Goal: Information Seeking & Learning: Learn about a topic

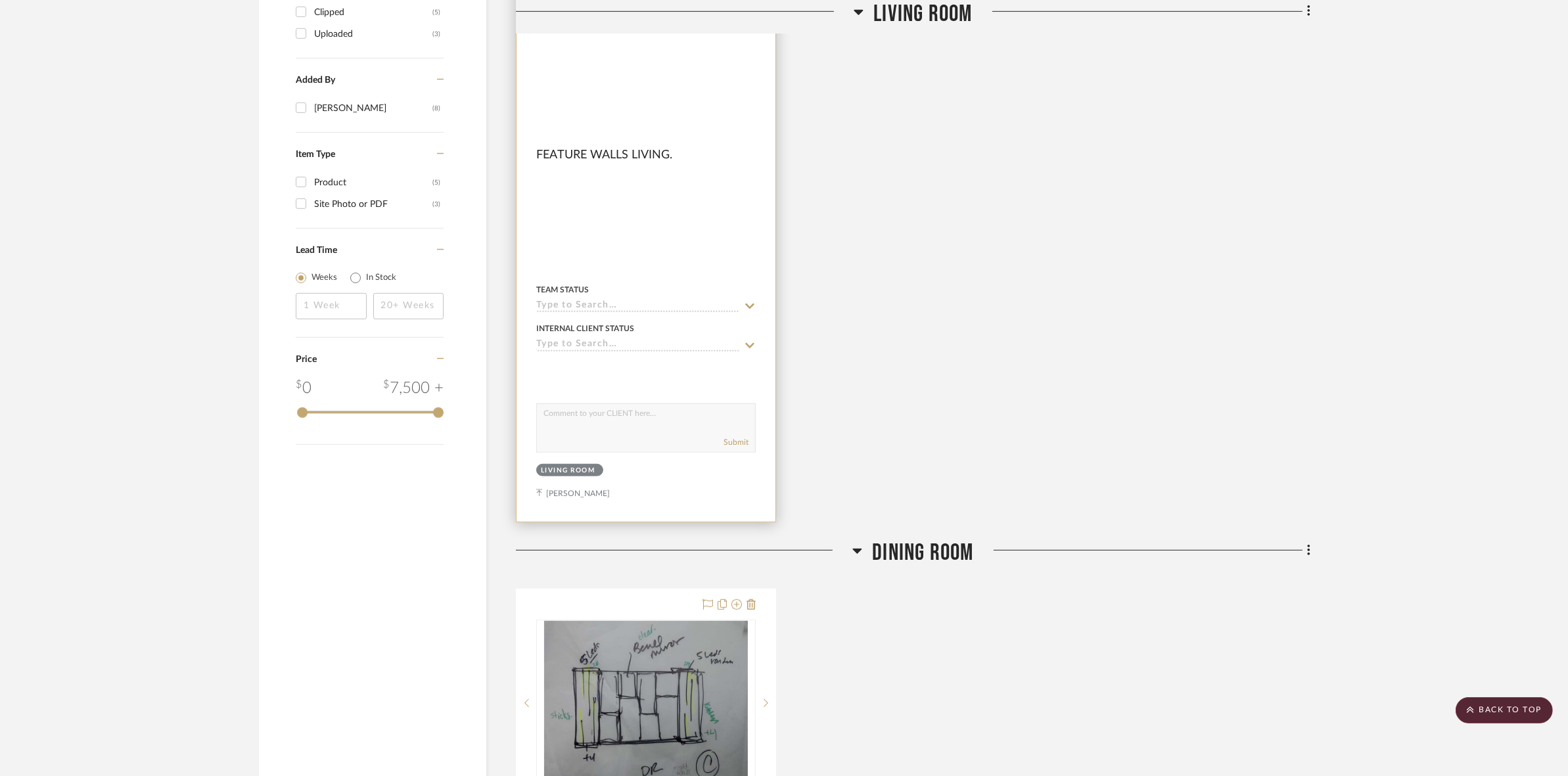
scroll to position [821, 0]
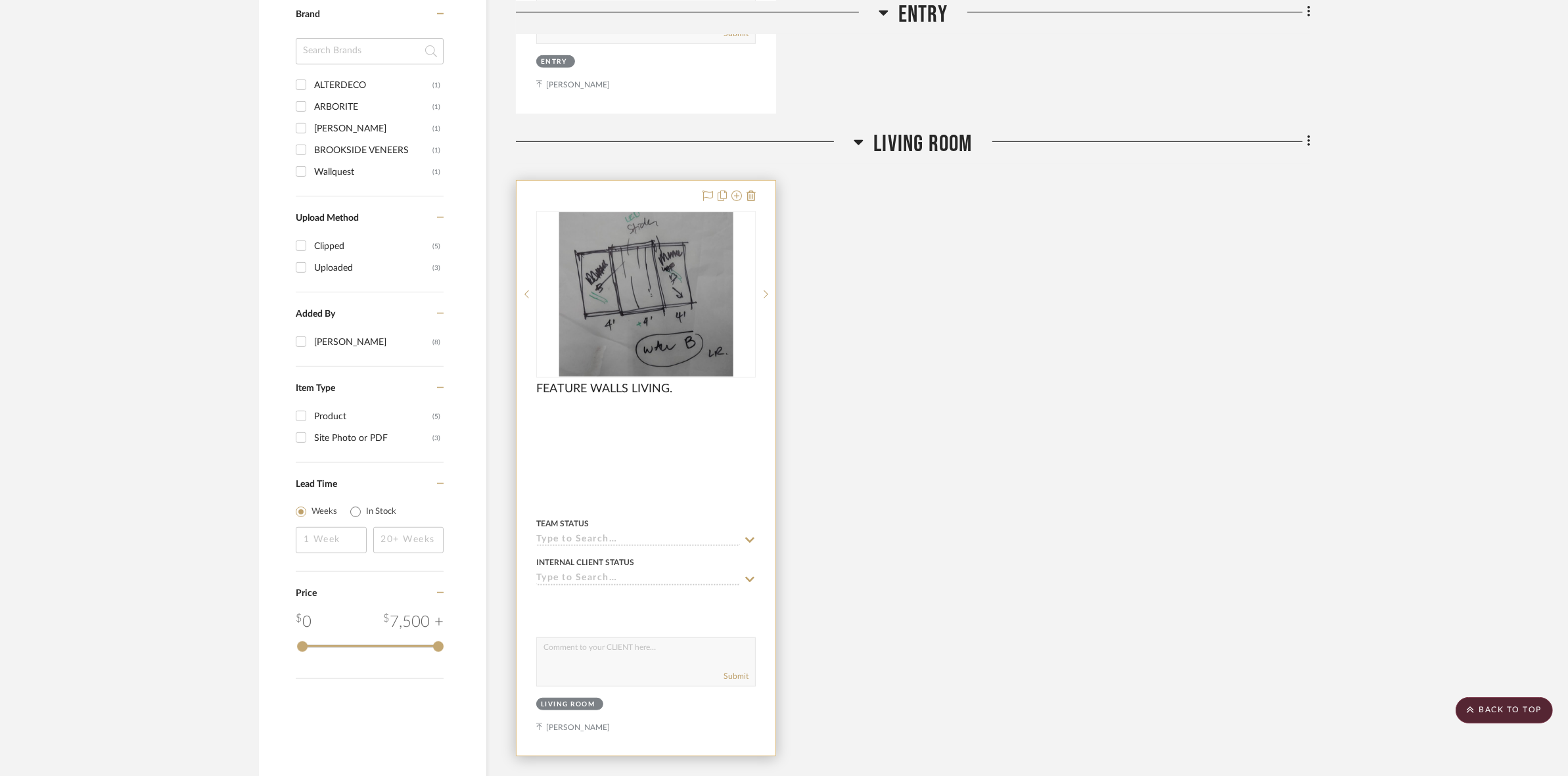
click at [0, 0] on img at bounding box center [0, 0] width 0 height 0
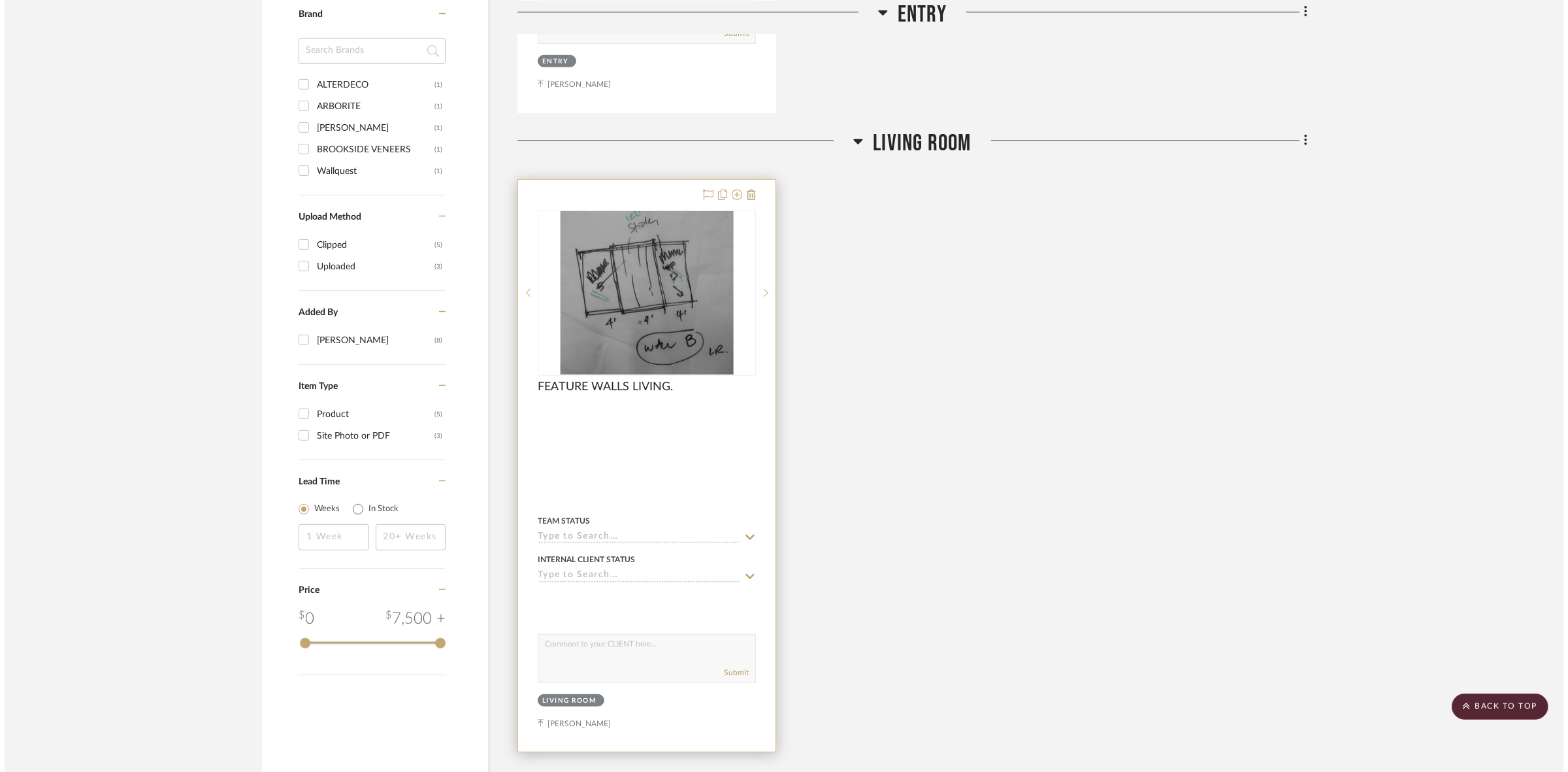
scroll to position [0, 0]
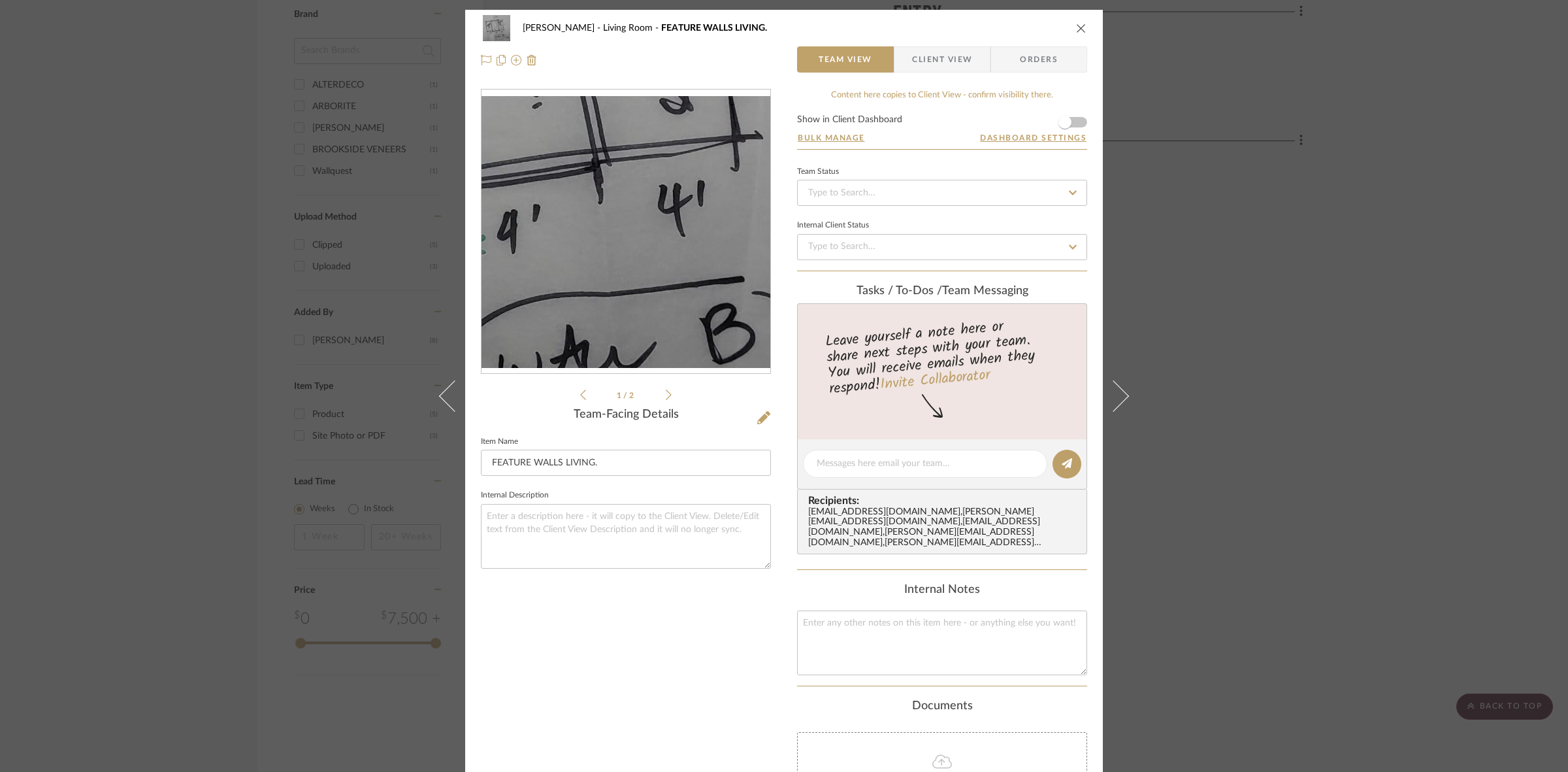
click at [660, 278] on img "0" at bounding box center [626, 231] width 289 height 271
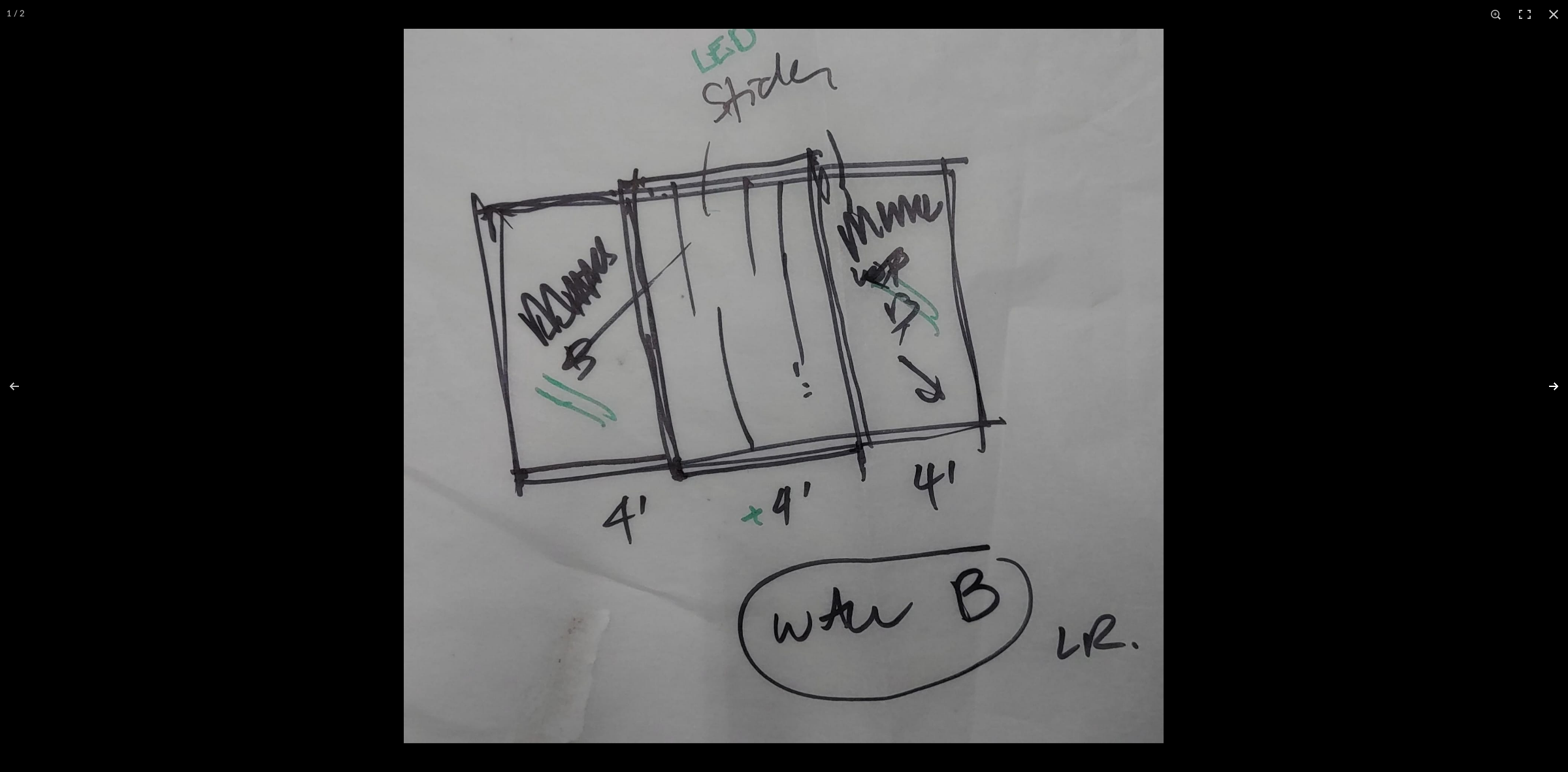
click at [1554, 377] on button at bounding box center [1546, 386] width 46 height 66
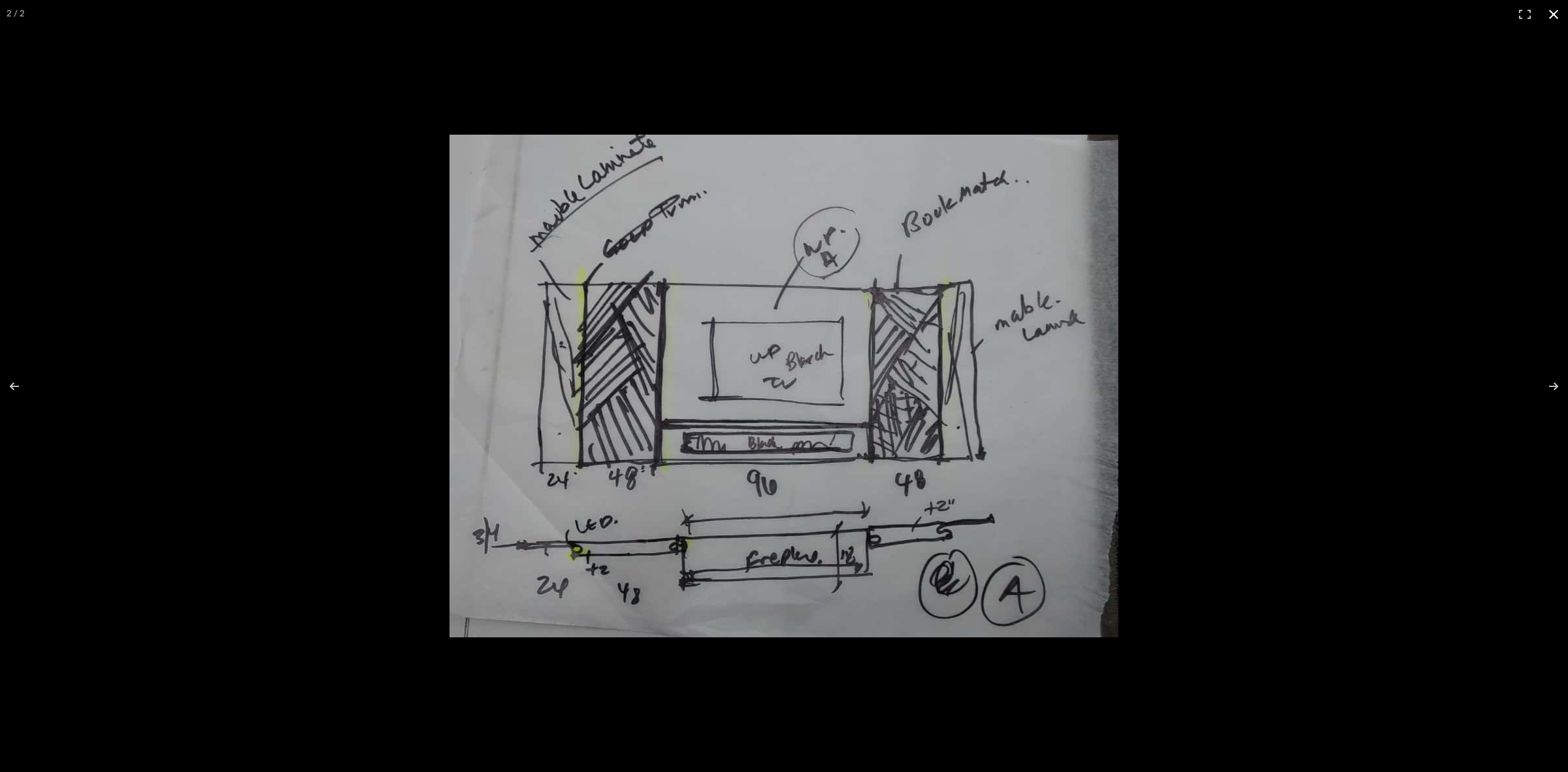
click at [181, 249] on div at bounding box center [784, 386] width 1568 height 772
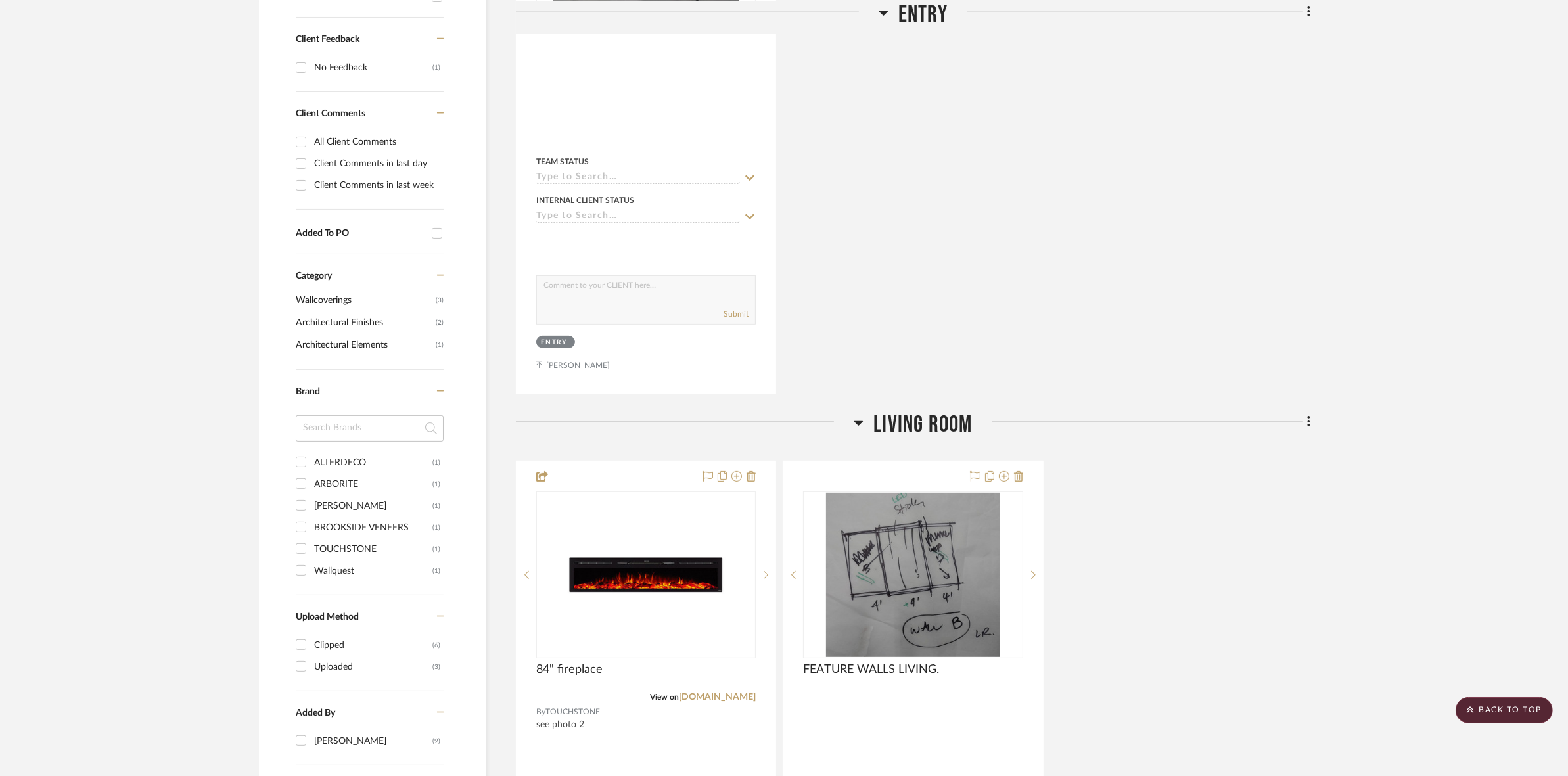
scroll to position [575, 0]
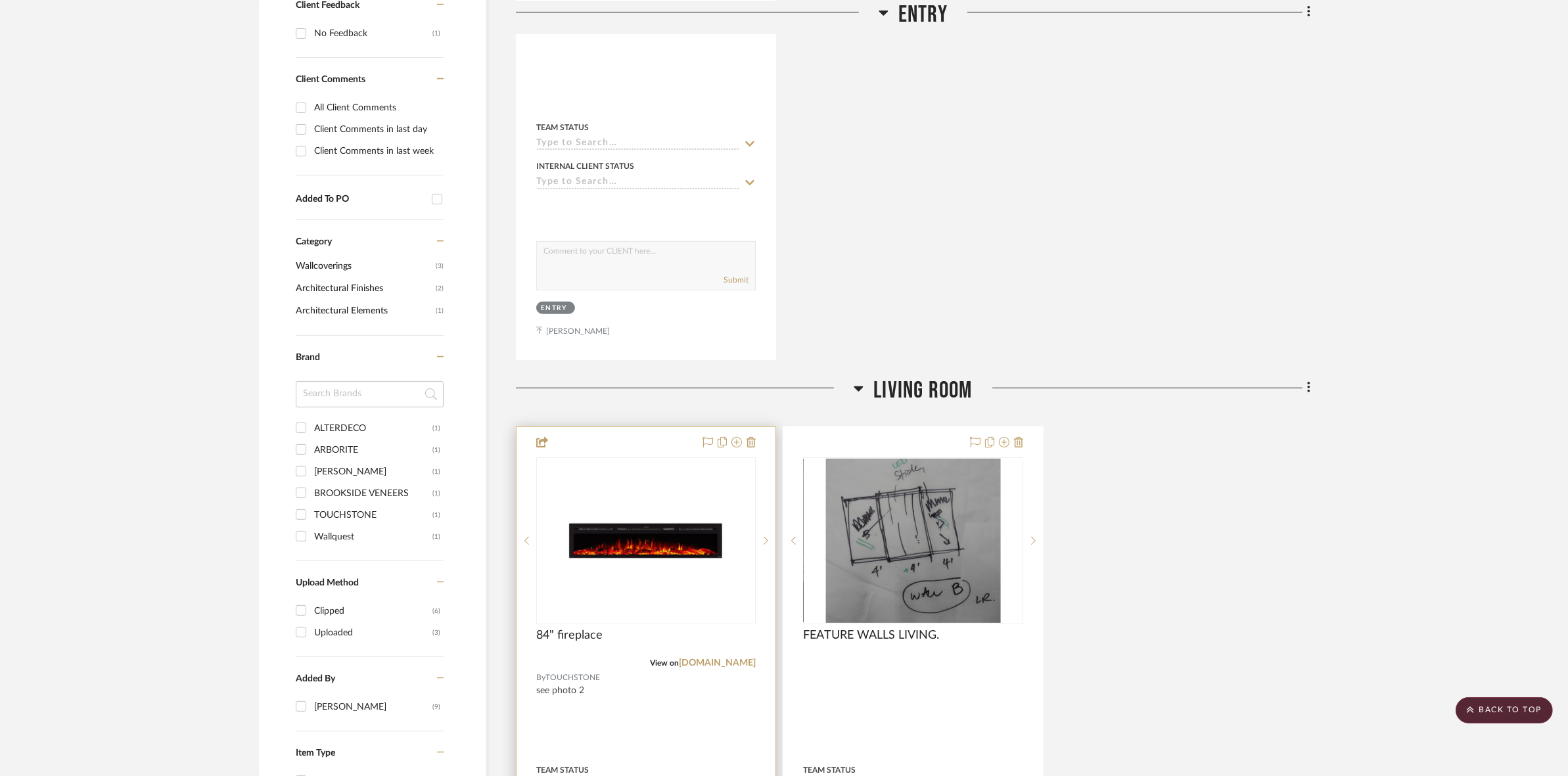
click at [654, 569] on img "0" at bounding box center [646, 540] width 164 height 164
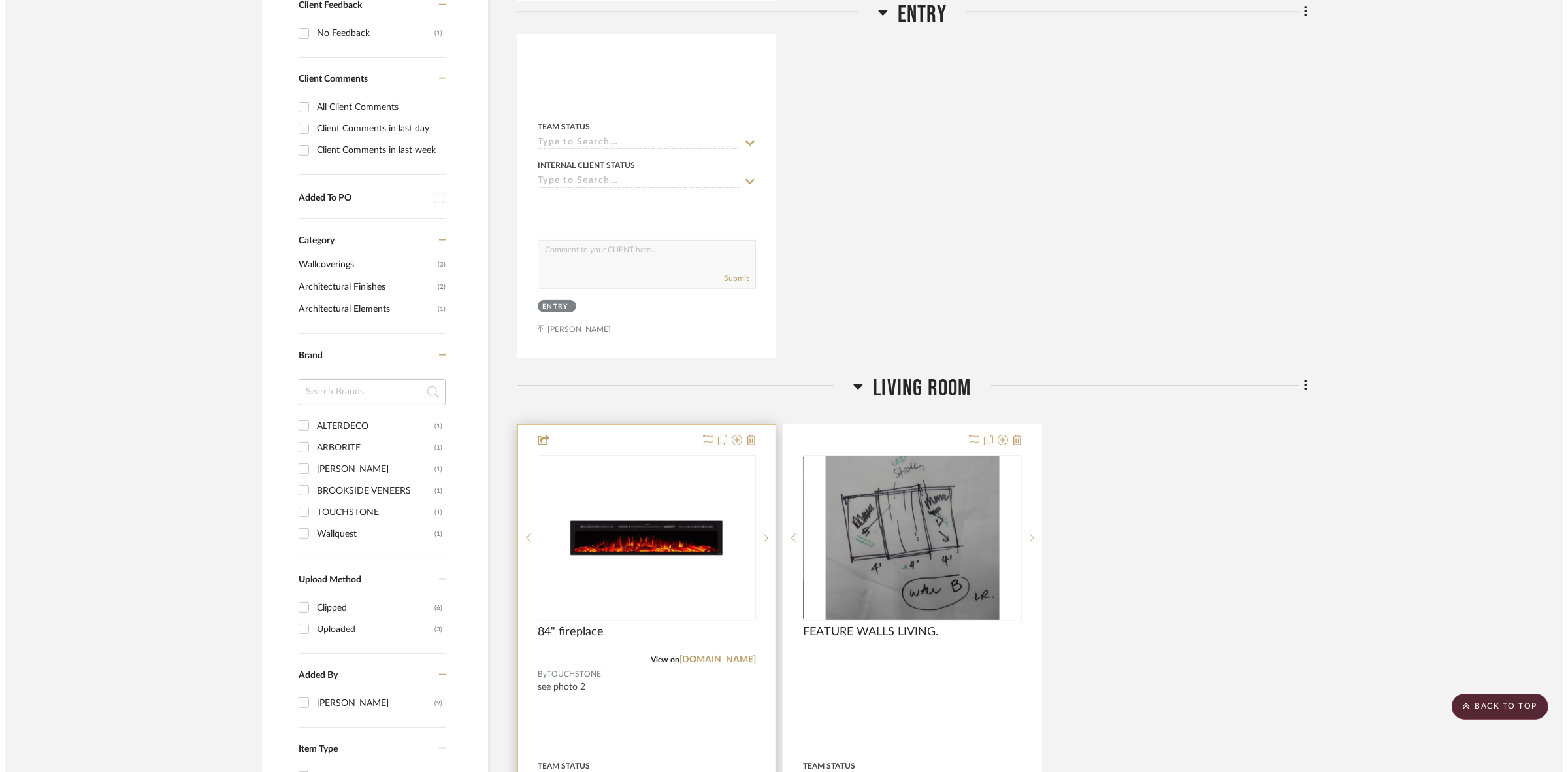
scroll to position [0, 0]
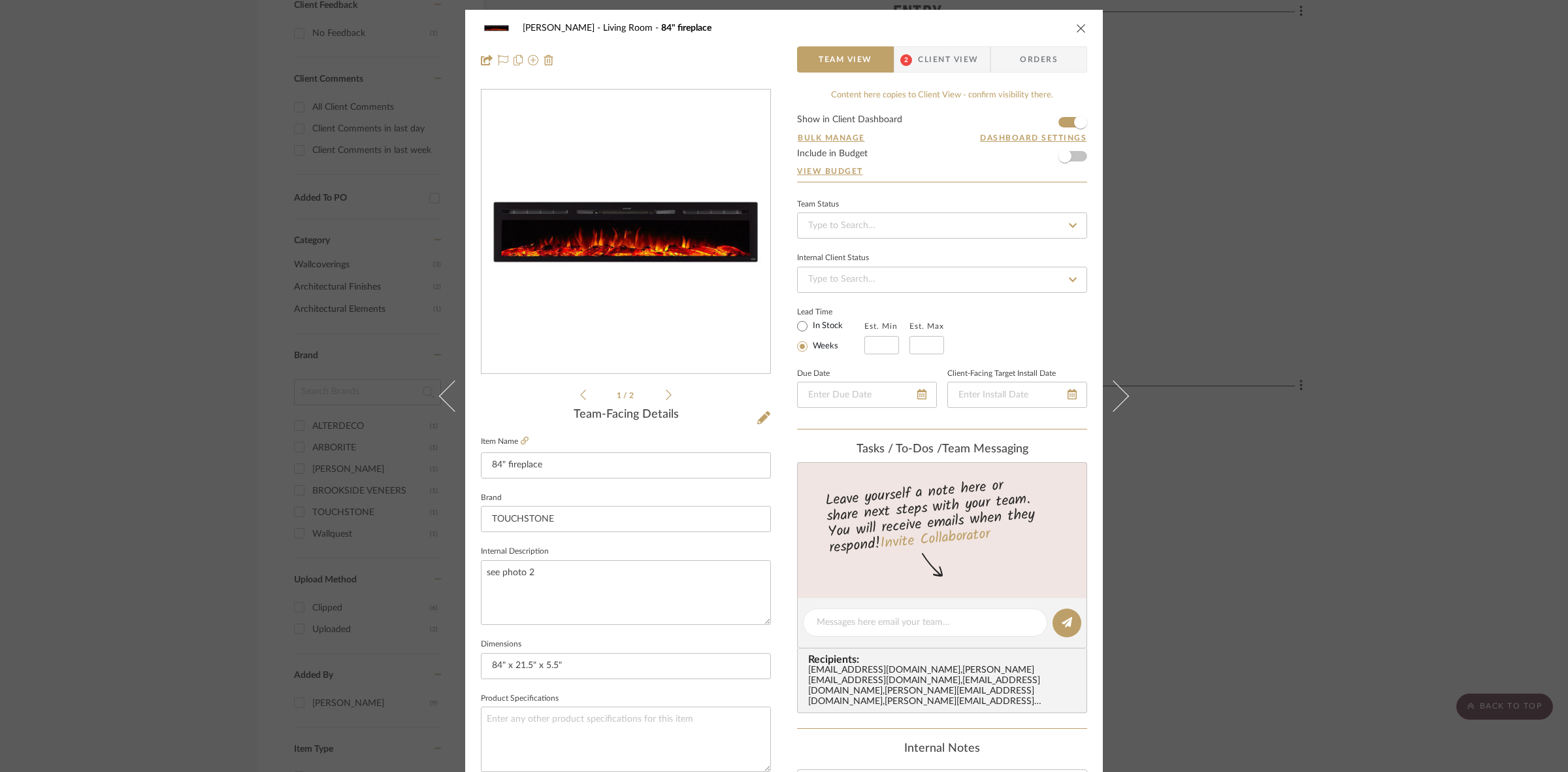
click at [666, 392] on icon at bounding box center [668, 394] width 6 height 12
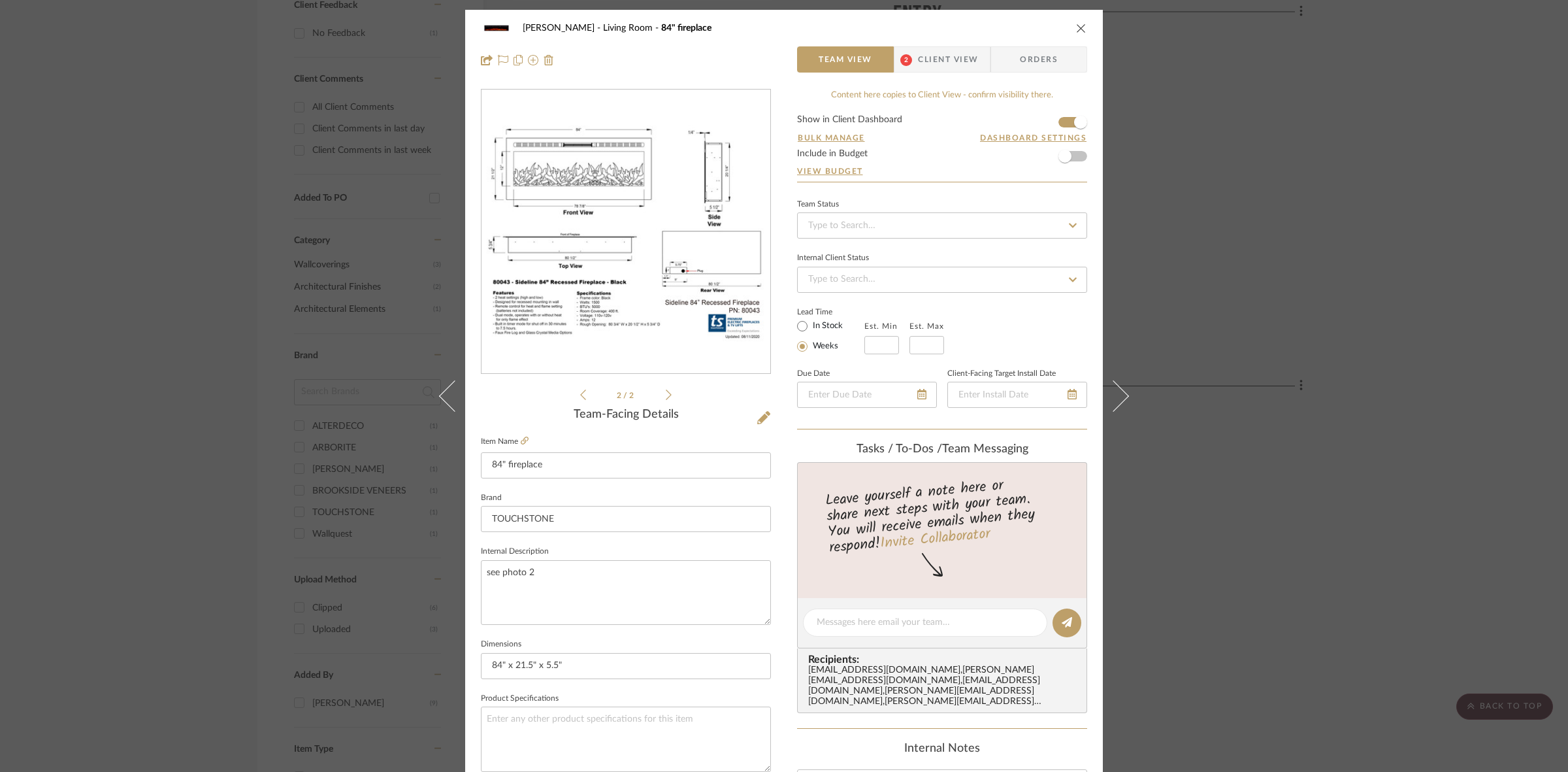
click at [522, 249] on img "1" at bounding box center [626, 232] width 289 height 223
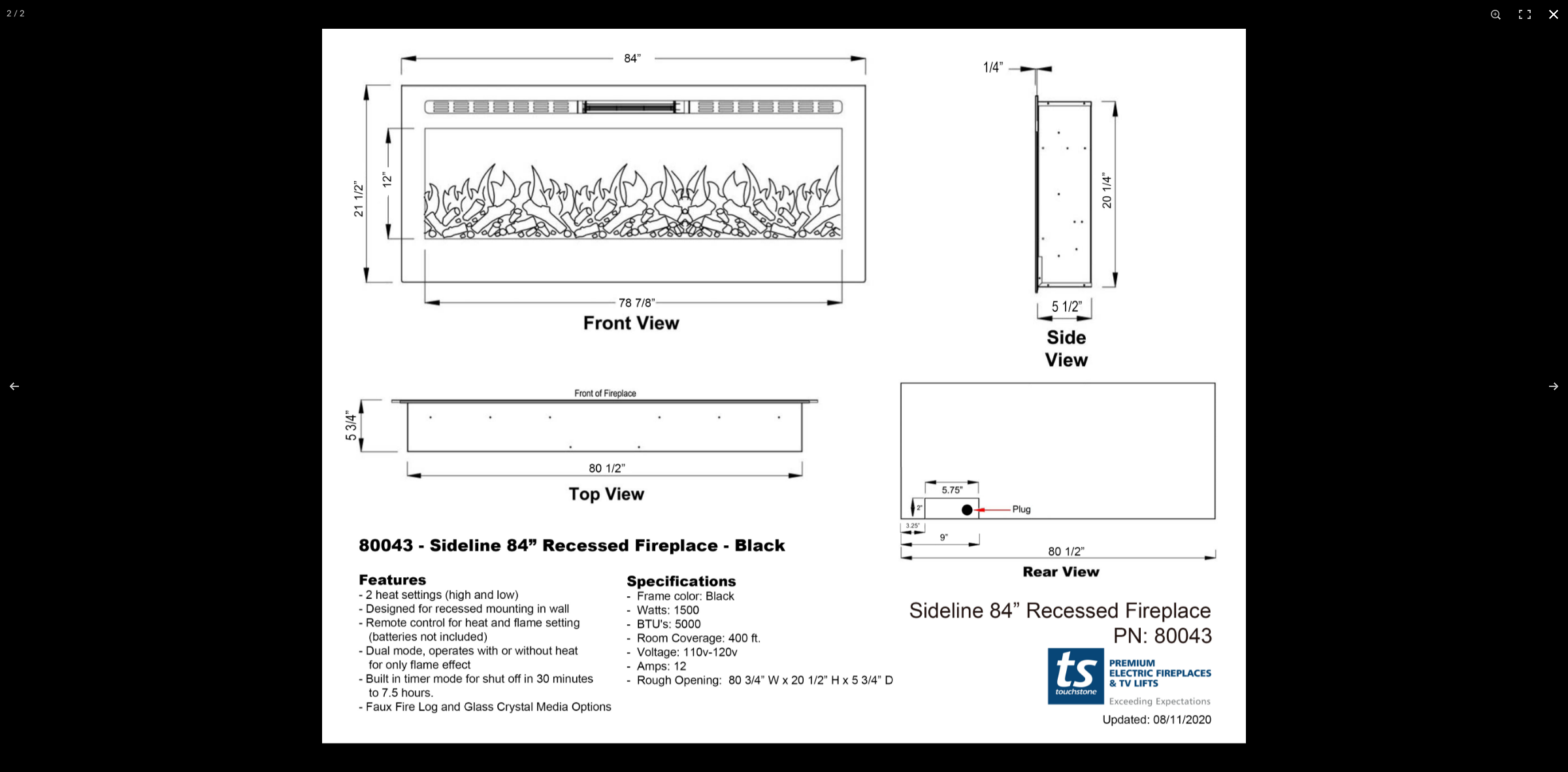
click at [141, 311] on div at bounding box center [784, 386] width 1568 height 772
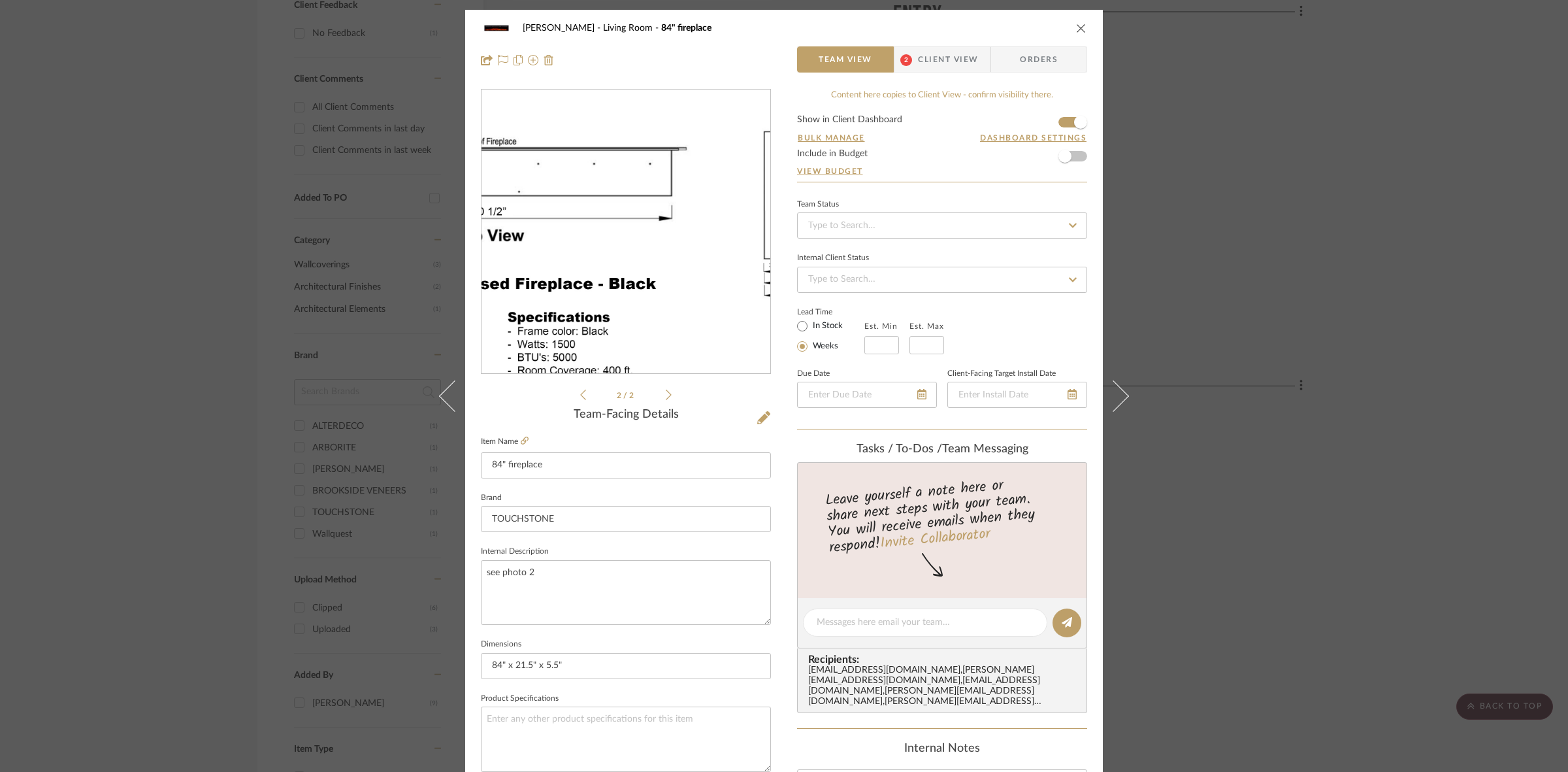
click at [612, 265] on img "1" at bounding box center [626, 232] width 289 height 223
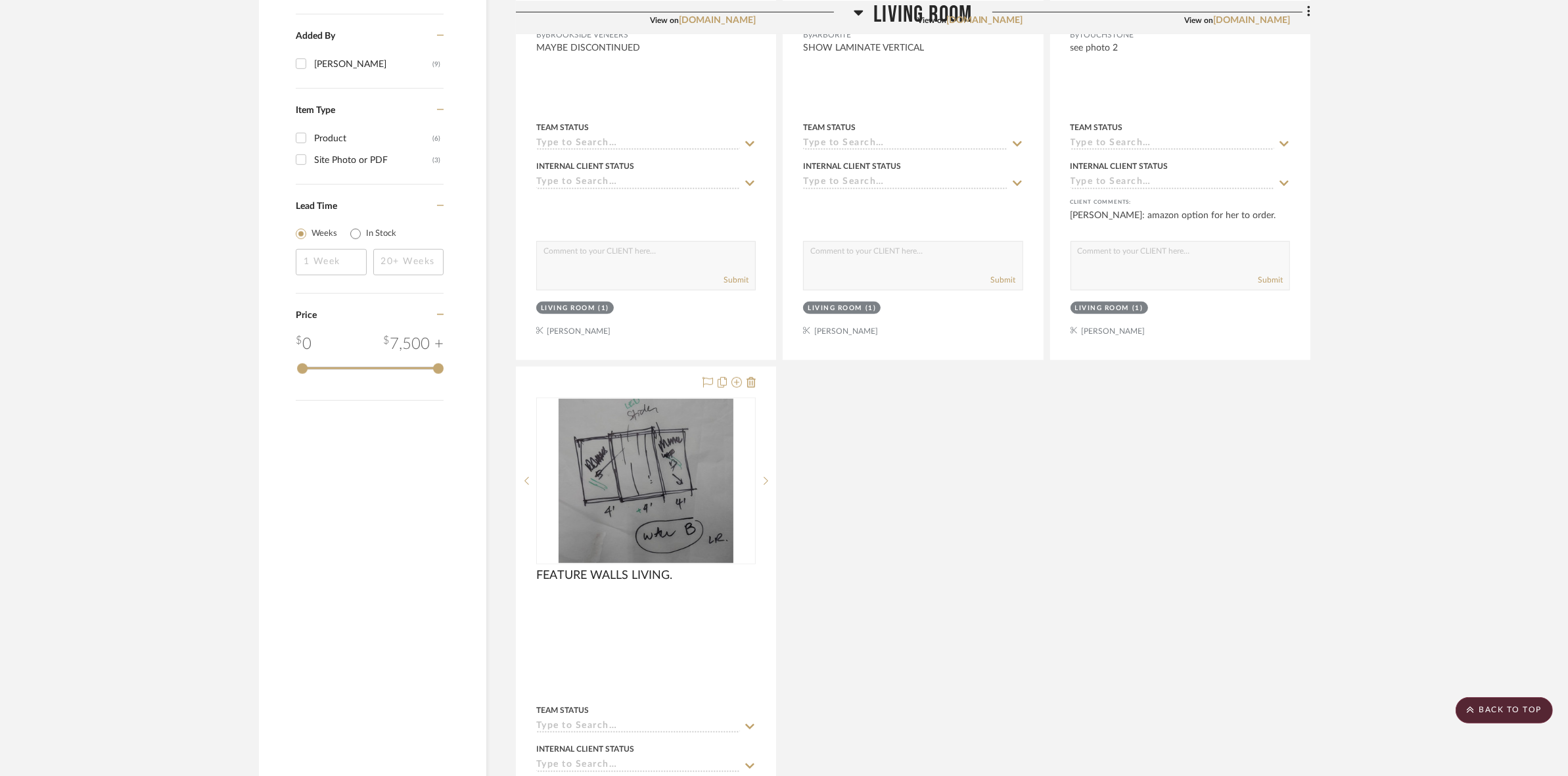
scroll to position [957, 0]
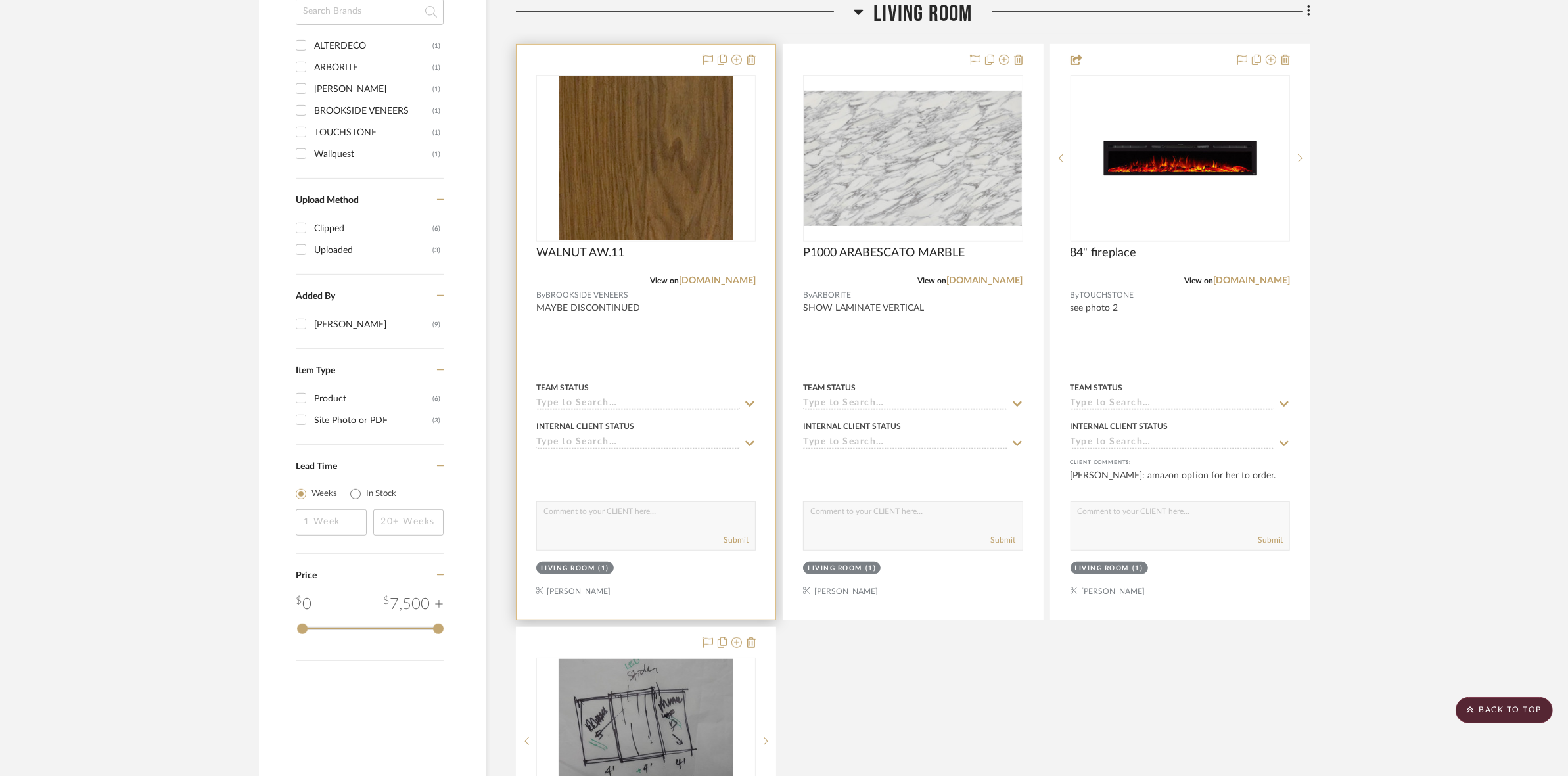
click at [595, 151] on img "0" at bounding box center [646, 158] width 174 height 164
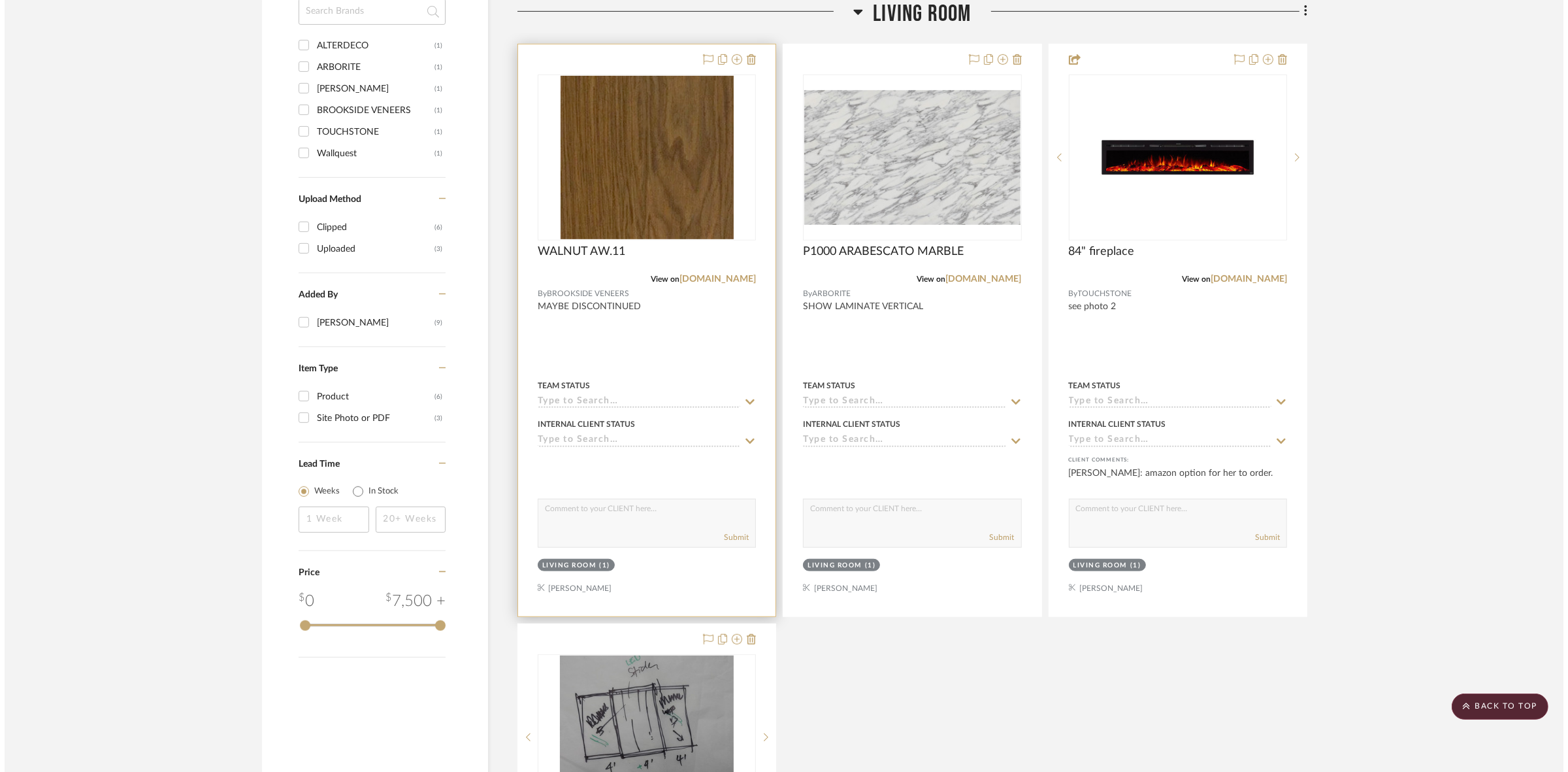
scroll to position [0, 0]
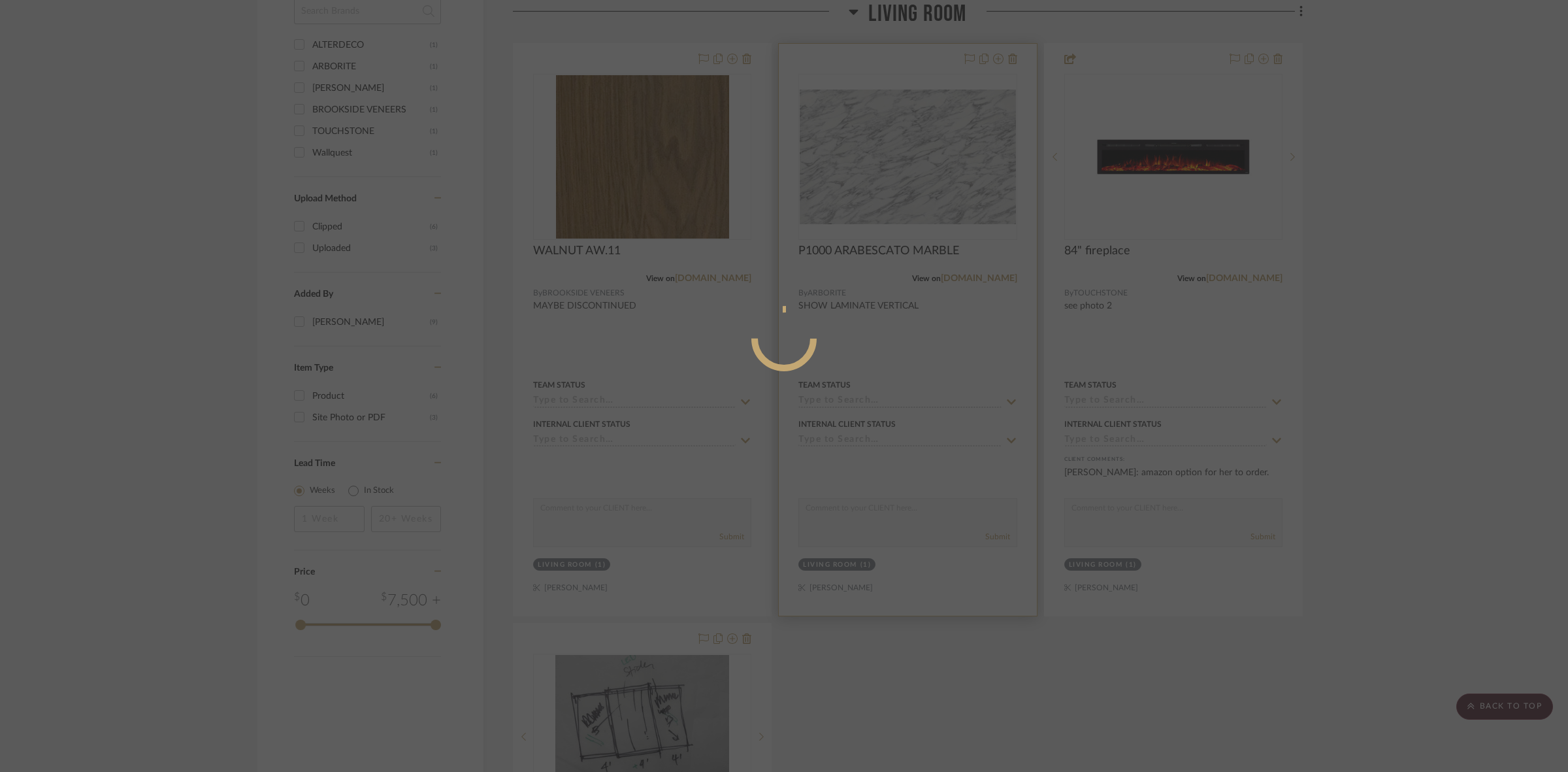
drag, startPoint x: 902, startPoint y: 134, endPoint x: 913, endPoint y: 148, distance: 17.8
click at [902, 134] on div at bounding box center [784, 386] width 1568 height 772
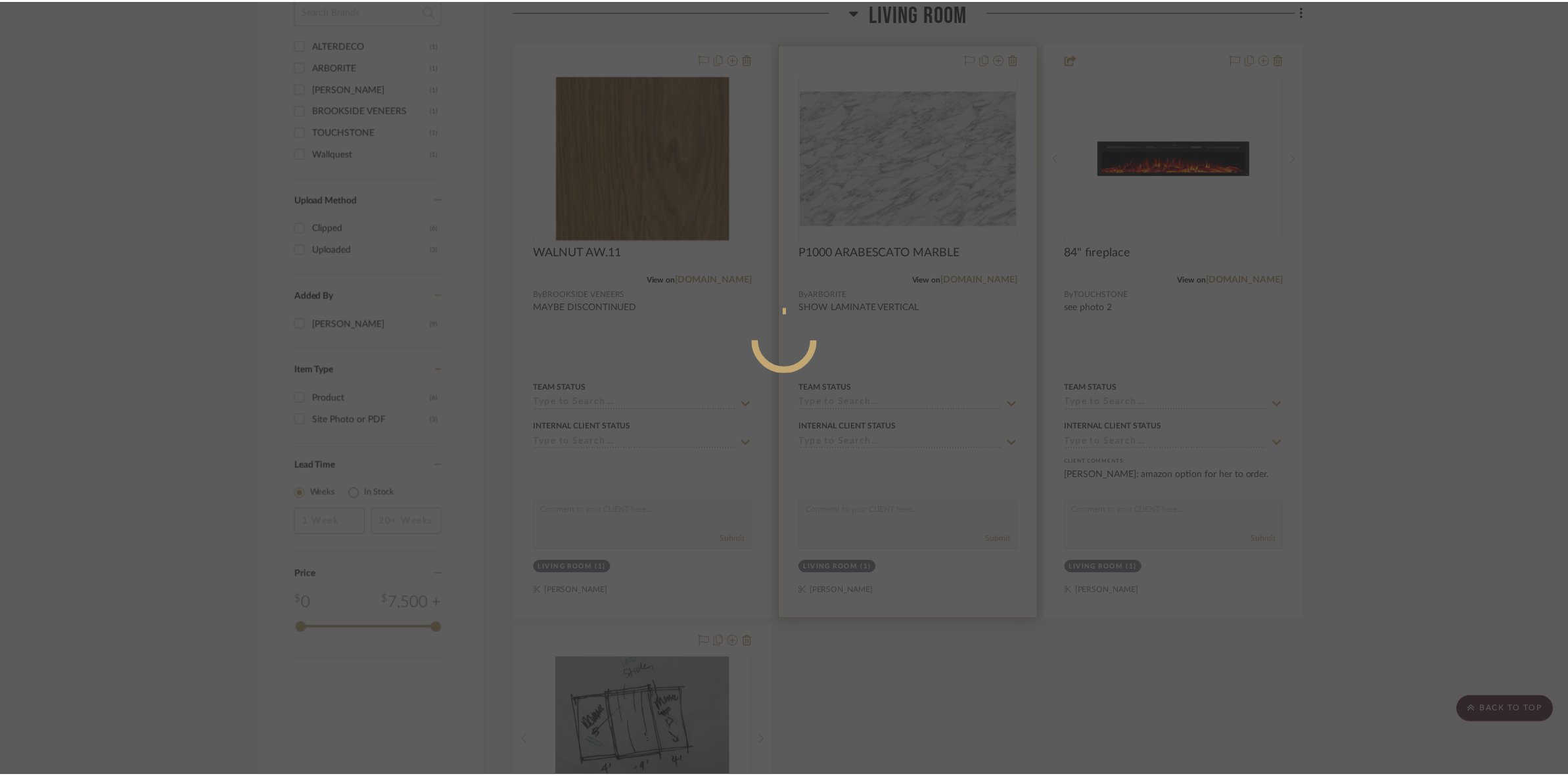
scroll to position [957, 0]
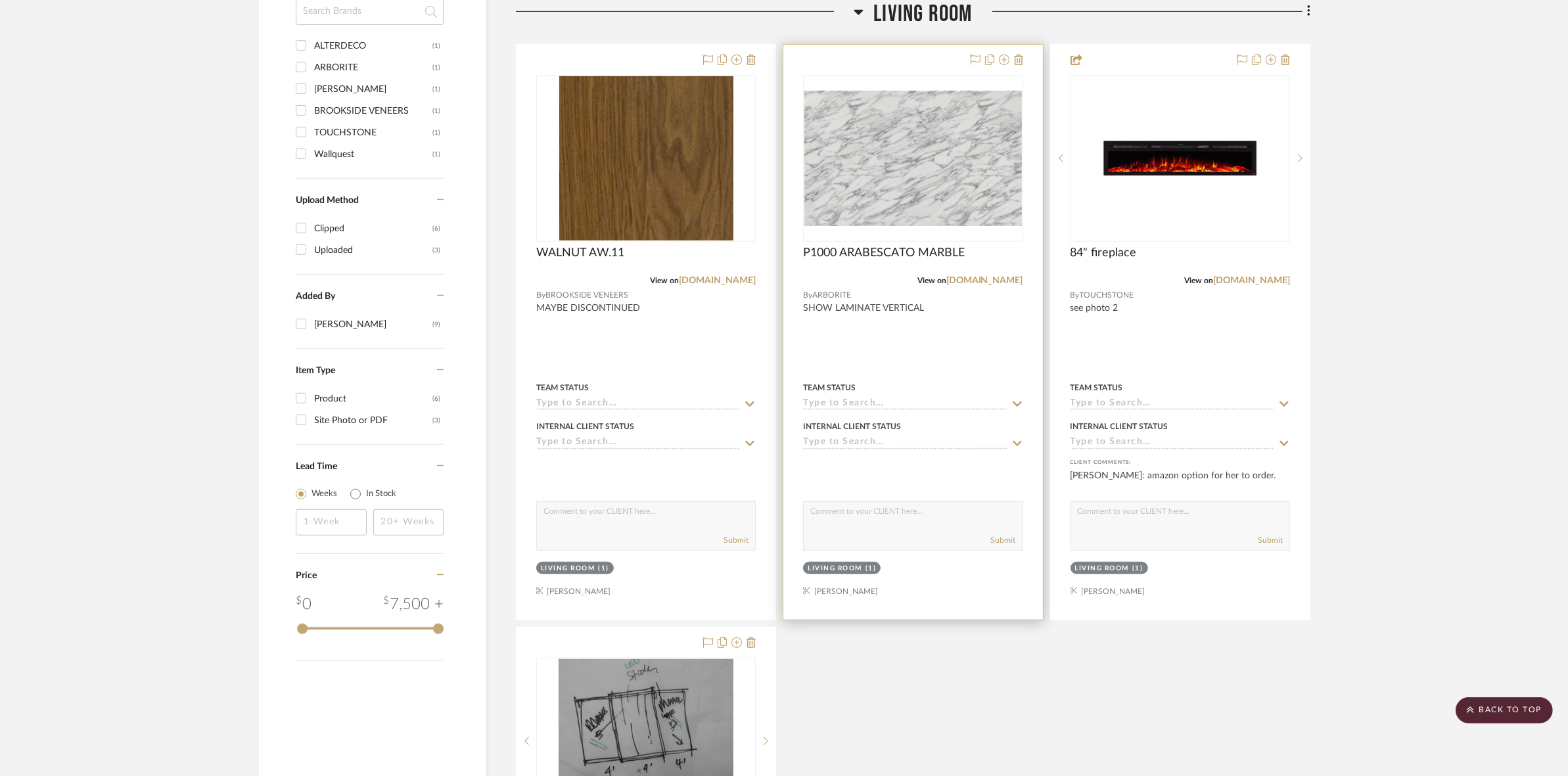
click at [918, 149] on img "0" at bounding box center [912, 158] width 217 height 136
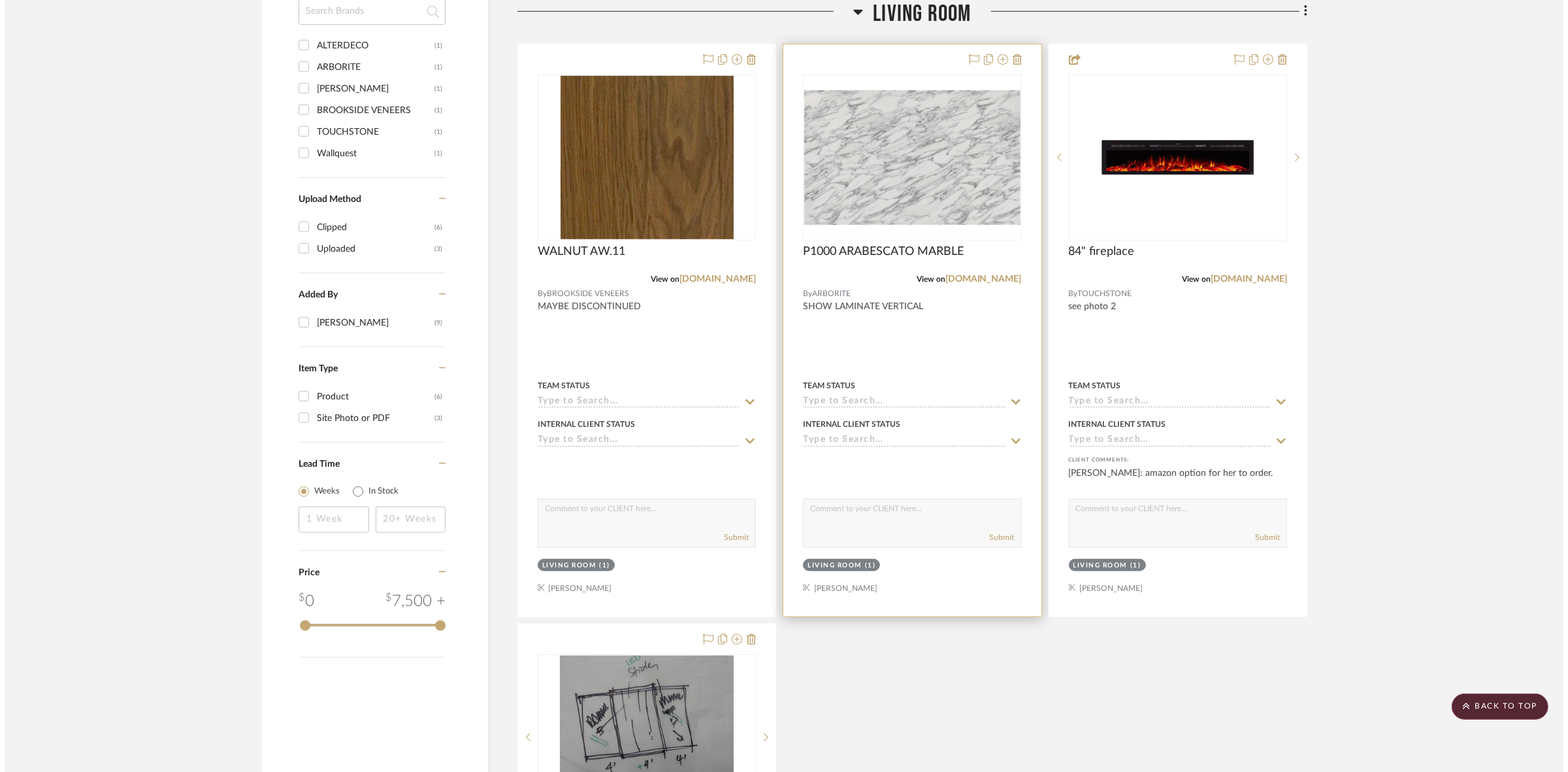
scroll to position [0, 0]
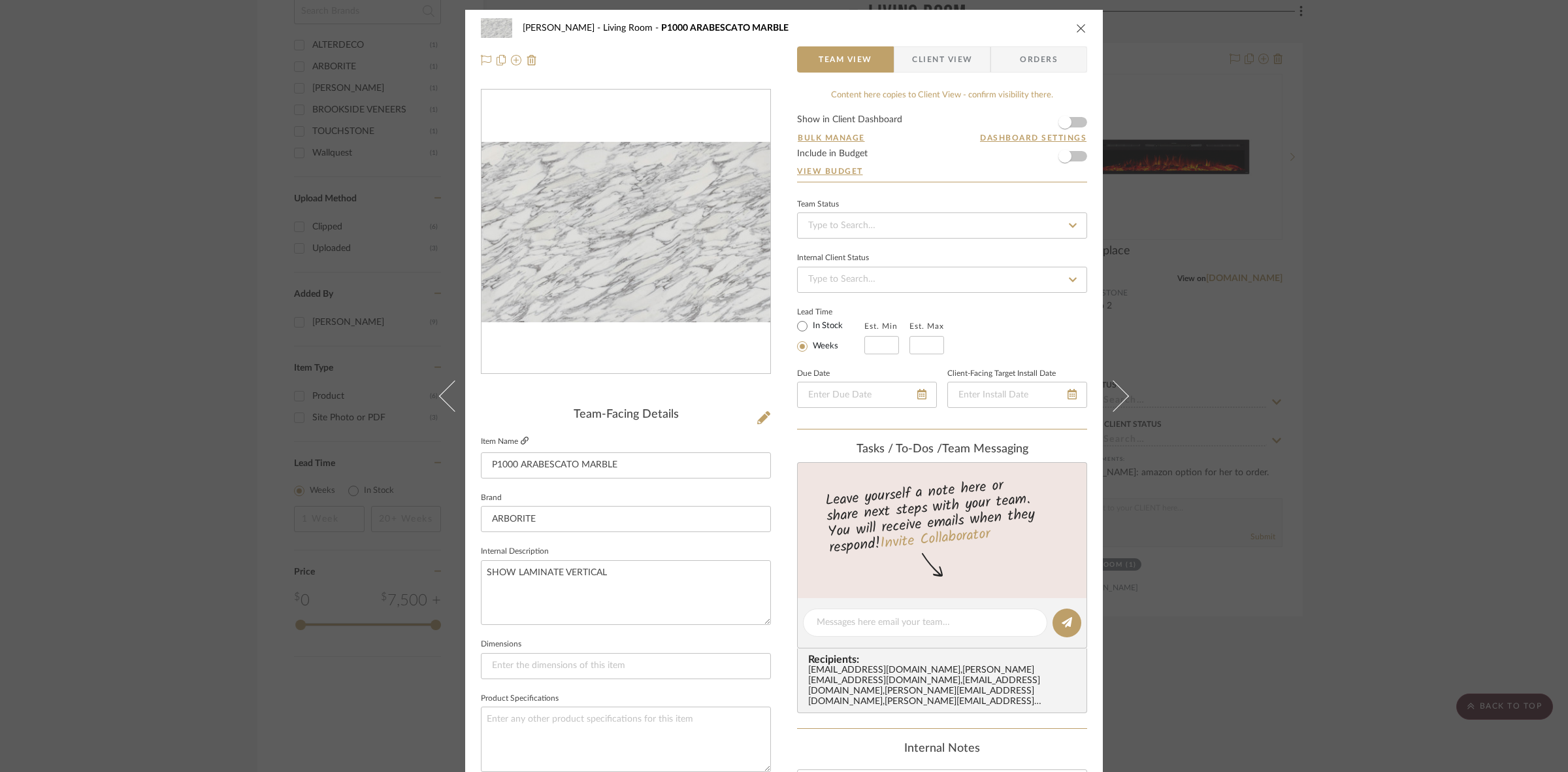
click at [524, 439] on icon at bounding box center [525, 440] width 8 height 8
click at [180, 348] on div "SARI COHEN Living Room P1000 ARABESCATO MARBLE Team View Client View Orders Tea…" at bounding box center [784, 386] width 1568 height 772
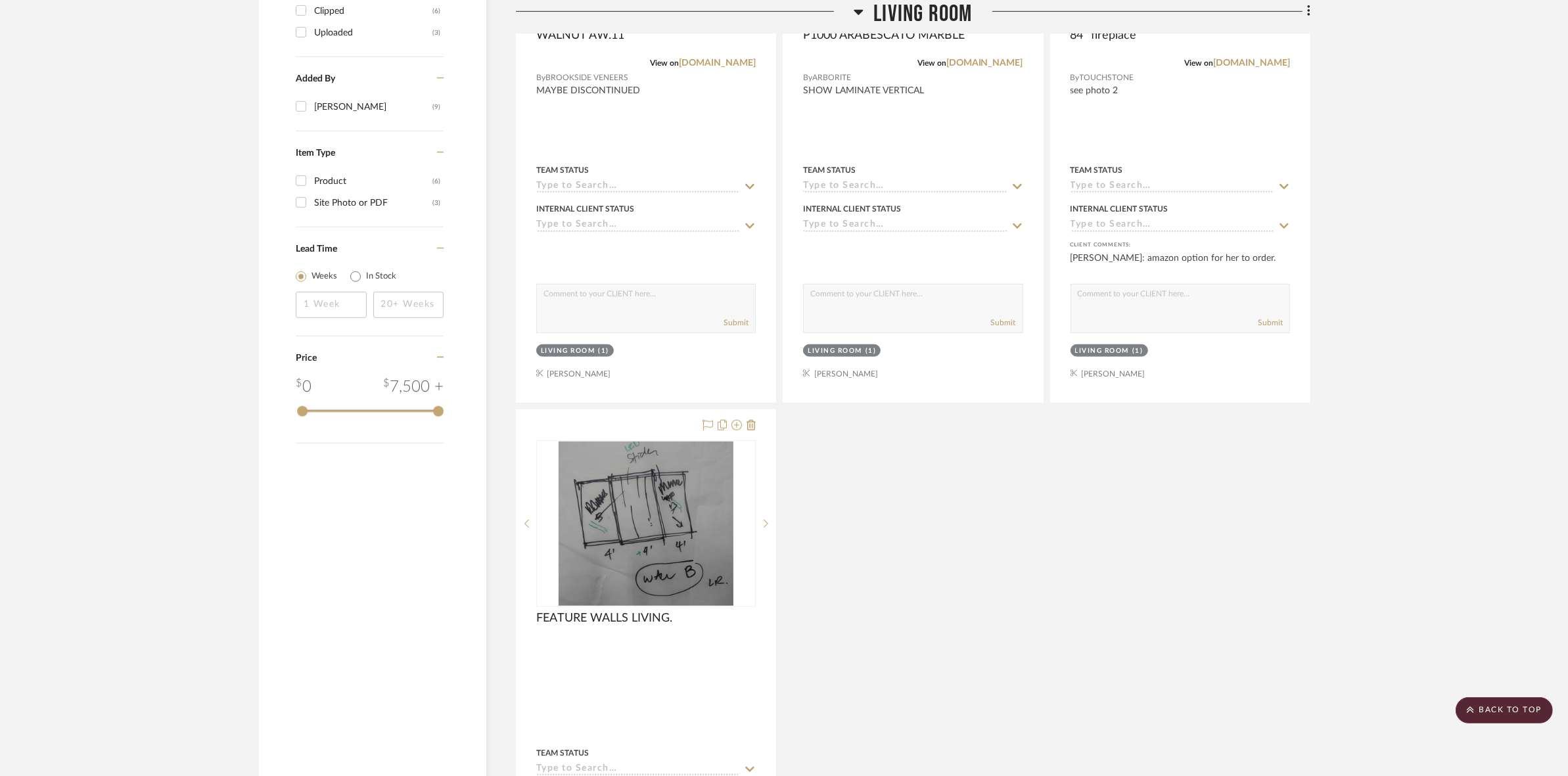
scroll to position [1204, 0]
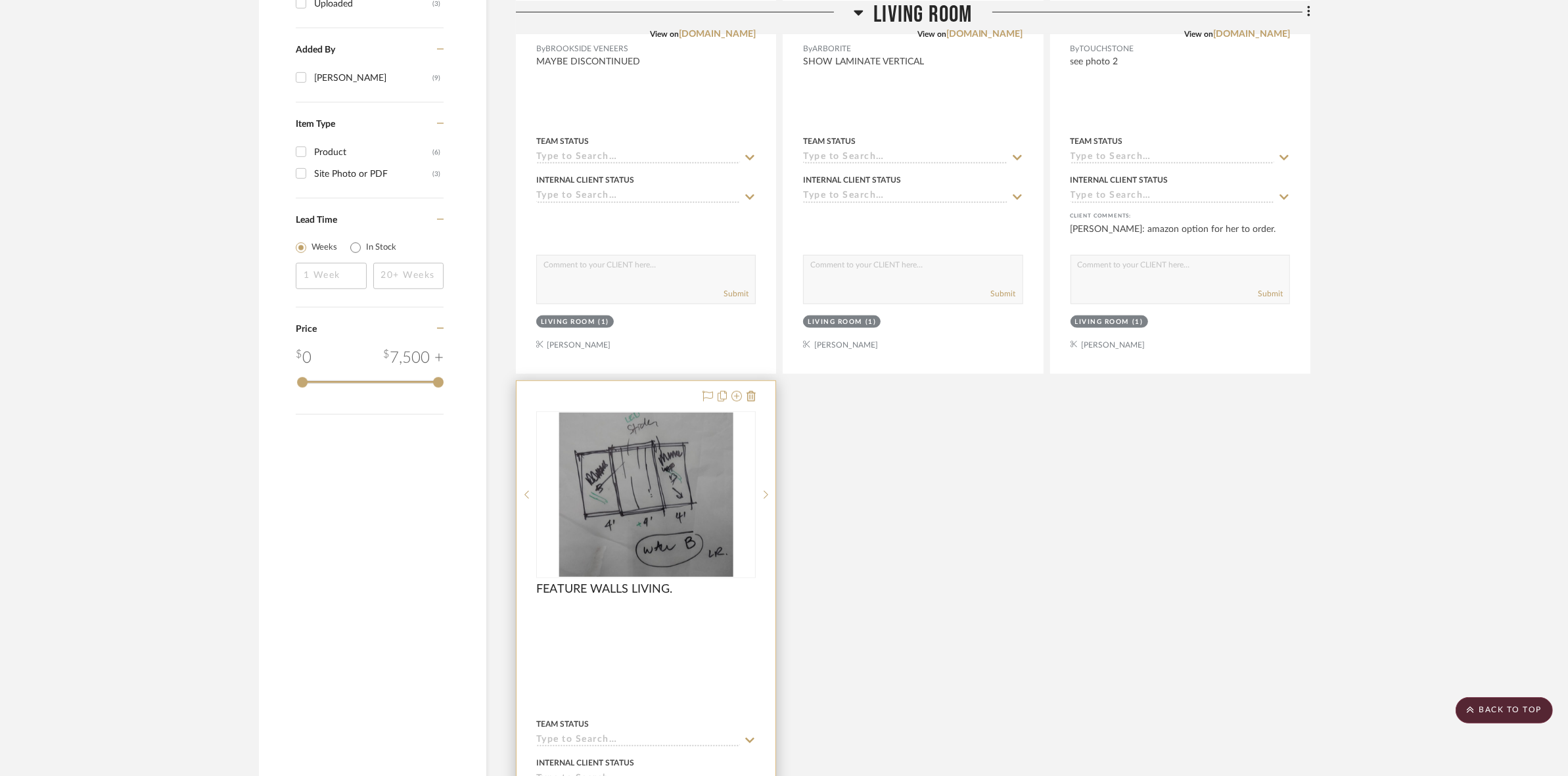
click at [690, 453] on img "0" at bounding box center [646, 494] width 175 height 164
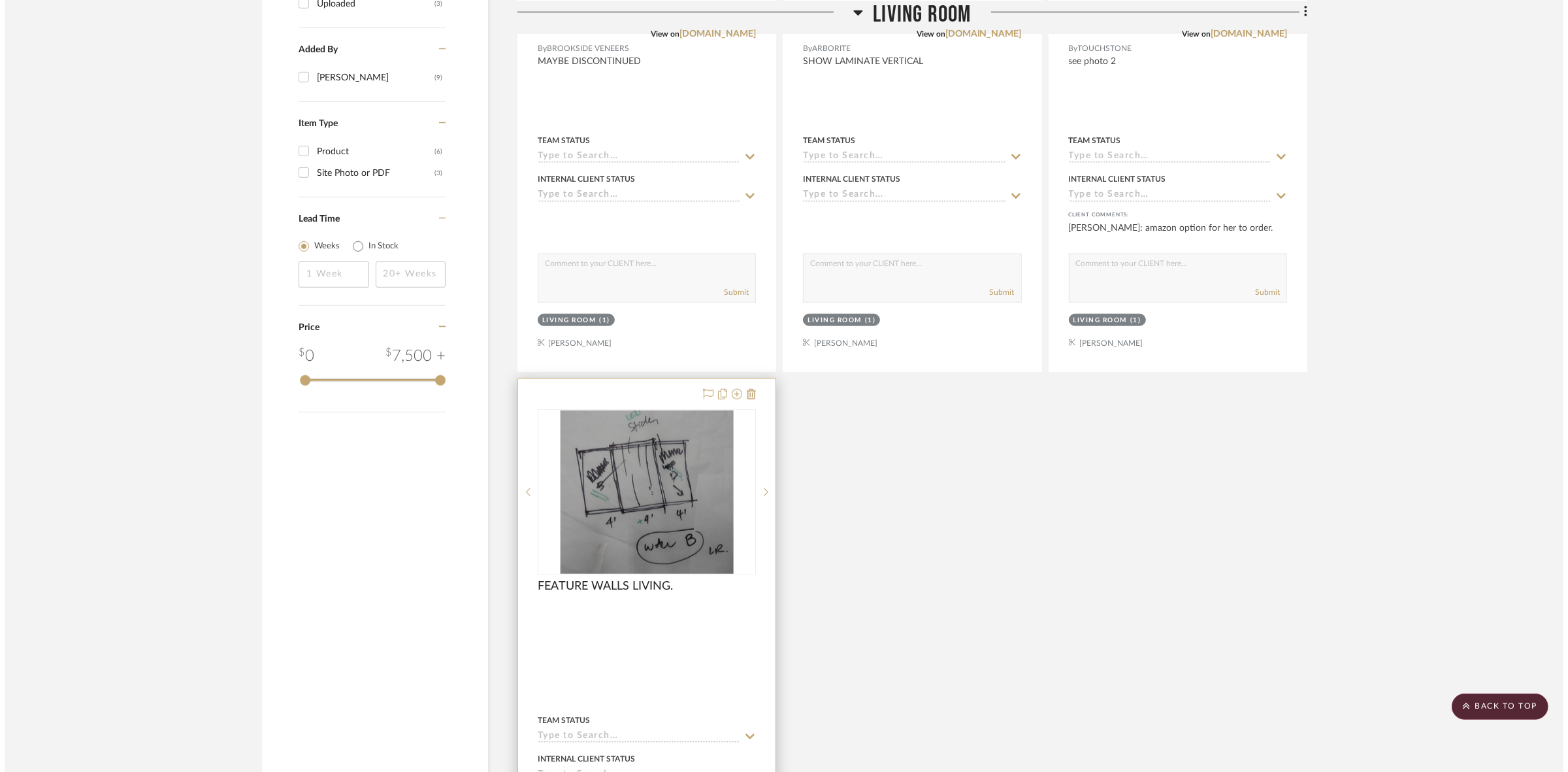
scroll to position [0, 0]
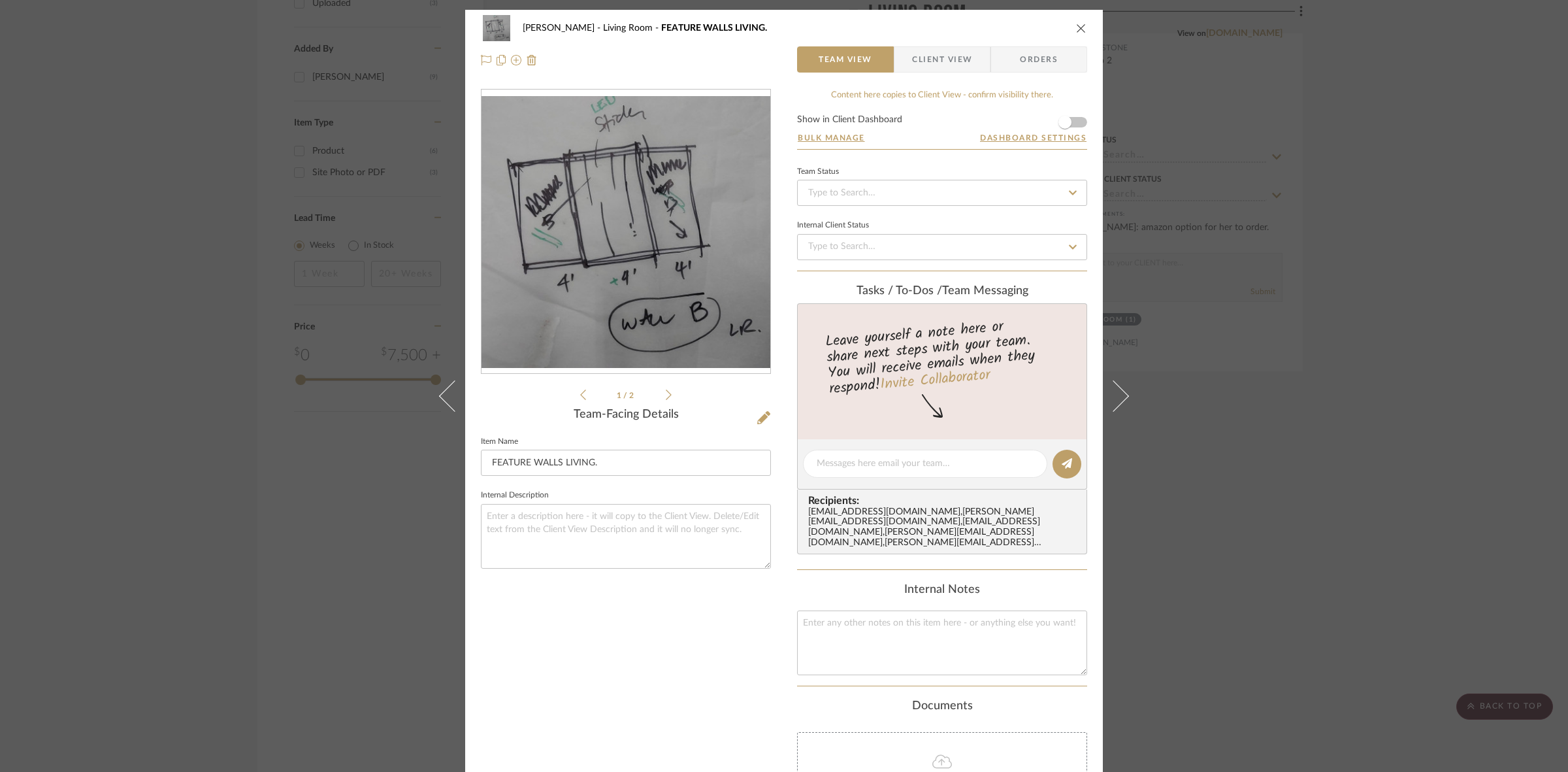
click at [666, 396] on icon at bounding box center [668, 394] width 6 height 10
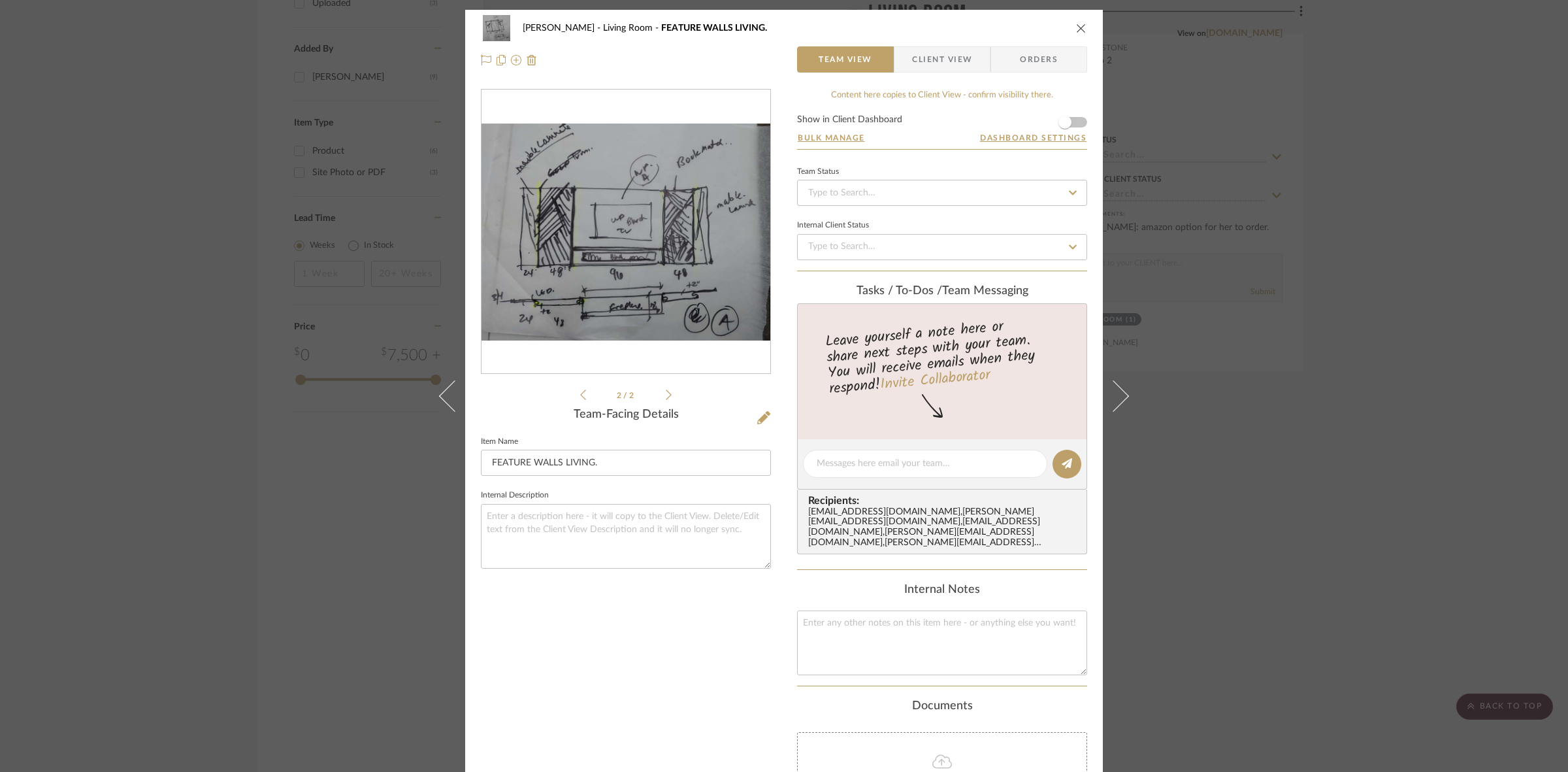
click at [580, 396] on icon at bounding box center [583, 394] width 6 height 12
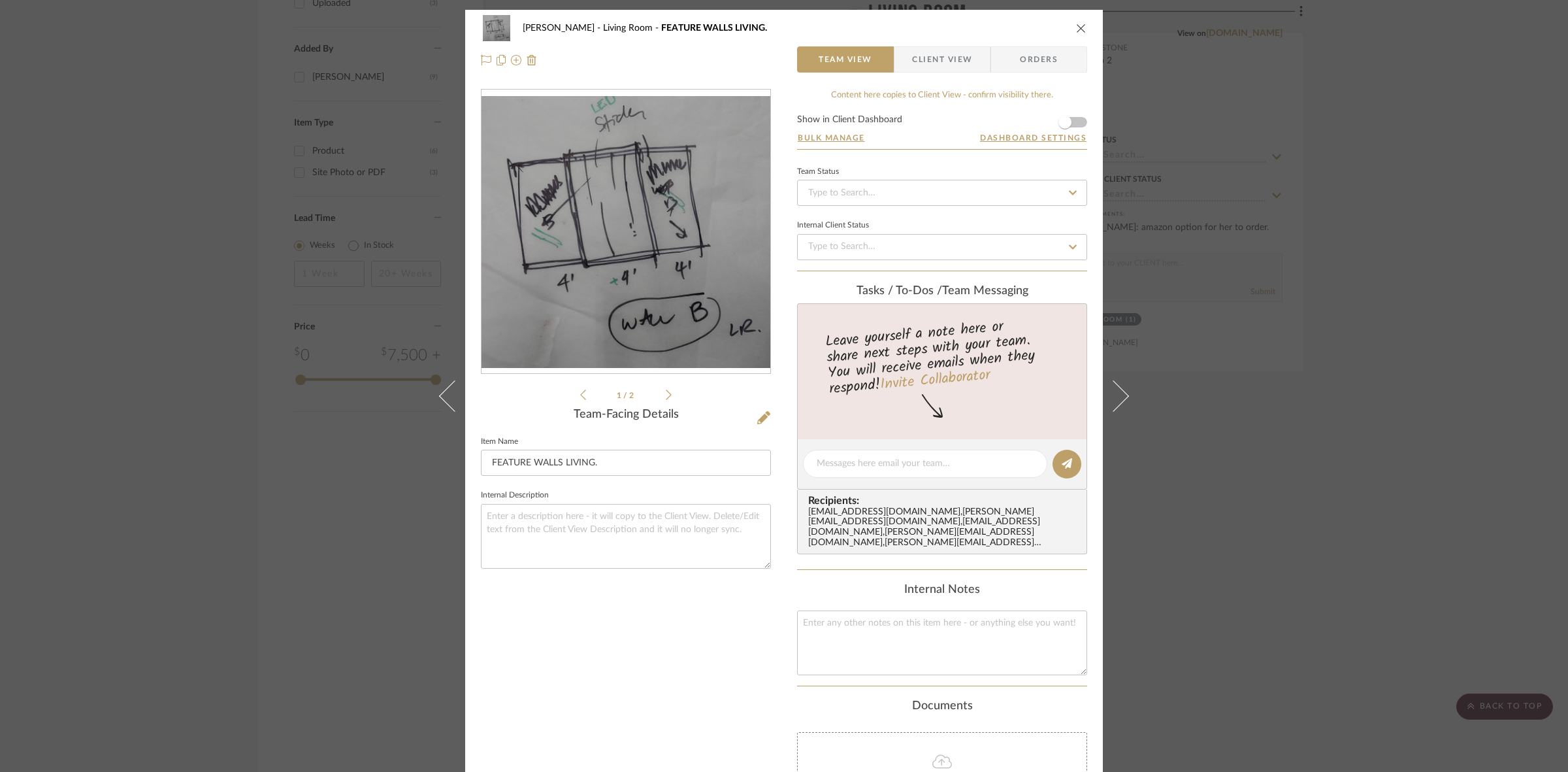
click at [240, 465] on div "SARI COHEN Living Room FEATURE WALLS LIVING. Team View Client View Orders 1 / 2…" at bounding box center [784, 386] width 1568 height 772
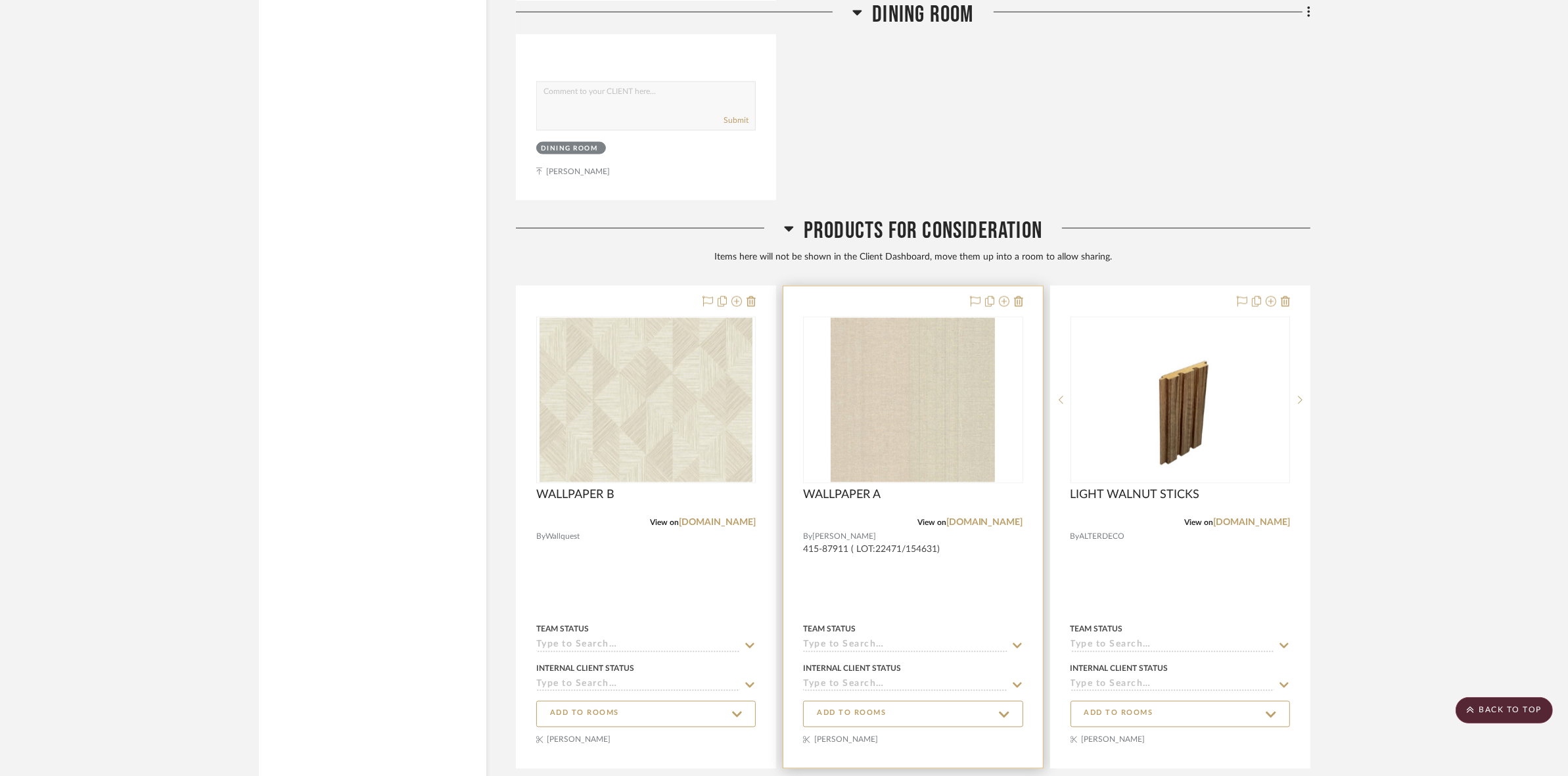
scroll to position [2599, 0]
drag, startPoint x: 370, startPoint y: 397, endPoint x: 399, endPoint y: 401, distance: 29.3
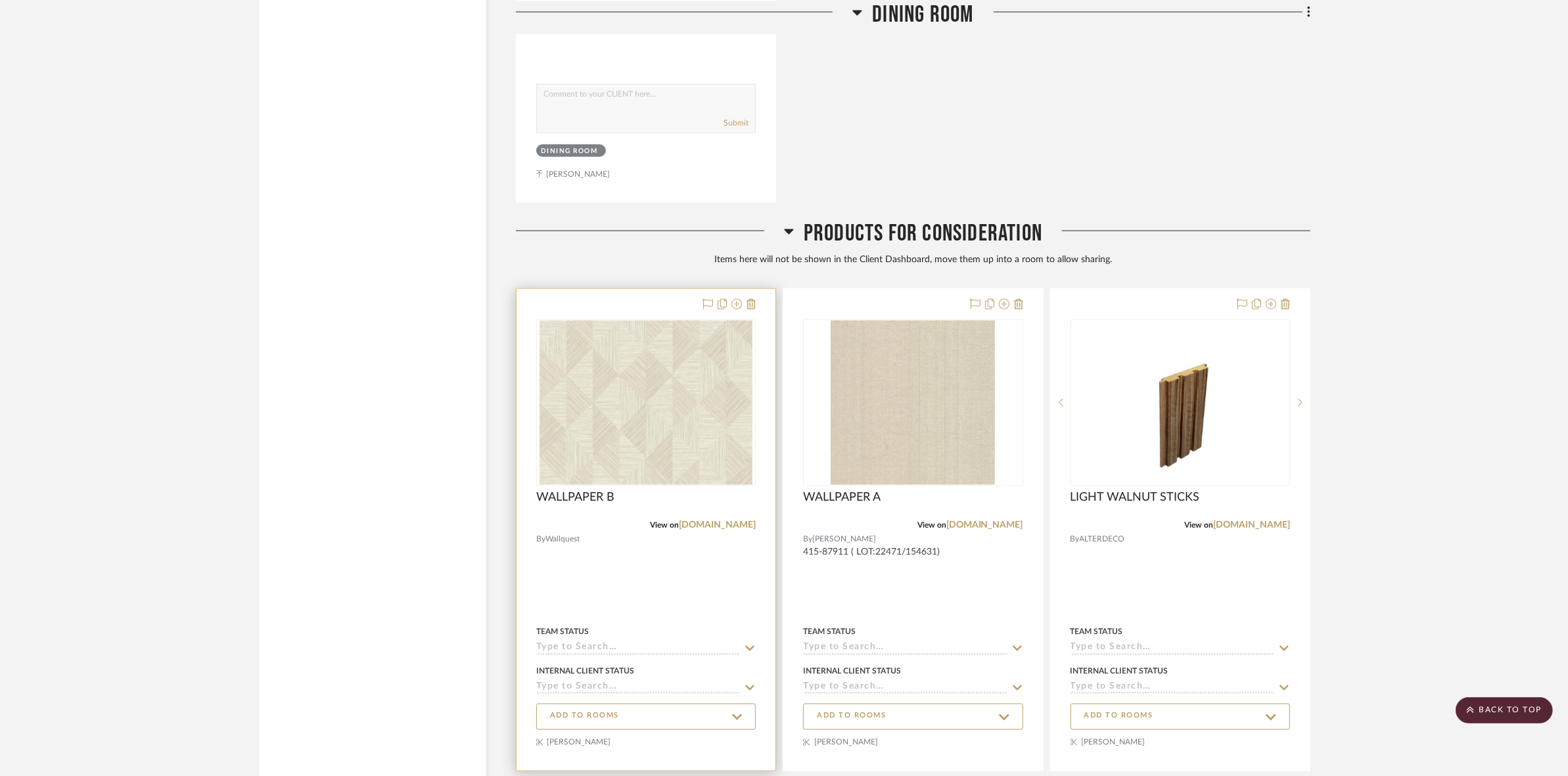
click at [599, 415] on img "0" at bounding box center [646, 402] width 213 height 164
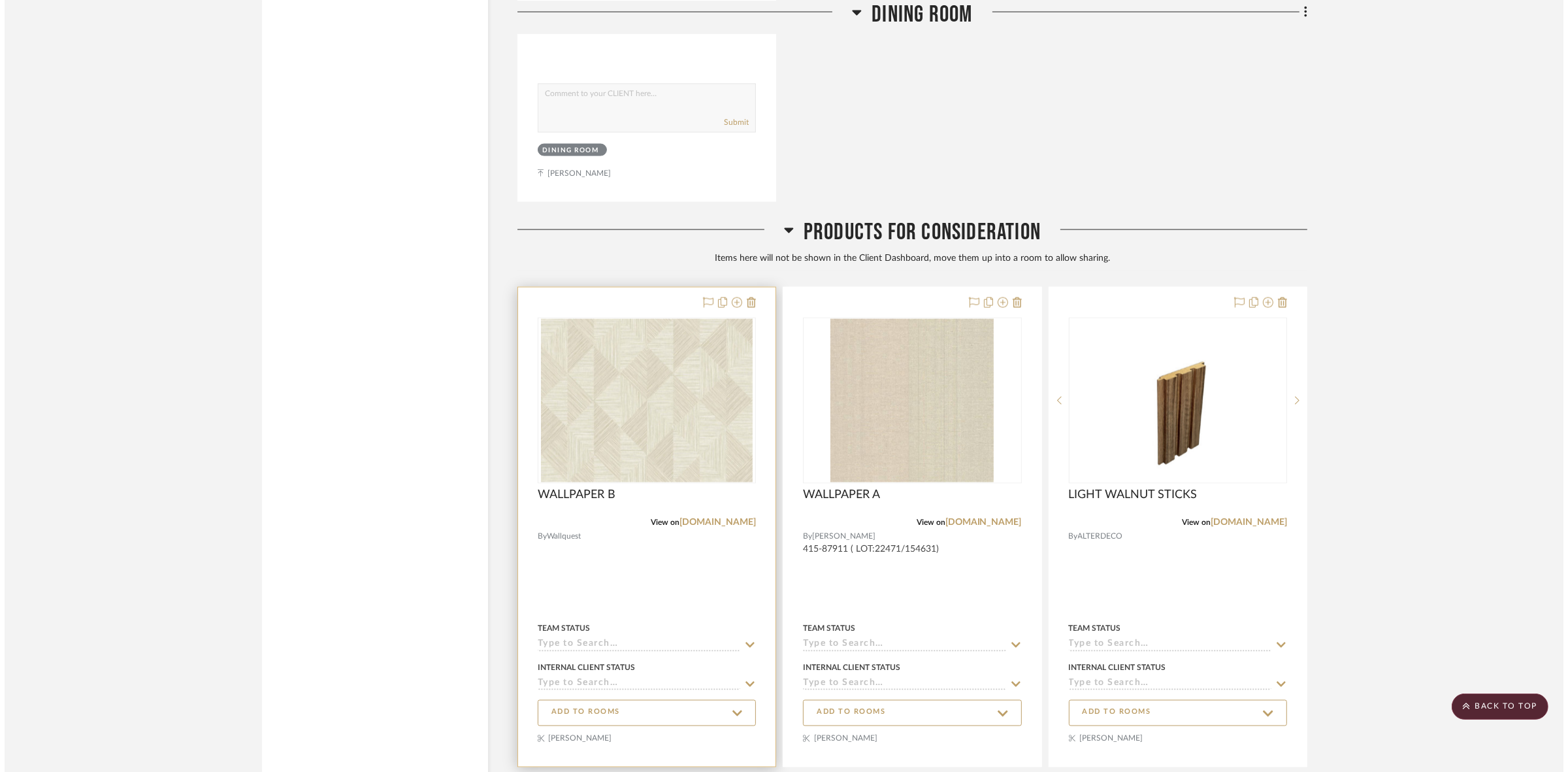
scroll to position [0, 0]
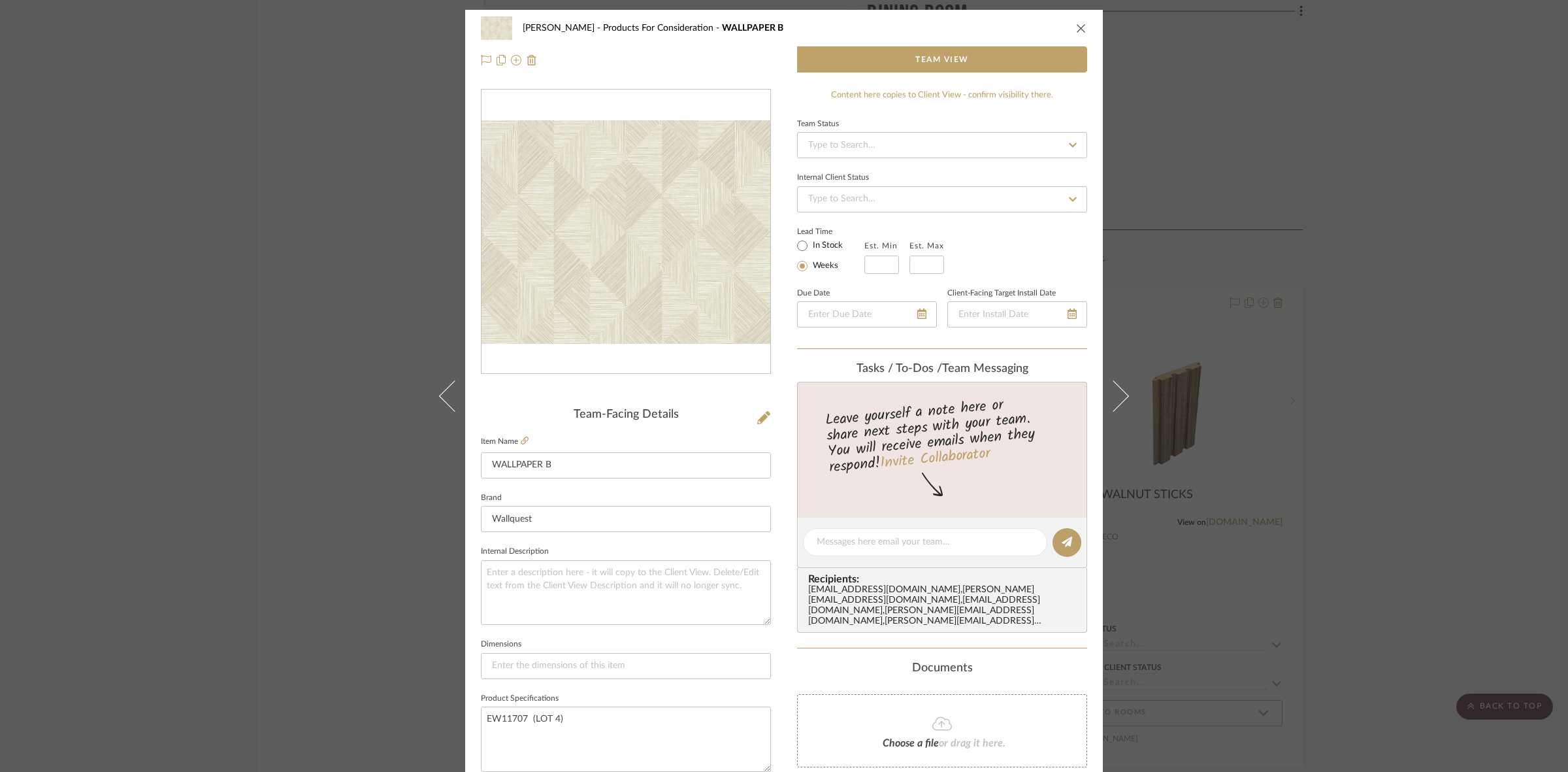
click at [561, 293] on div at bounding box center [626, 231] width 289 height 285
click at [501, 292] on img "0" at bounding box center [626, 232] width 289 height 223
drag, startPoint x: 690, startPoint y: 376, endPoint x: 628, endPoint y: 226, distance: 162.3
click at [524, 442] on icon at bounding box center [525, 440] width 8 height 8
click at [175, 213] on div "SARI COHEN Products For Consideration WALLPAPER B Team View Team-Facing Details…" at bounding box center [784, 386] width 1568 height 772
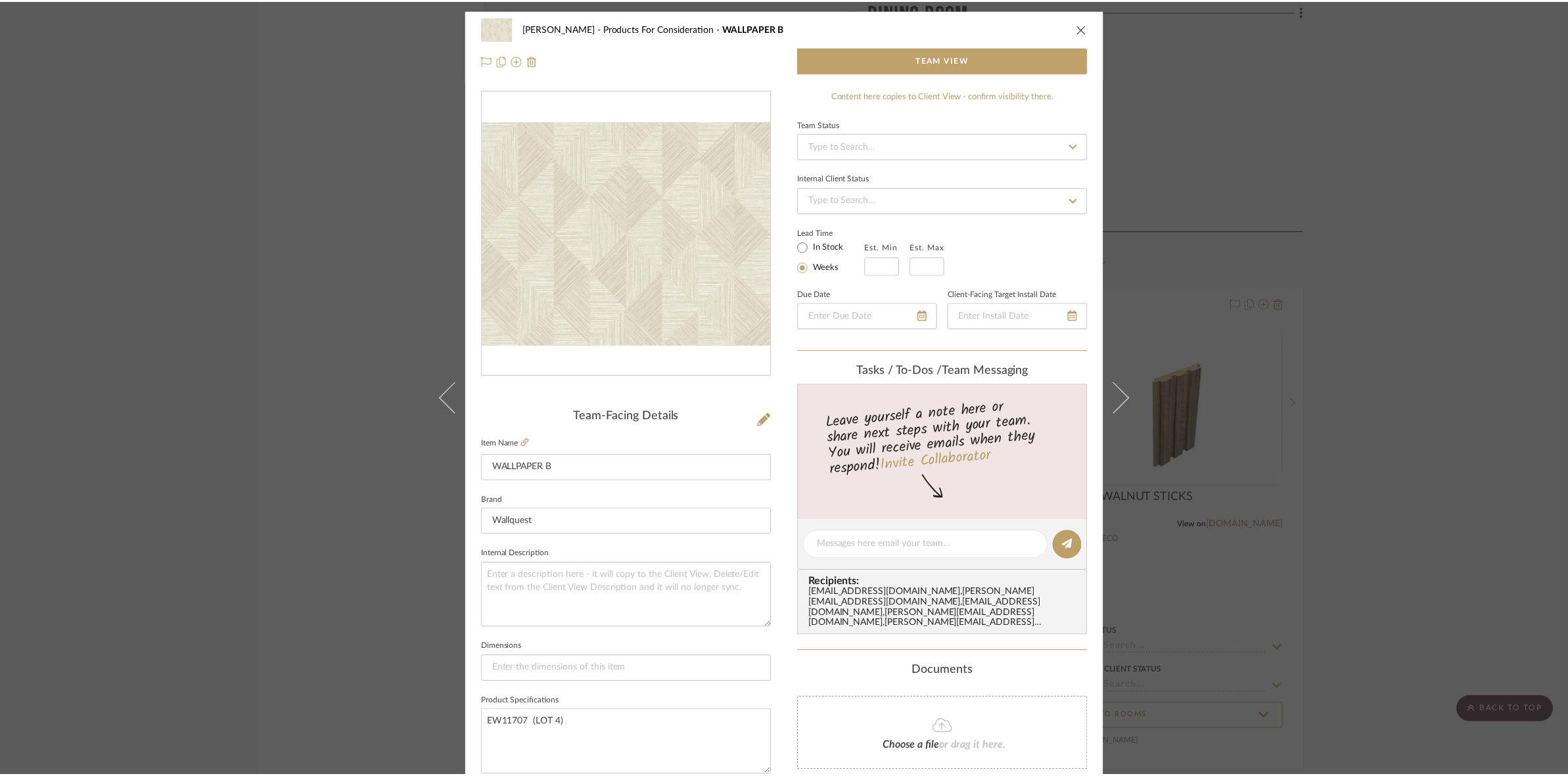
scroll to position [2599, 0]
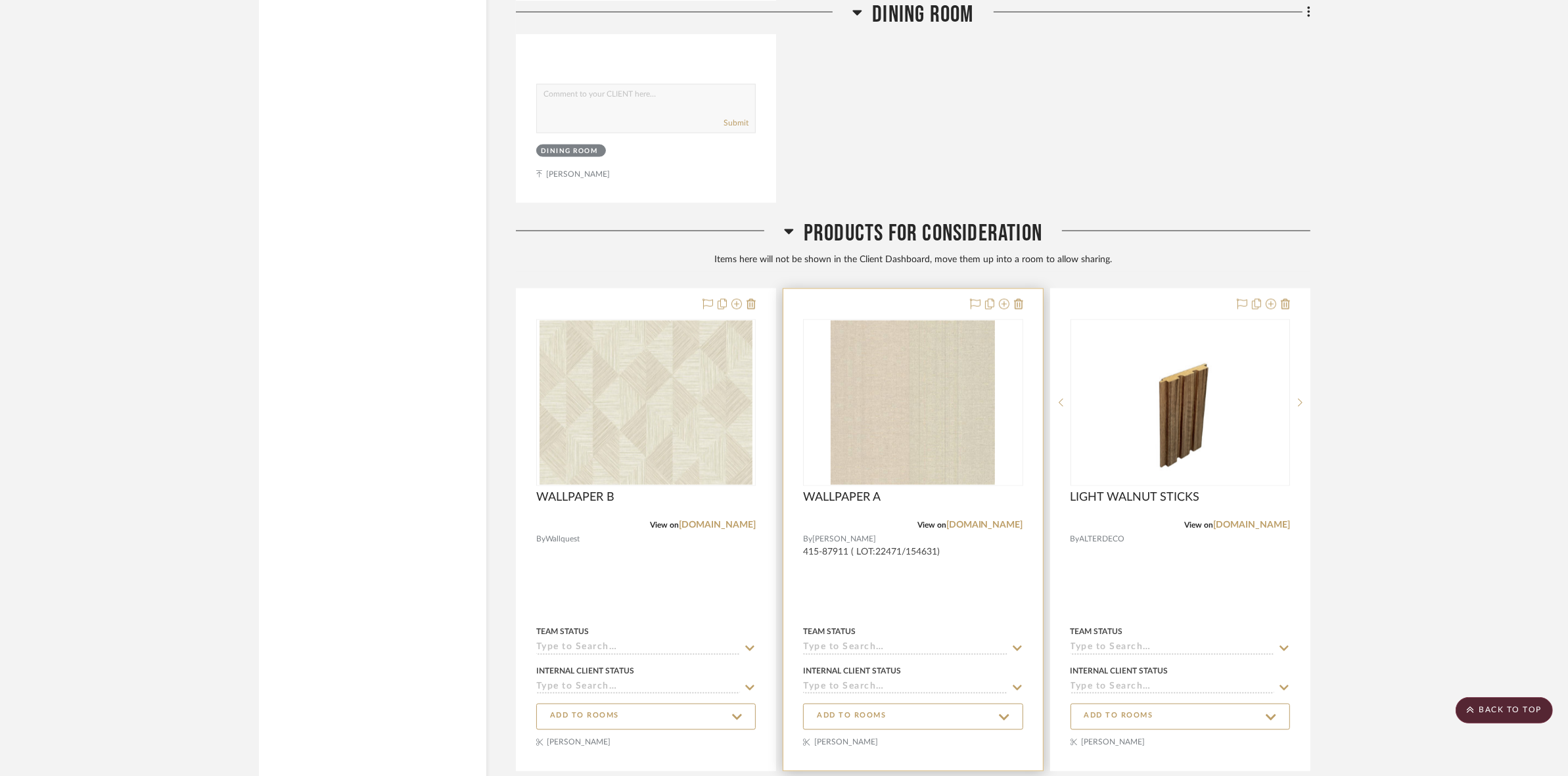
click at [899, 384] on img "0" at bounding box center [912, 402] width 164 height 164
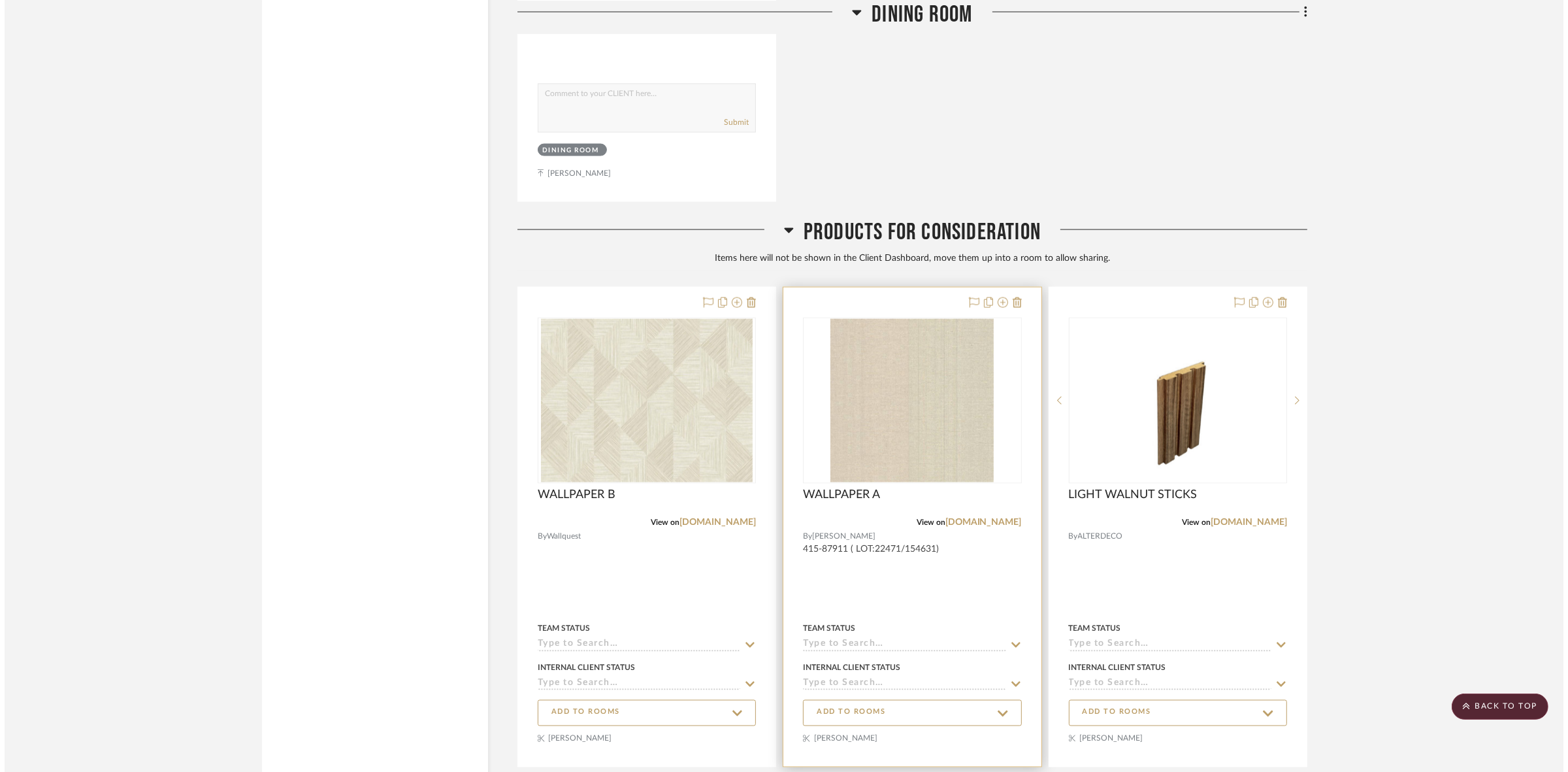
scroll to position [0, 0]
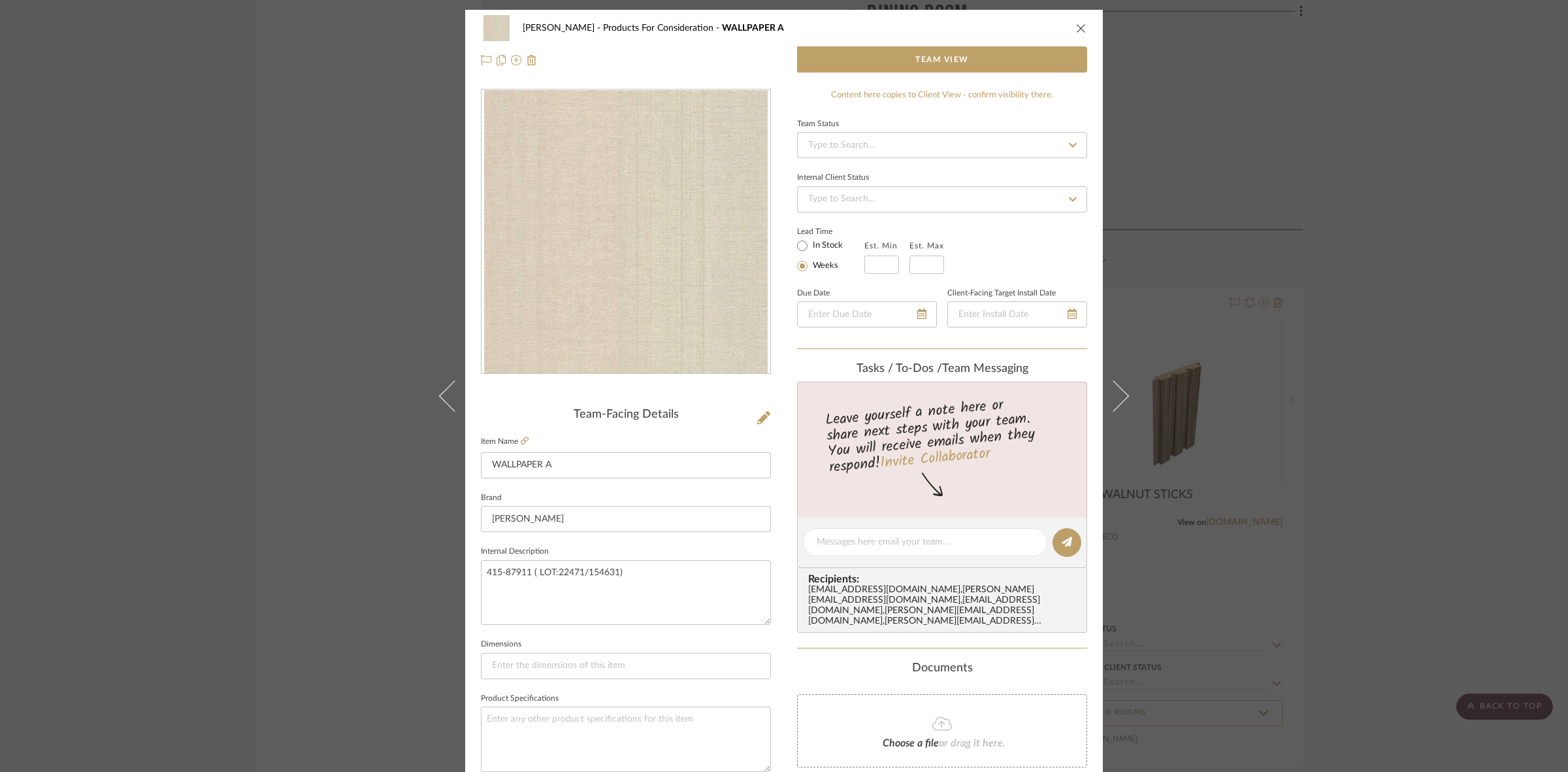
click at [564, 292] on div at bounding box center [626, 231] width 289 height 285
click at [521, 436] on icon at bounding box center [525, 440] width 8 height 8
drag, startPoint x: 255, startPoint y: 226, endPoint x: 642, endPoint y: 406, distance: 426.8
click at [259, 229] on div "SARI COHEN Products For Consideration WALLPAPER A Team View Team-Facing Details…" at bounding box center [784, 386] width 1568 height 772
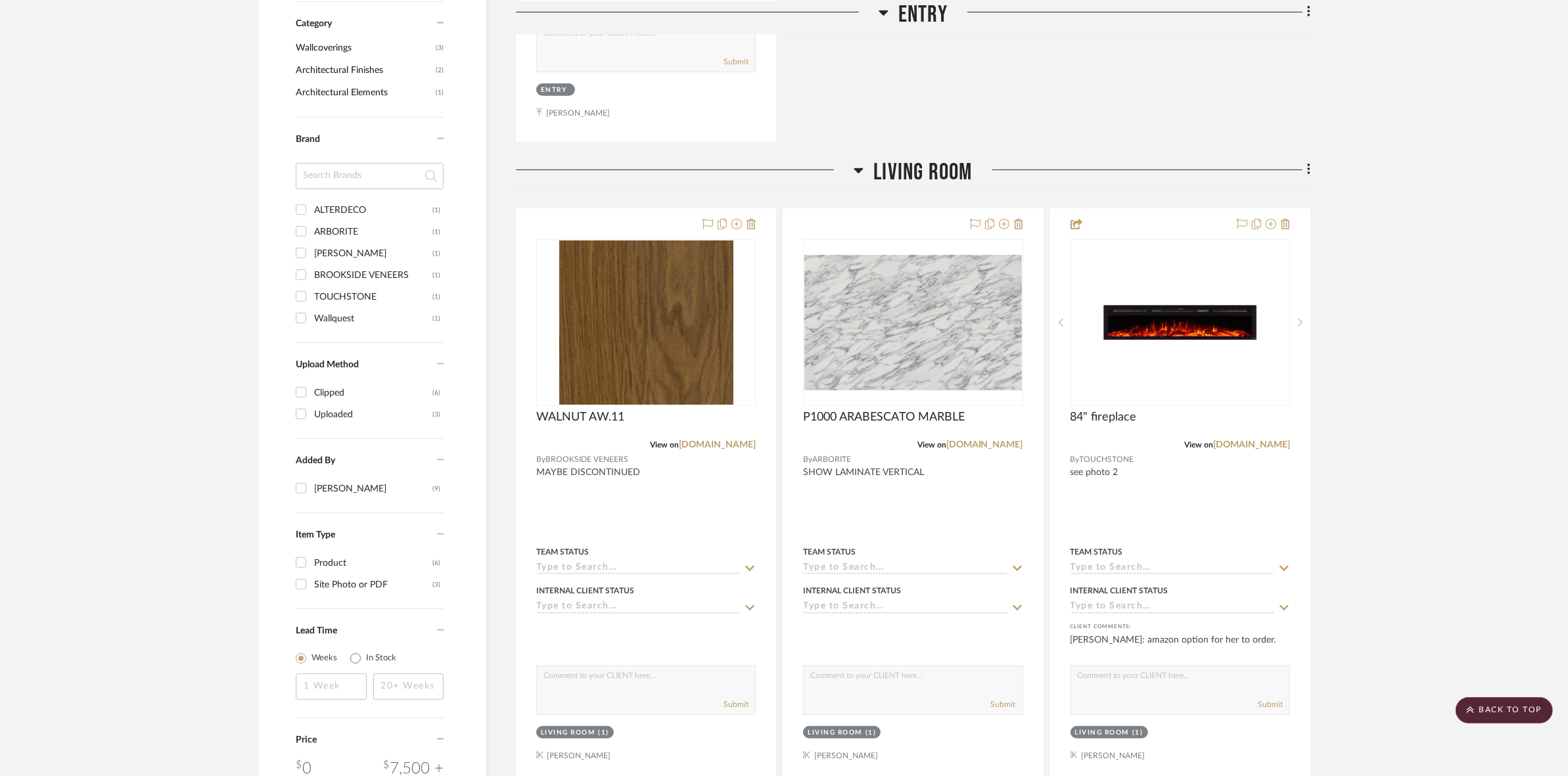
scroll to position [1285, 0]
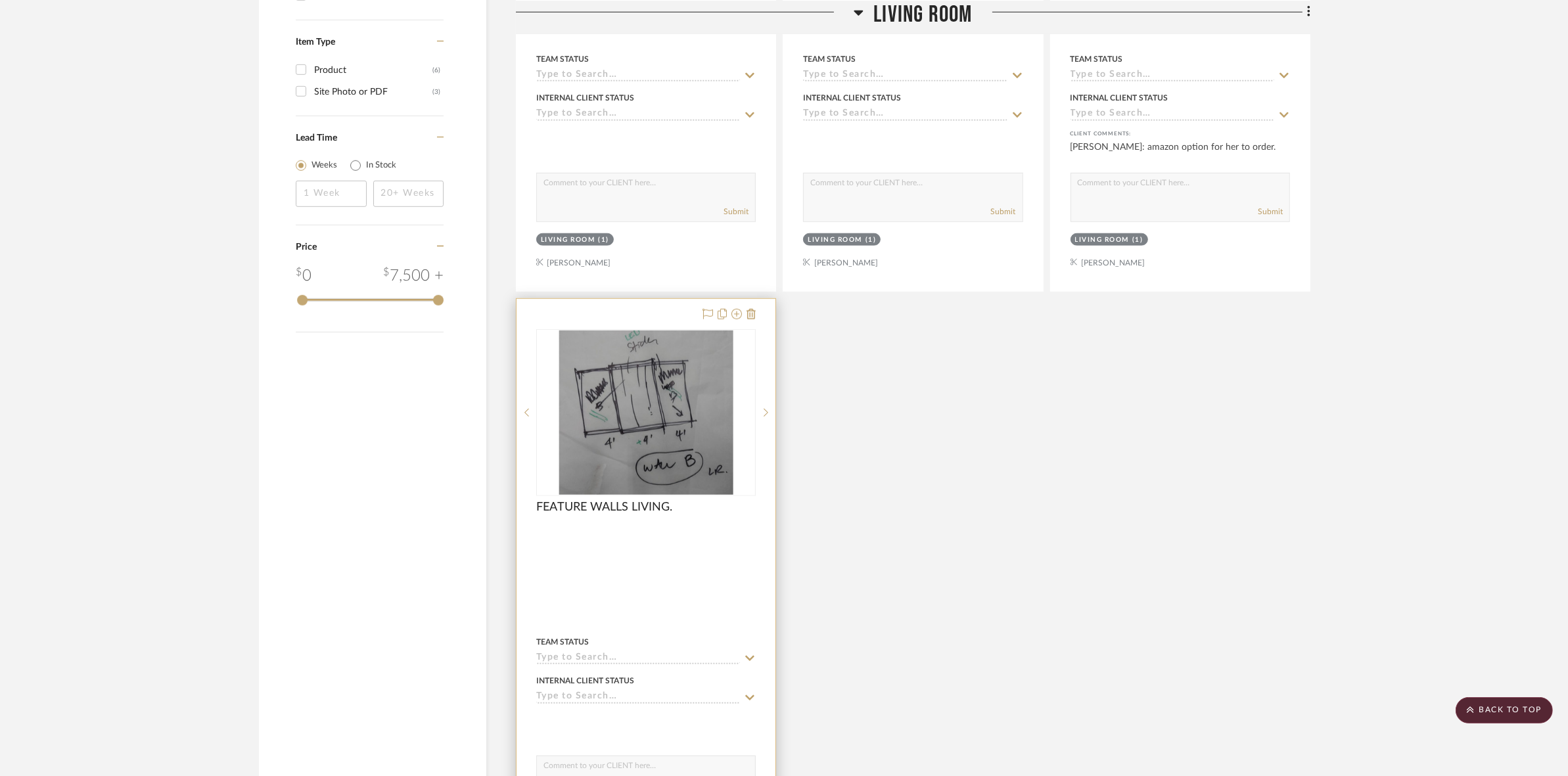
click at [670, 439] on img "0" at bounding box center [646, 412] width 175 height 164
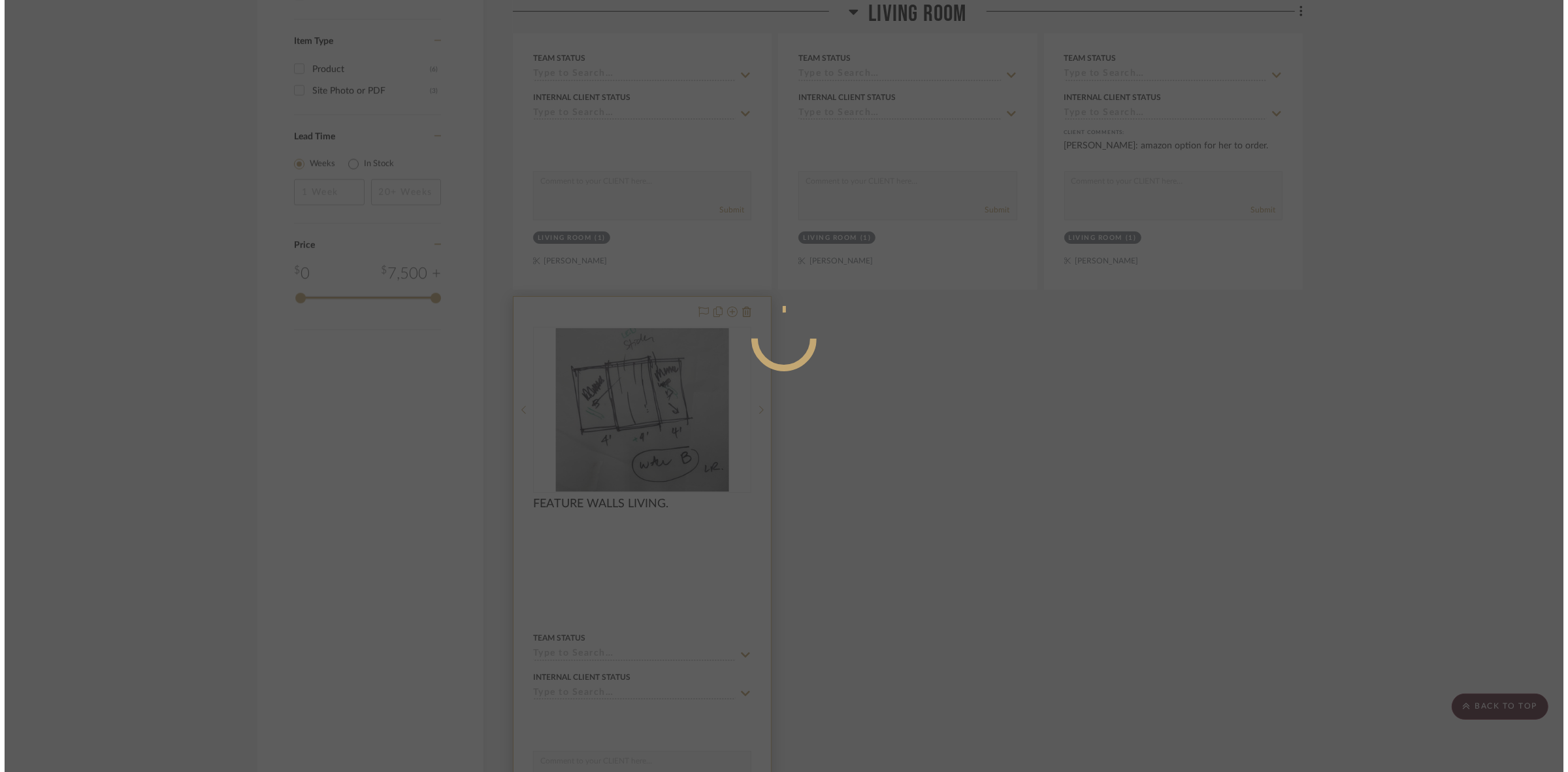
scroll to position [0, 0]
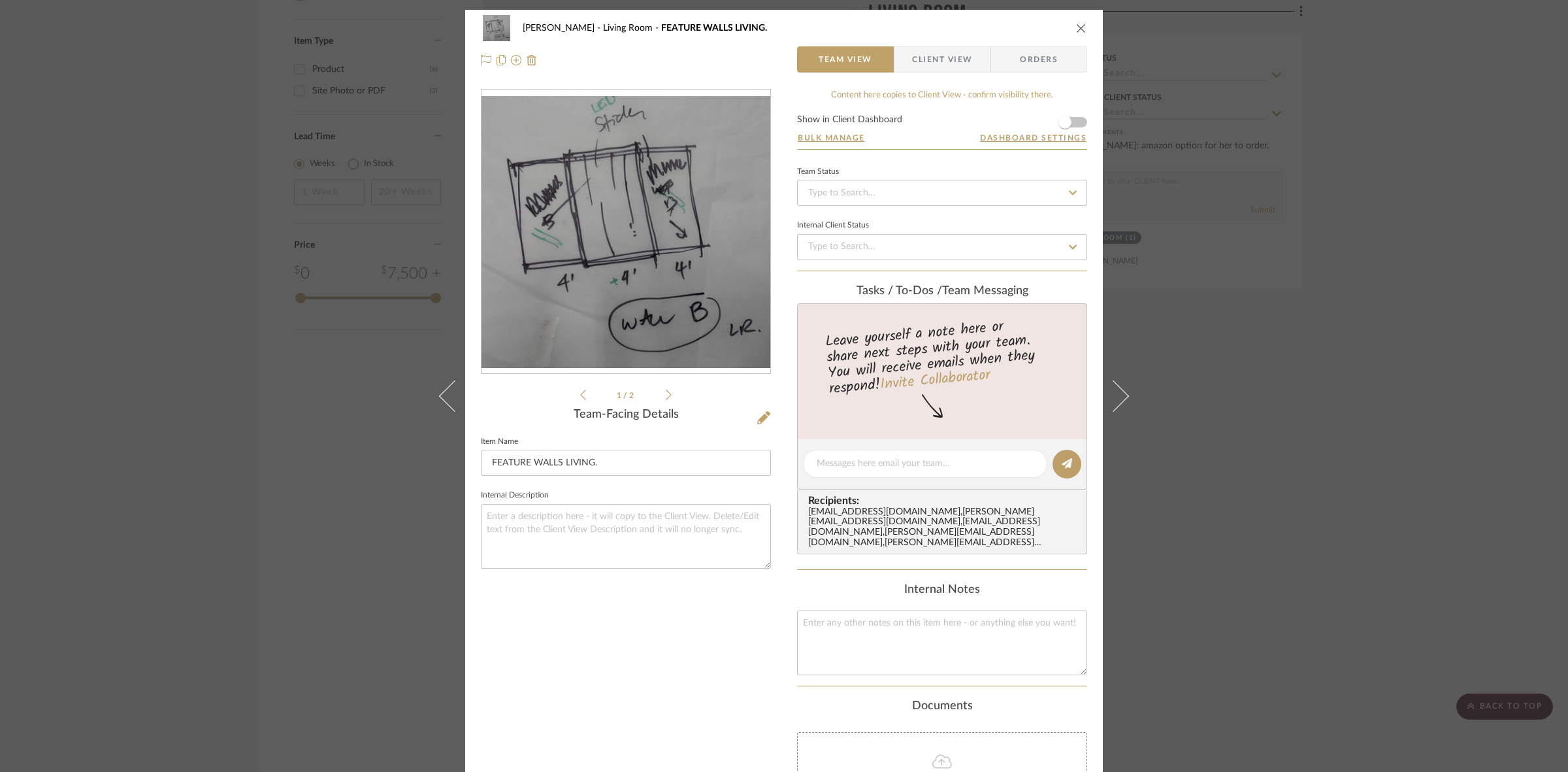
click at [666, 394] on icon at bounding box center [668, 394] width 6 height 12
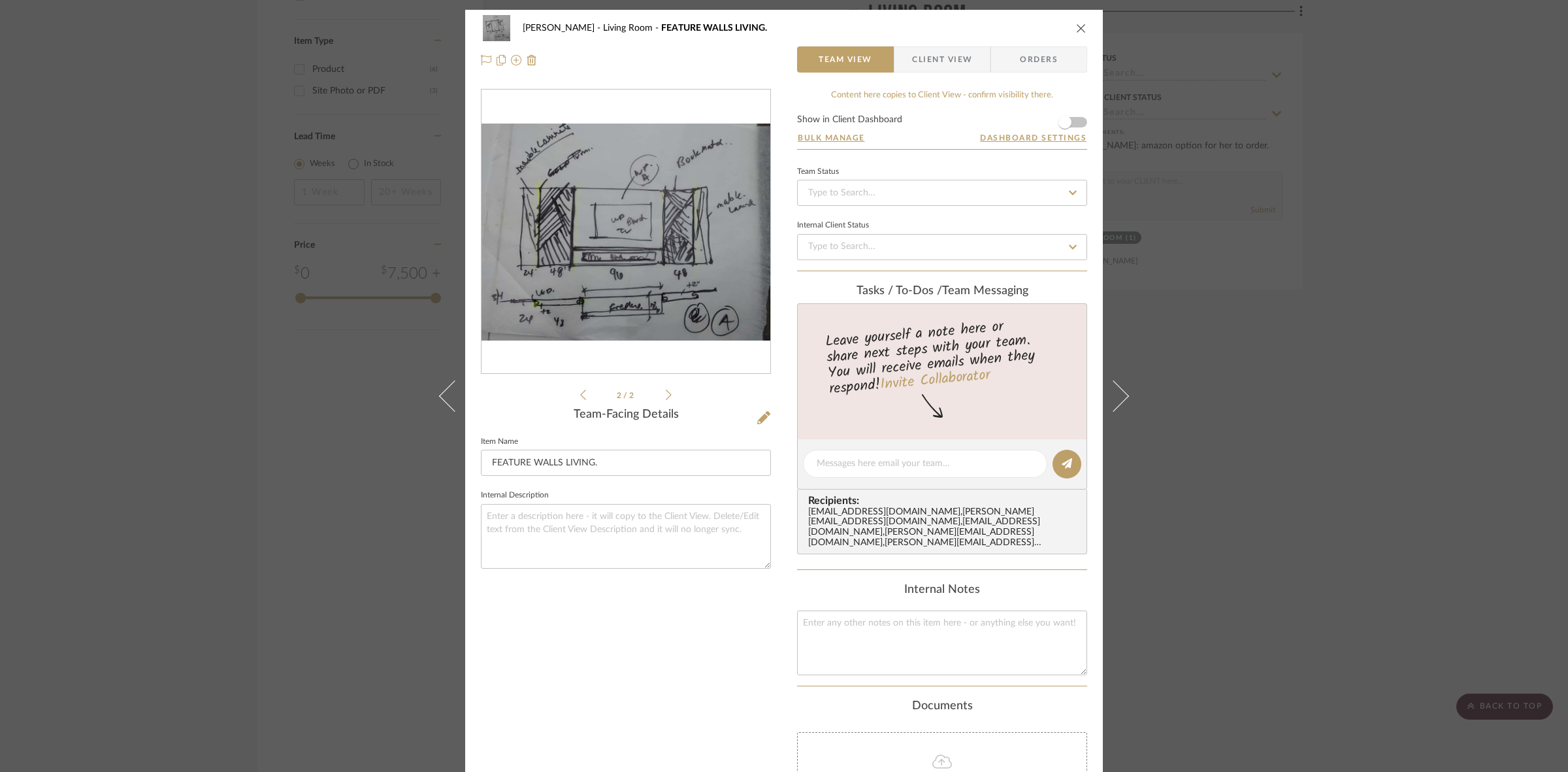
click at [586, 396] on li "2 / 2" at bounding box center [626, 394] width 80 height 16
click at [580, 395] on icon at bounding box center [583, 394] width 6 height 12
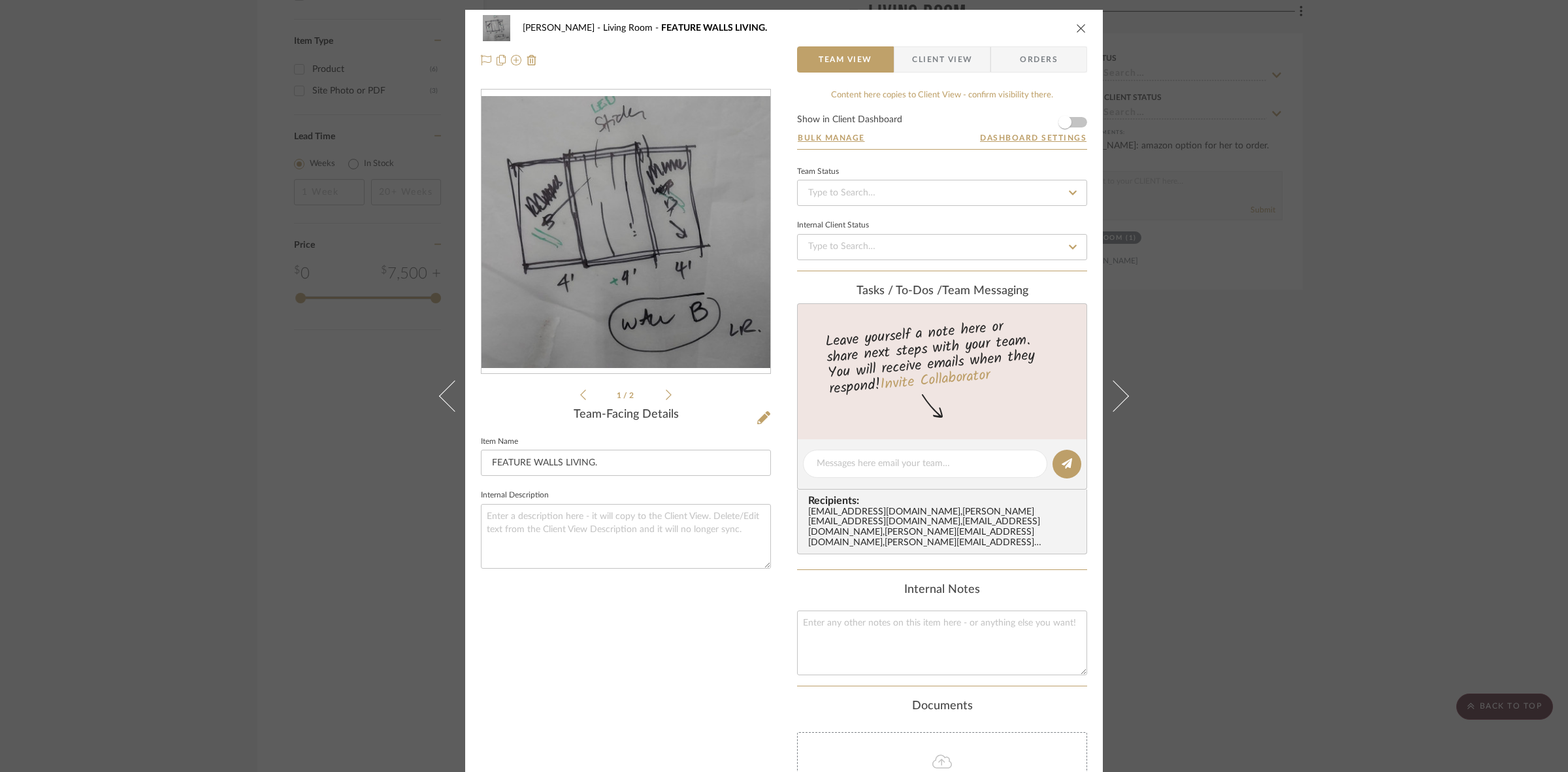
click at [281, 357] on div "SARI COHEN Living Room FEATURE WALLS LIVING. Team View Client View Orders 1 / 2…" at bounding box center [784, 386] width 1568 height 772
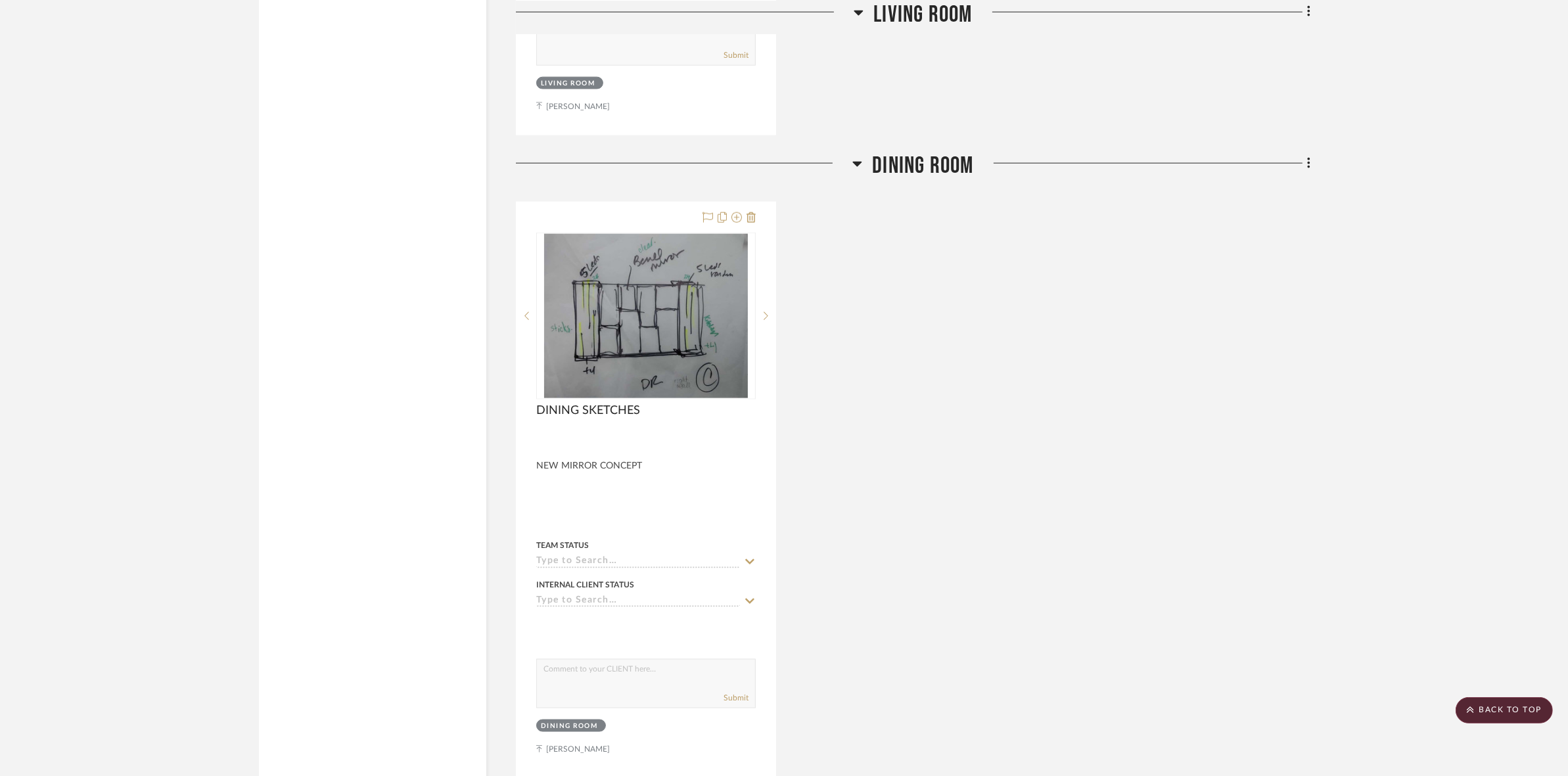
scroll to position [2682, 0]
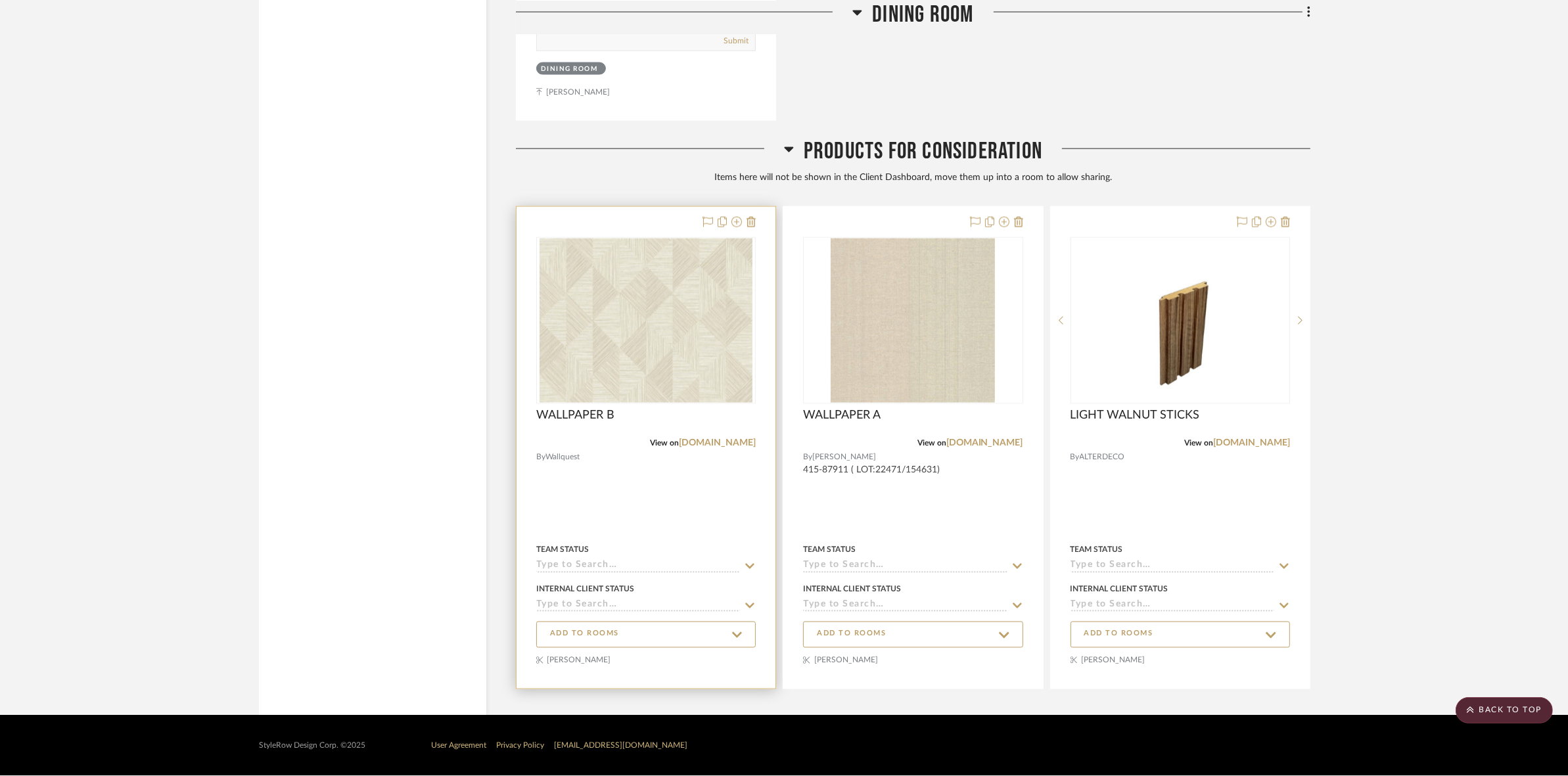
click at [647, 375] on img "0" at bounding box center [646, 320] width 213 height 164
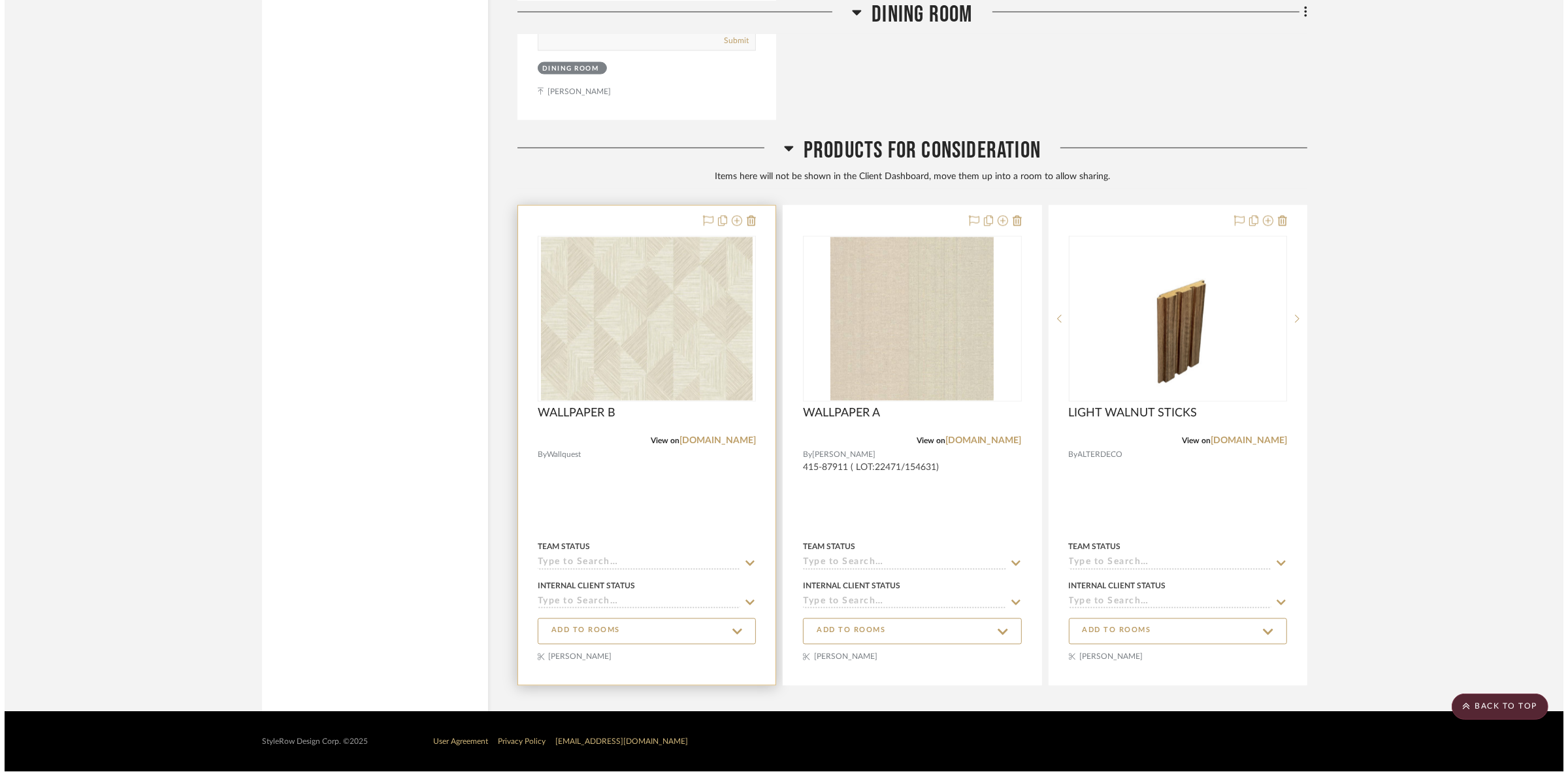
scroll to position [0, 0]
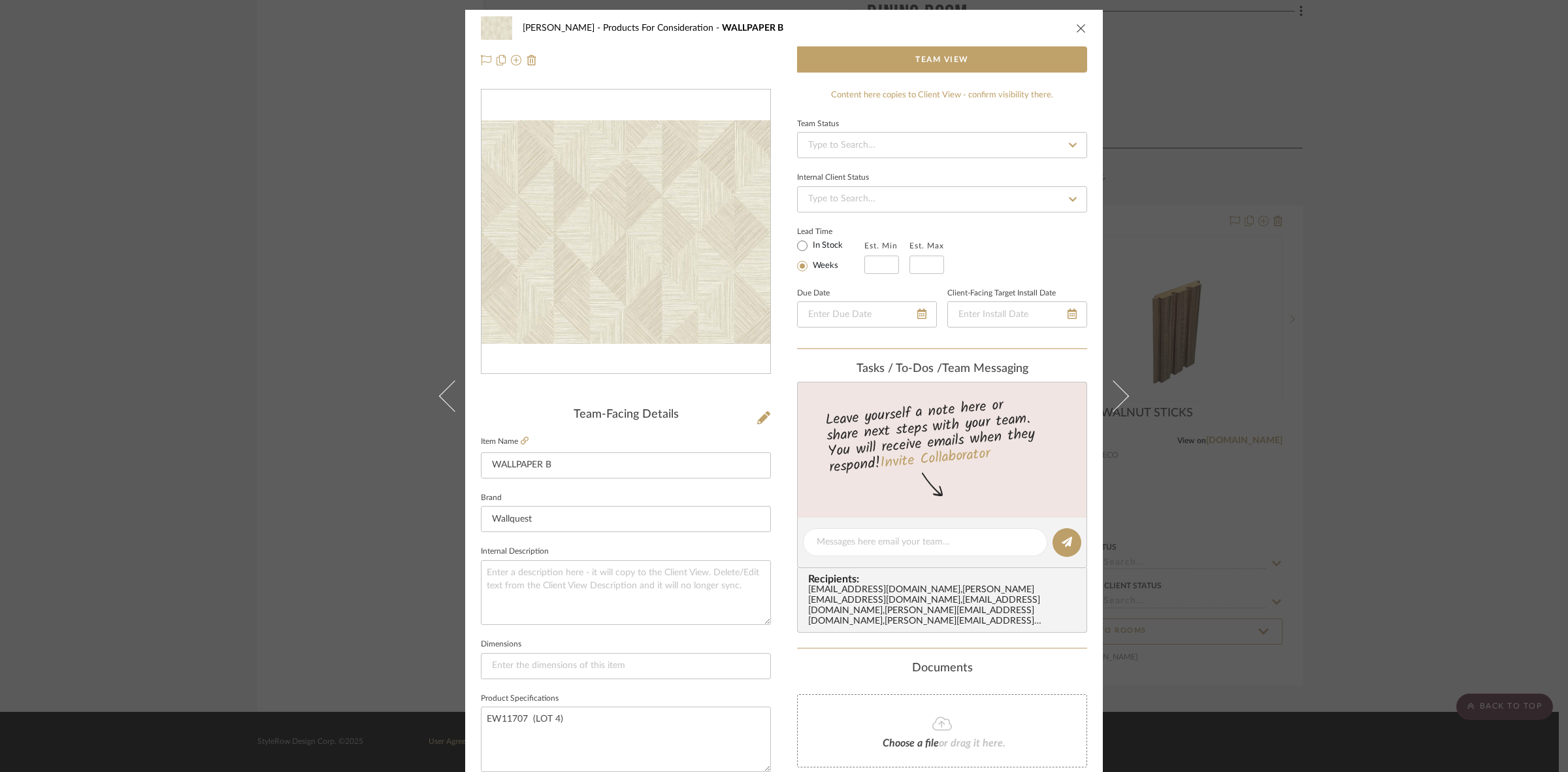
click at [515, 440] on label "Item Name" at bounding box center [505, 441] width 48 height 11
click at [517, 434] on fieldset "Item Name WALLPAPER B" at bounding box center [626, 455] width 290 height 46
click at [522, 438] on icon at bounding box center [525, 440] width 8 height 8
click at [1356, 246] on div "SARI COHEN Products For Consideration WALLPAPER B Team View Team-Facing Details…" at bounding box center [784, 386] width 1568 height 772
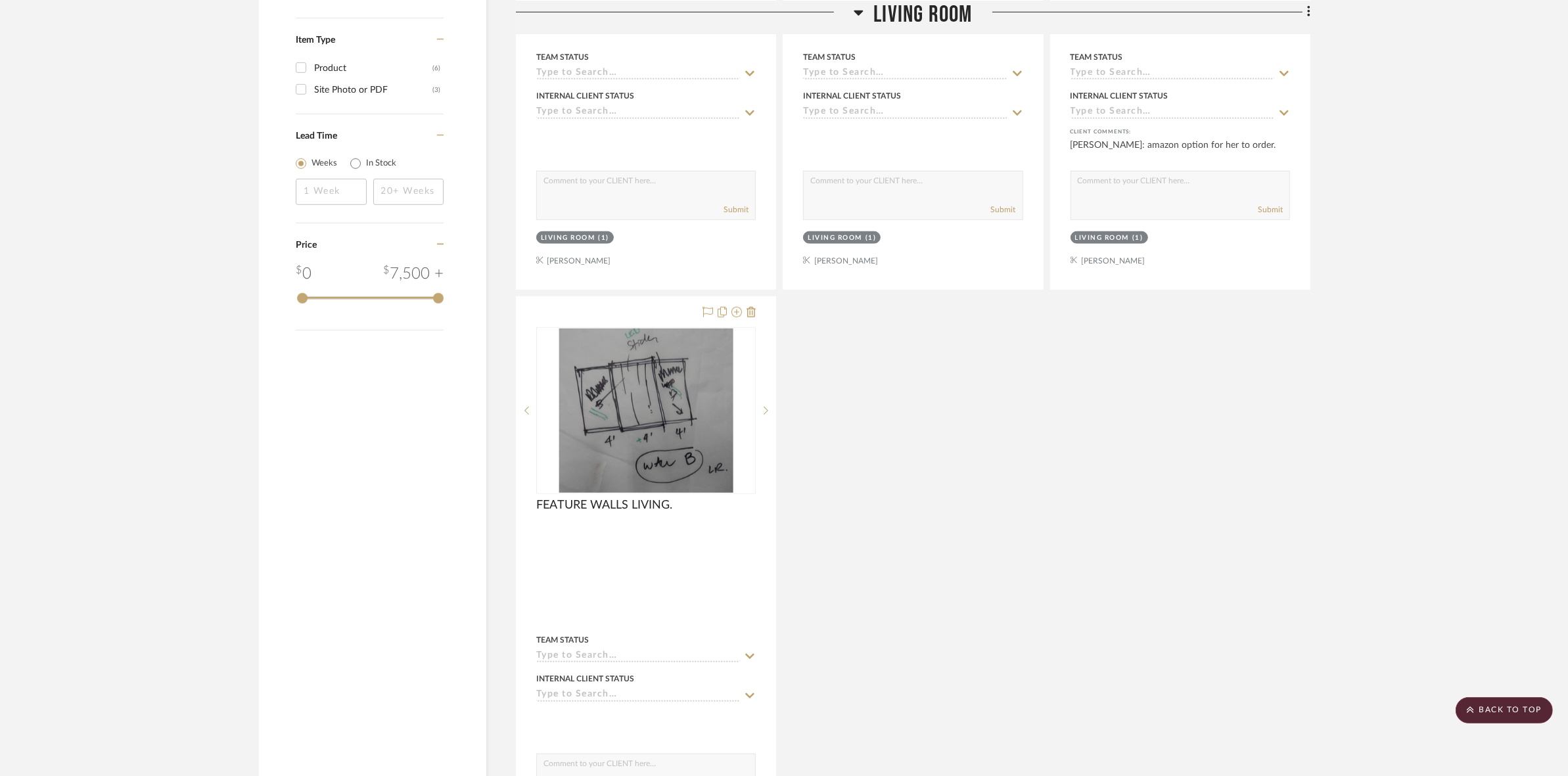
scroll to position [1285, 0]
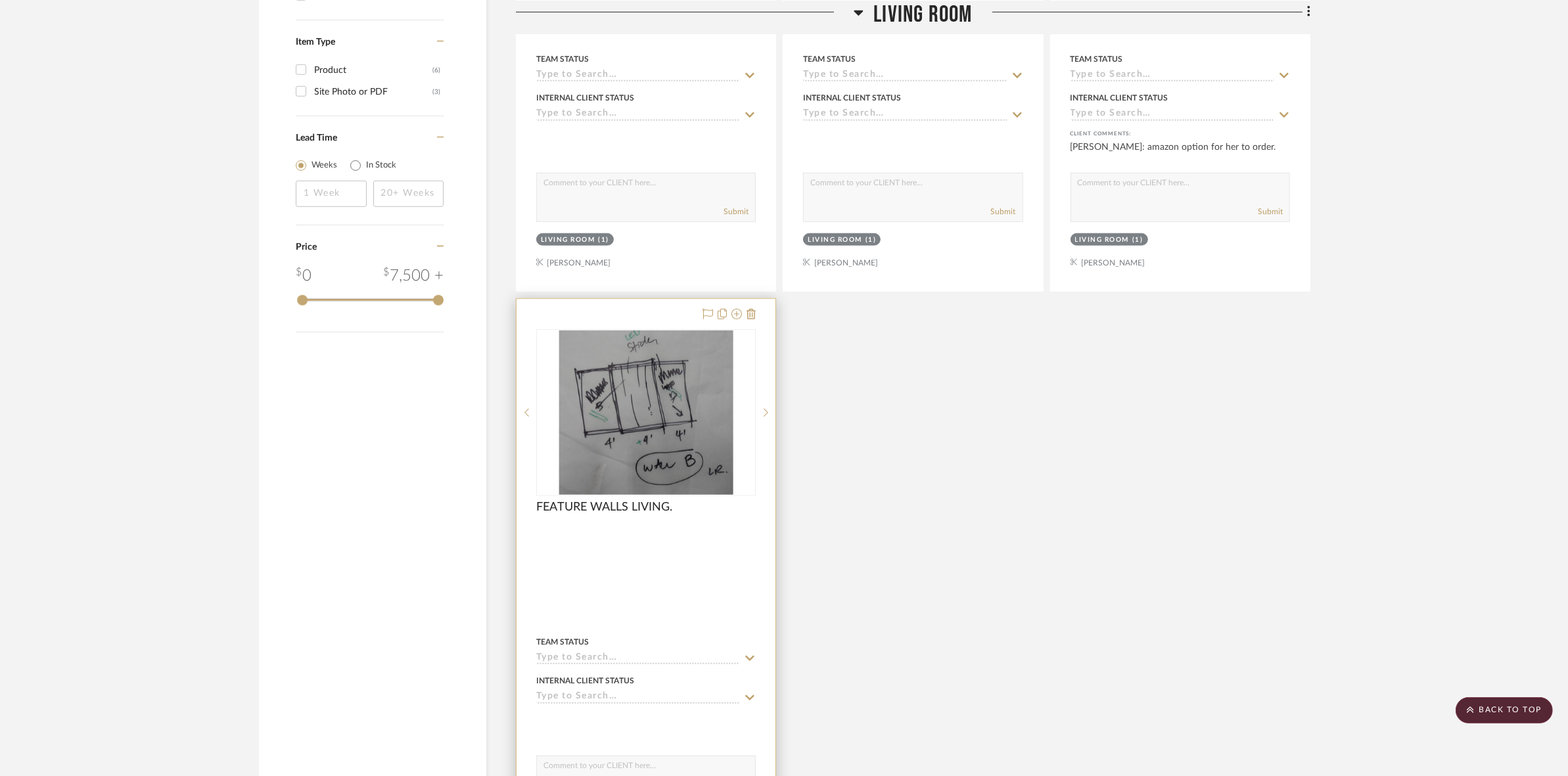
click at [682, 448] on img "0" at bounding box center [646, 412] width 175 height 164
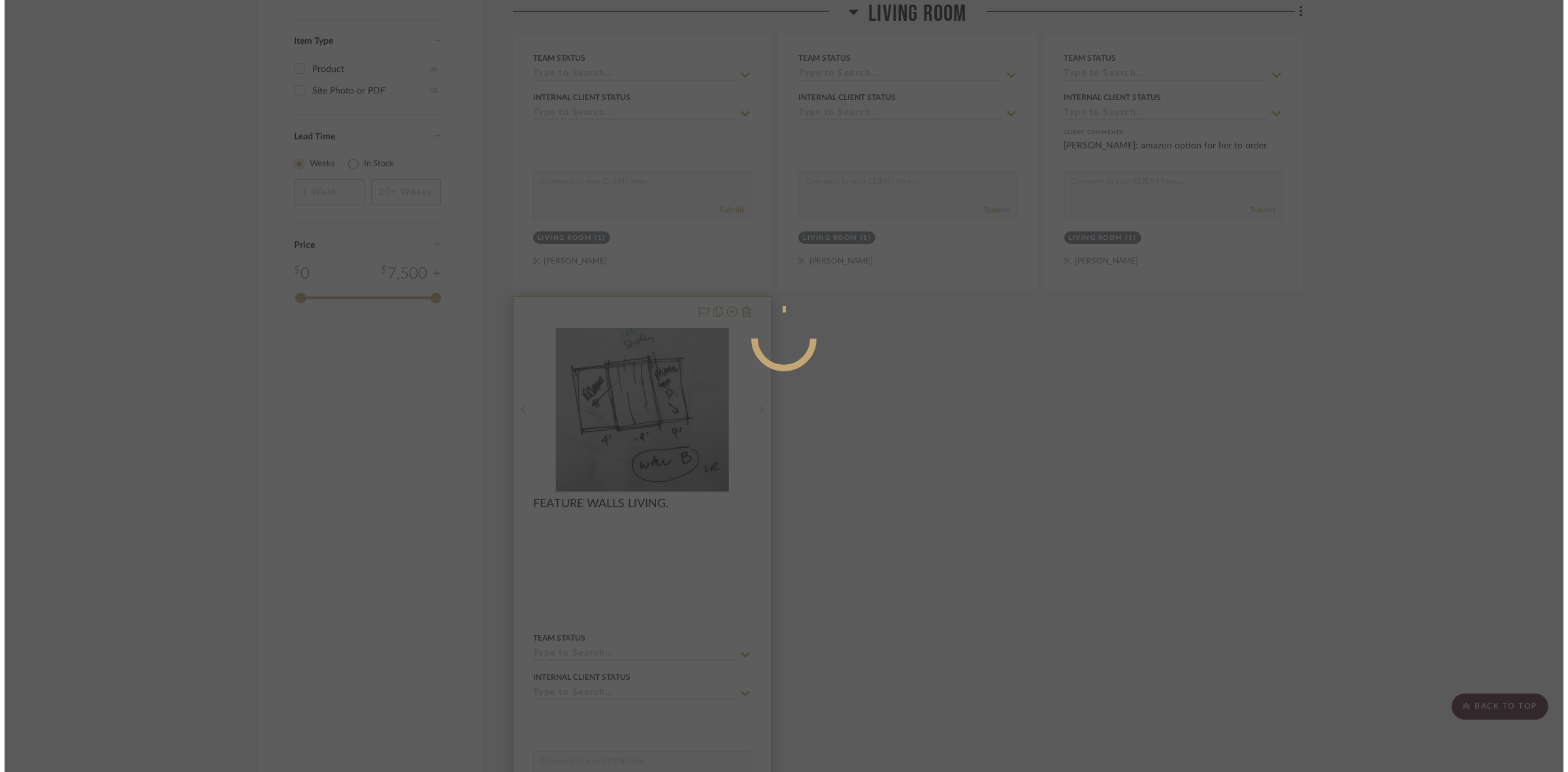
scroll to position [0, 0]
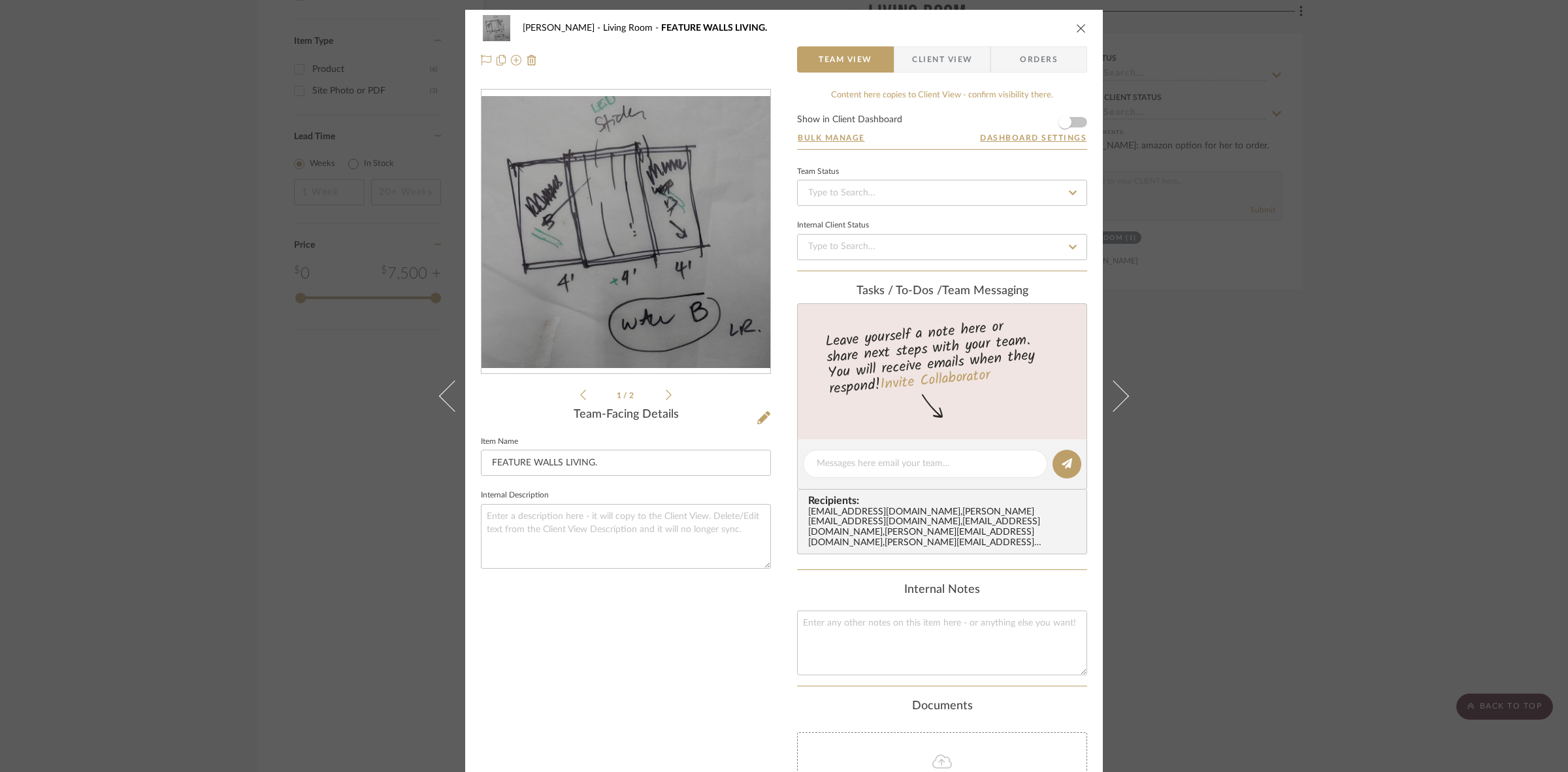
click at [666, 395] on icon at bounding box center [668, 394] width 6 height 12
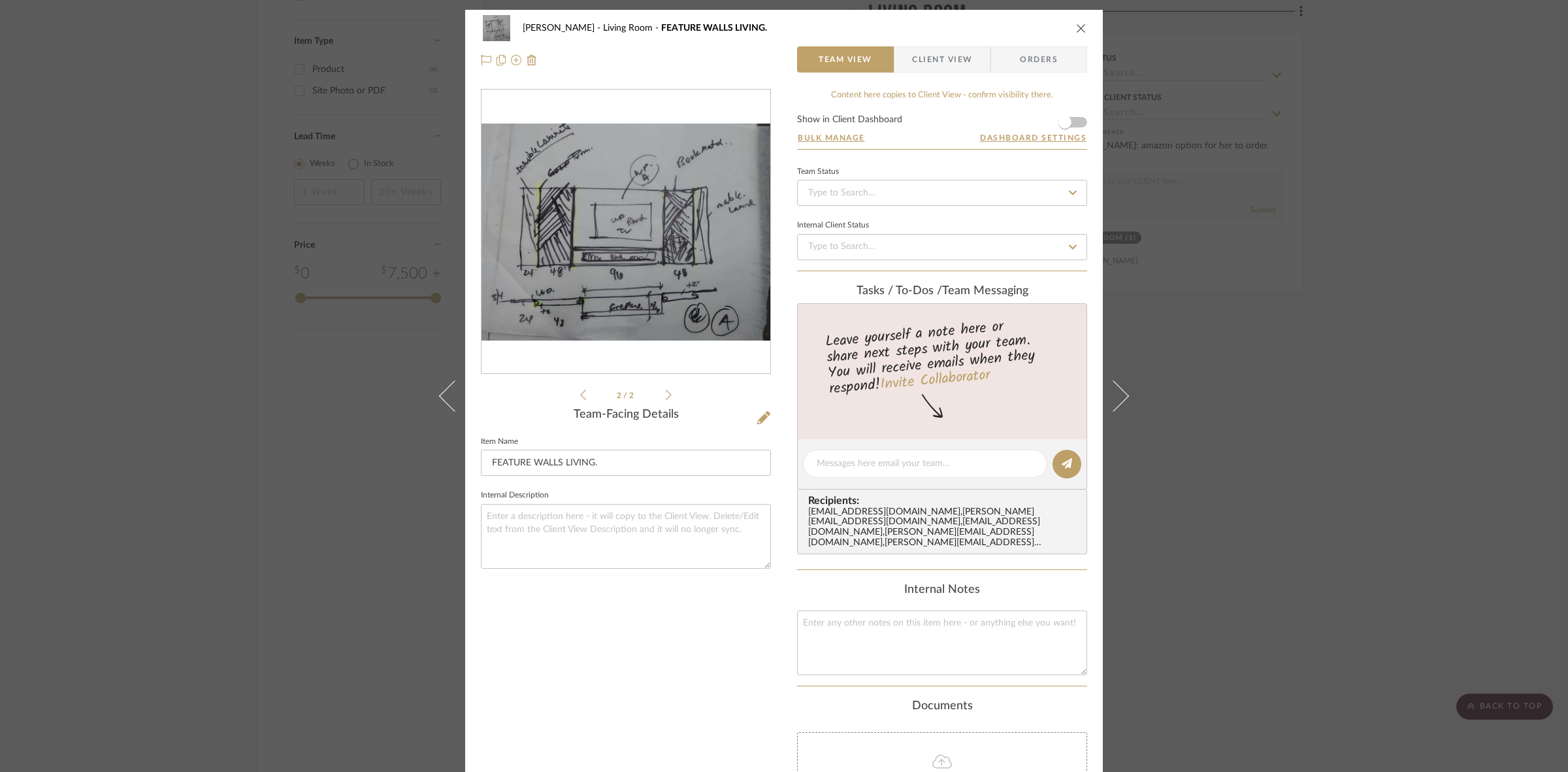
click at [649, 250] on img "1" at bounding box center [626, 232] width 289 height 217
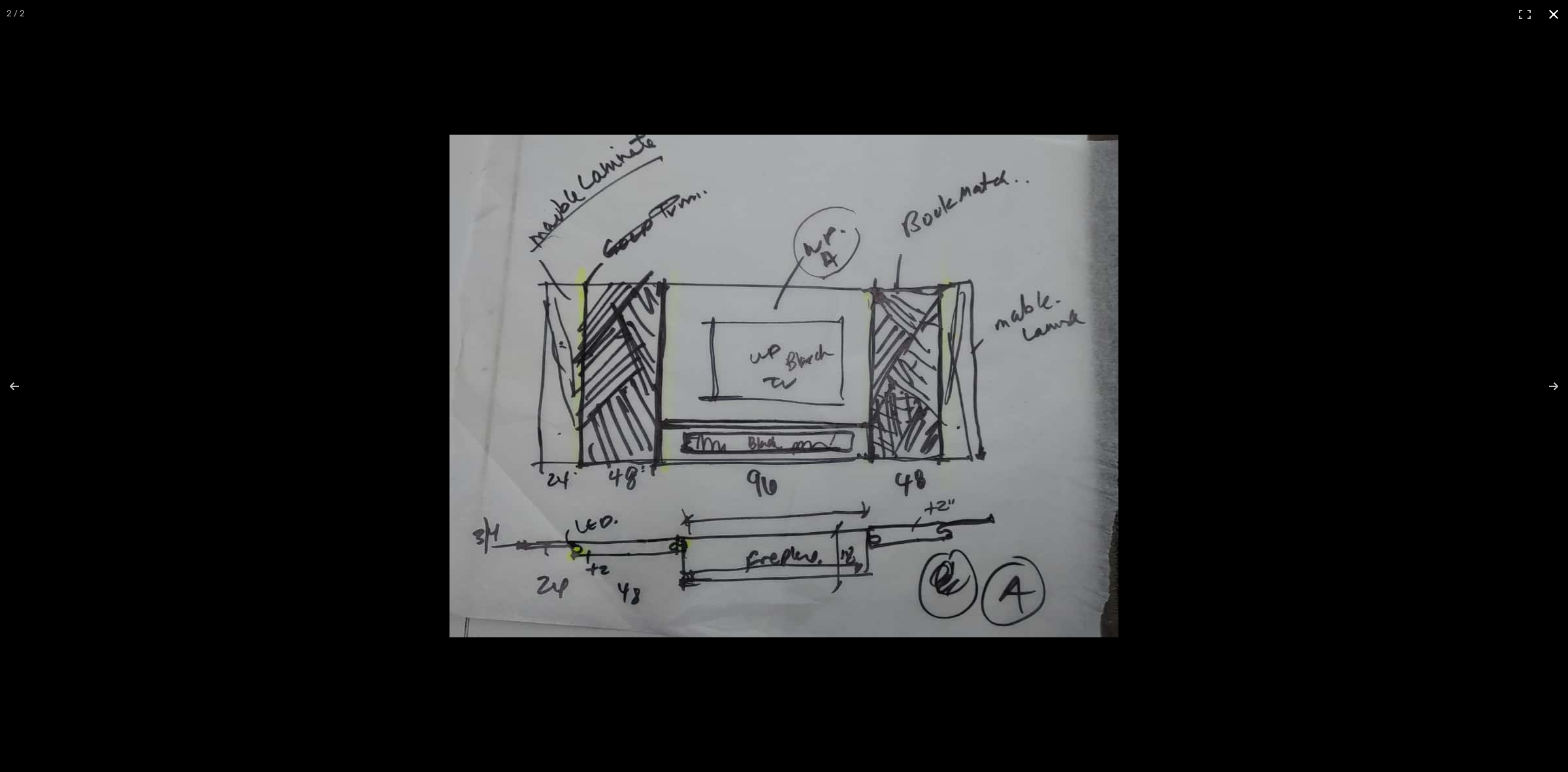
click at [95, 41] on div at bounding box center [784, 386] width 1568 height 772
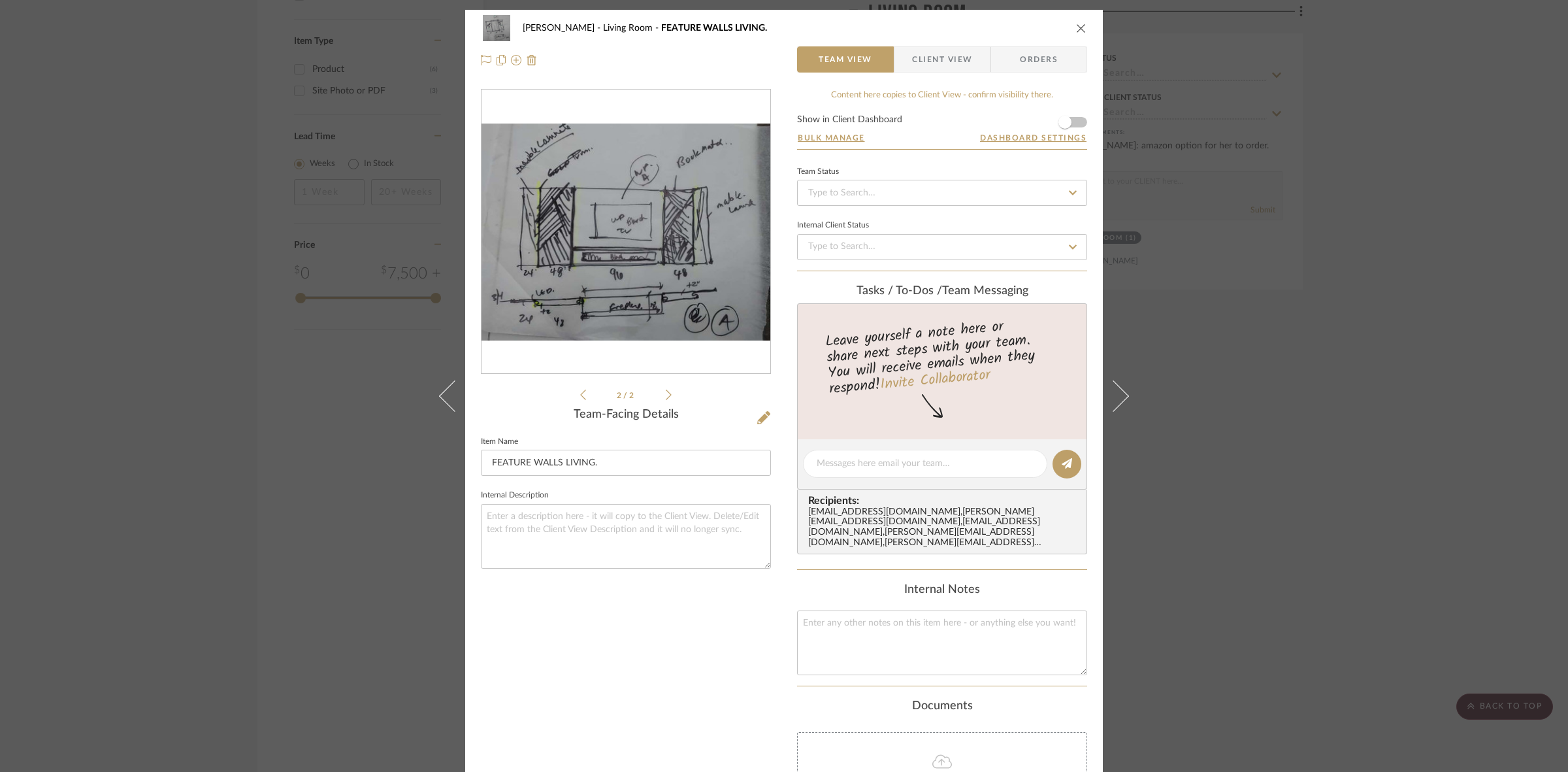
click at [580, 394] on icon at bounding box center [583, 394] width 6 height 12
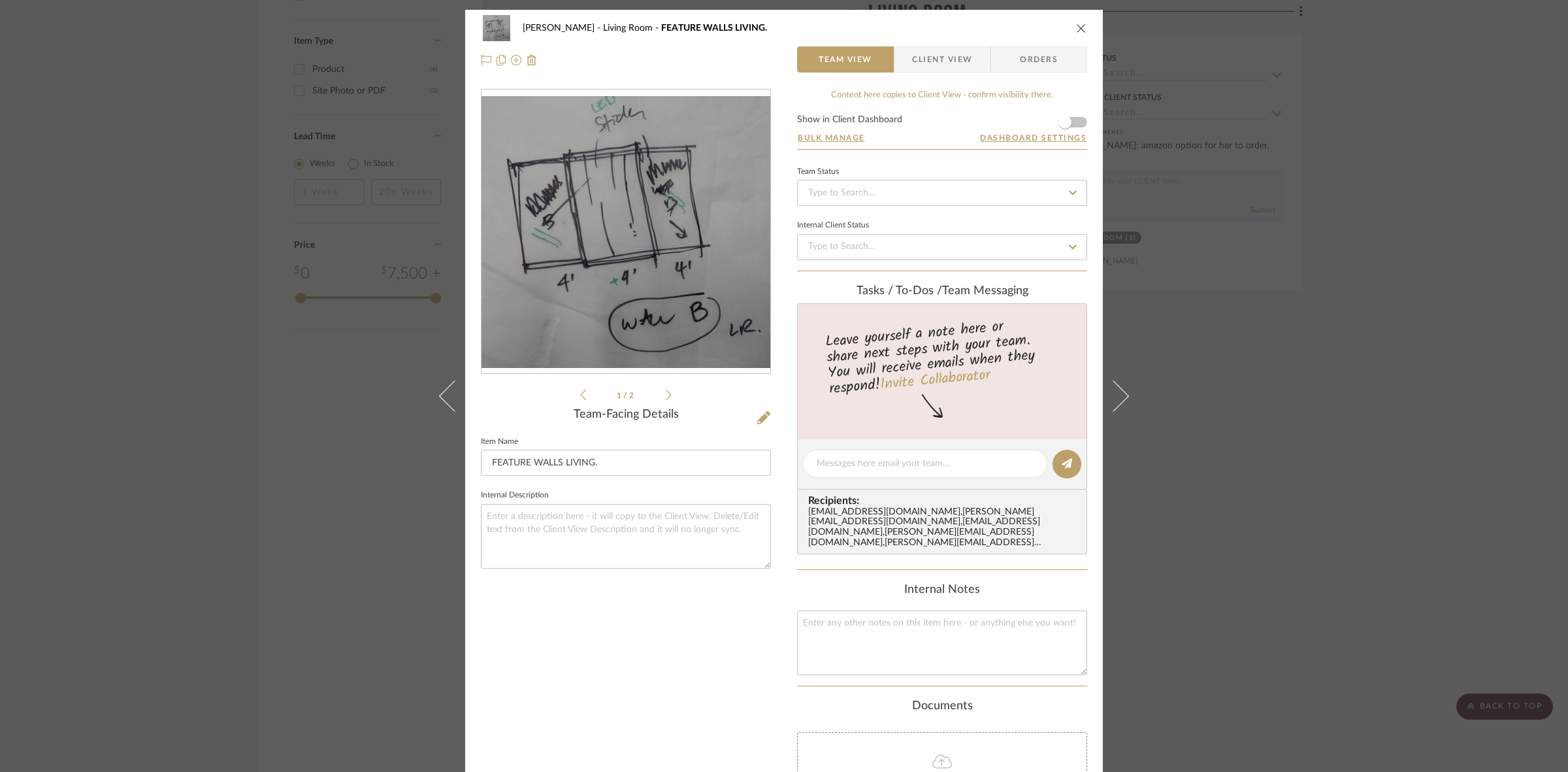
click at [666, 393] on icon at bounding box center [668, 394] width 6 height 12
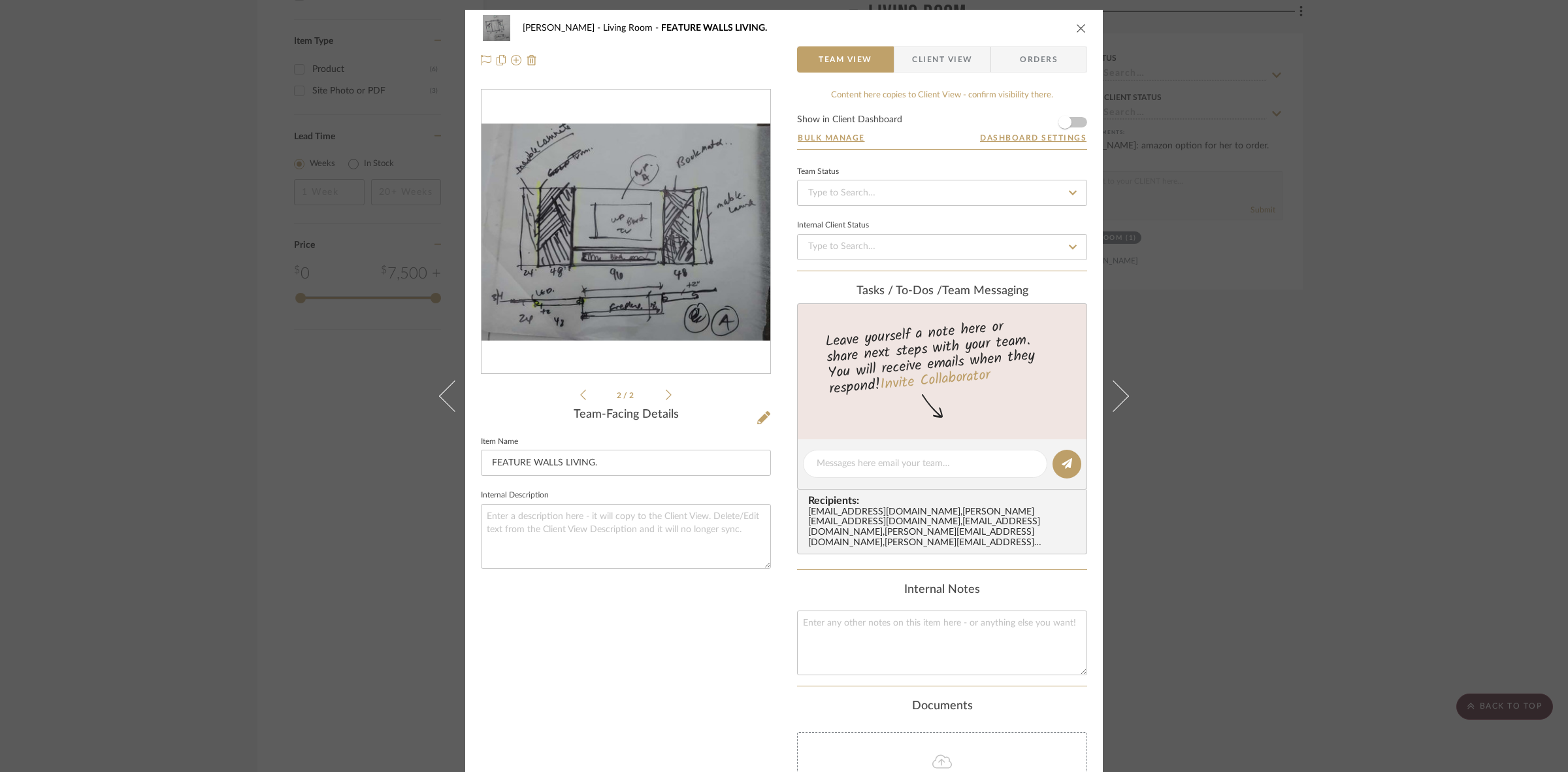
click at [405, 170] on div "SARI COHEN Living Room FEATURE WALLS LIVING. Team View Client View Orders 2 / 2…" at bounding box center [784, 386] width 1568 height 772
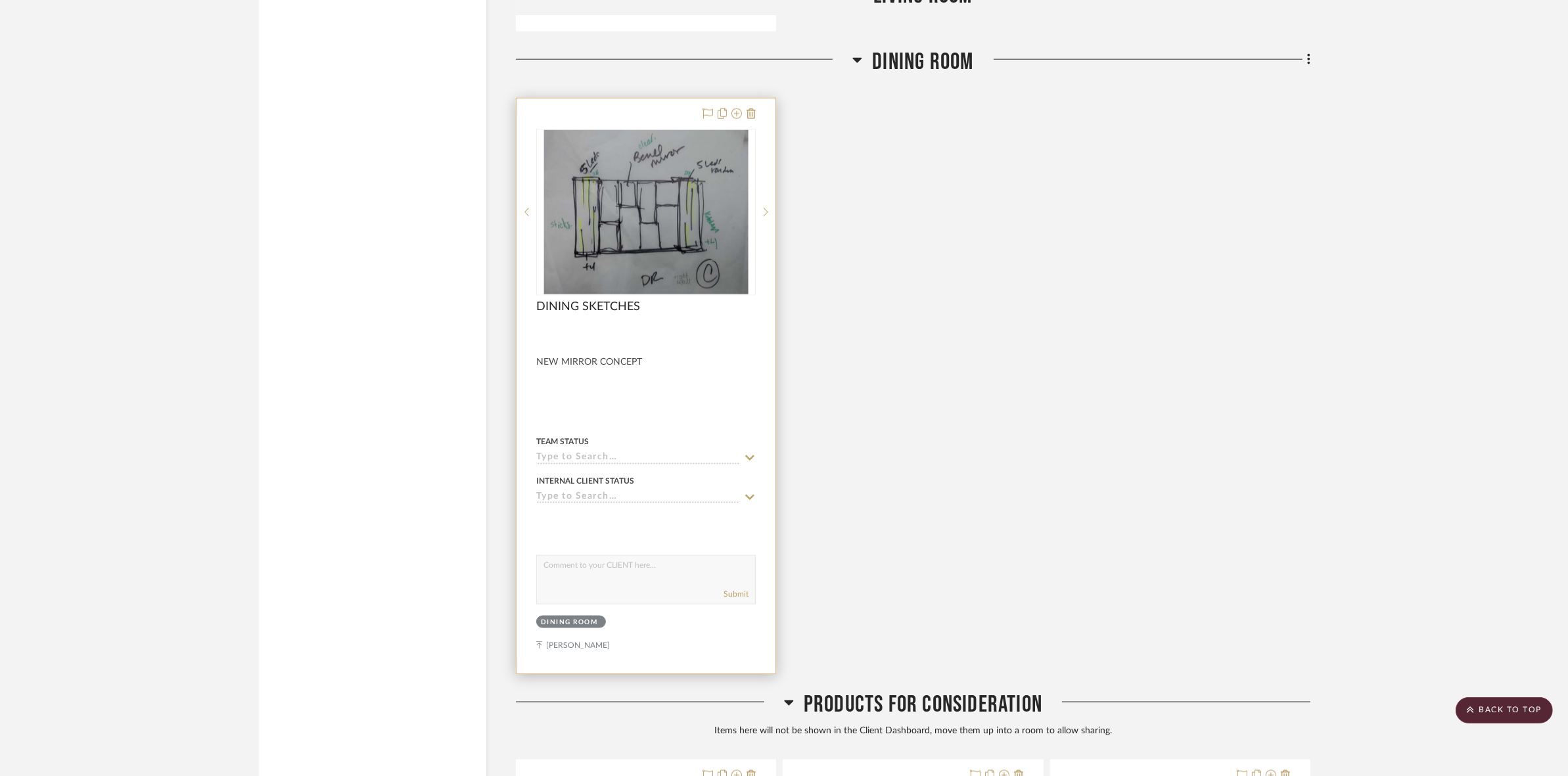
scroll to position [2107, 0]
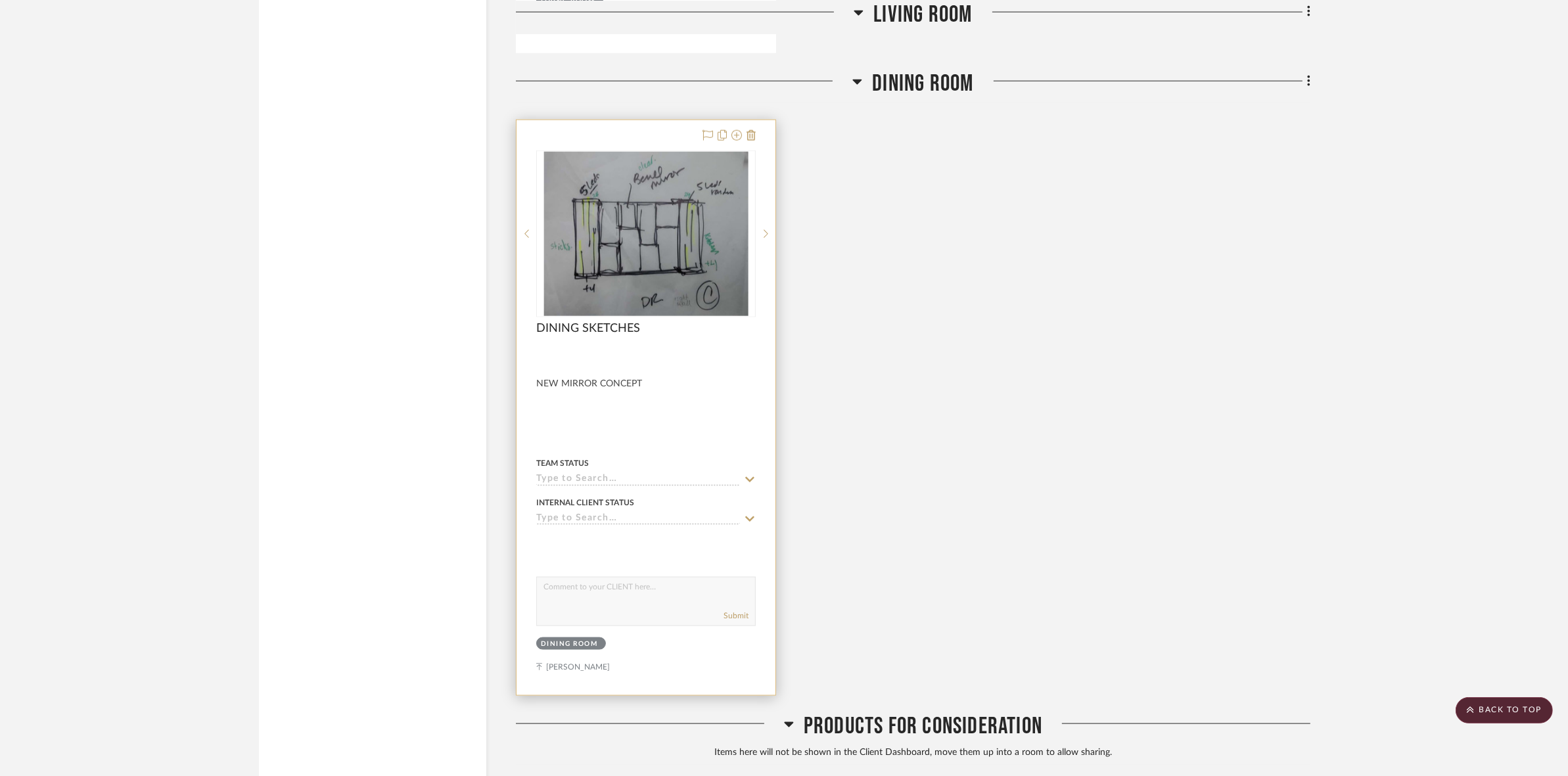
click at [684, 265] on img "0" at bounding box center [646, 233] width 203 height 164
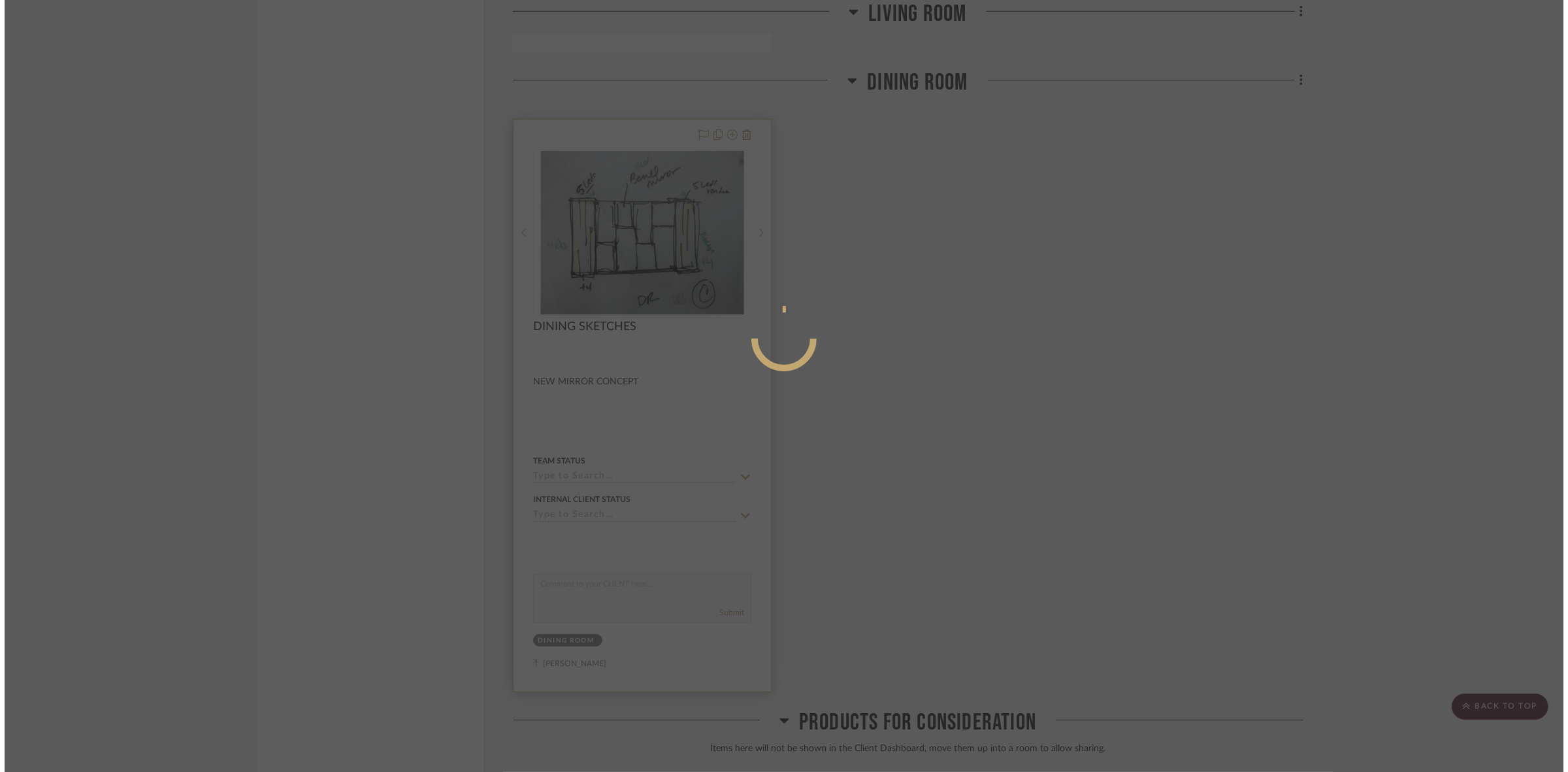
scroll to position [0, 0]
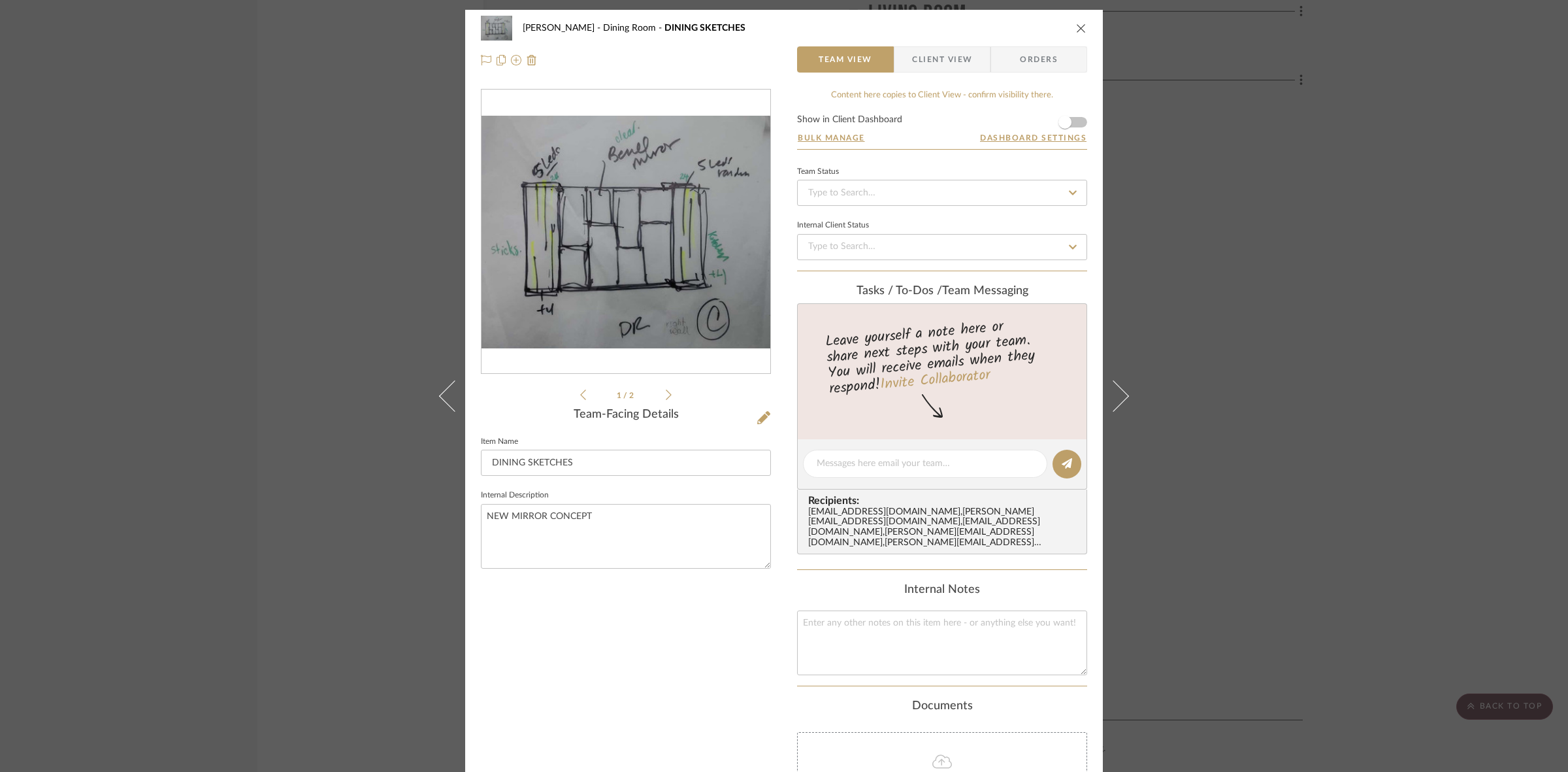
click at [666, 393] on icon at bounding box center [668, 394] width 6 height 12
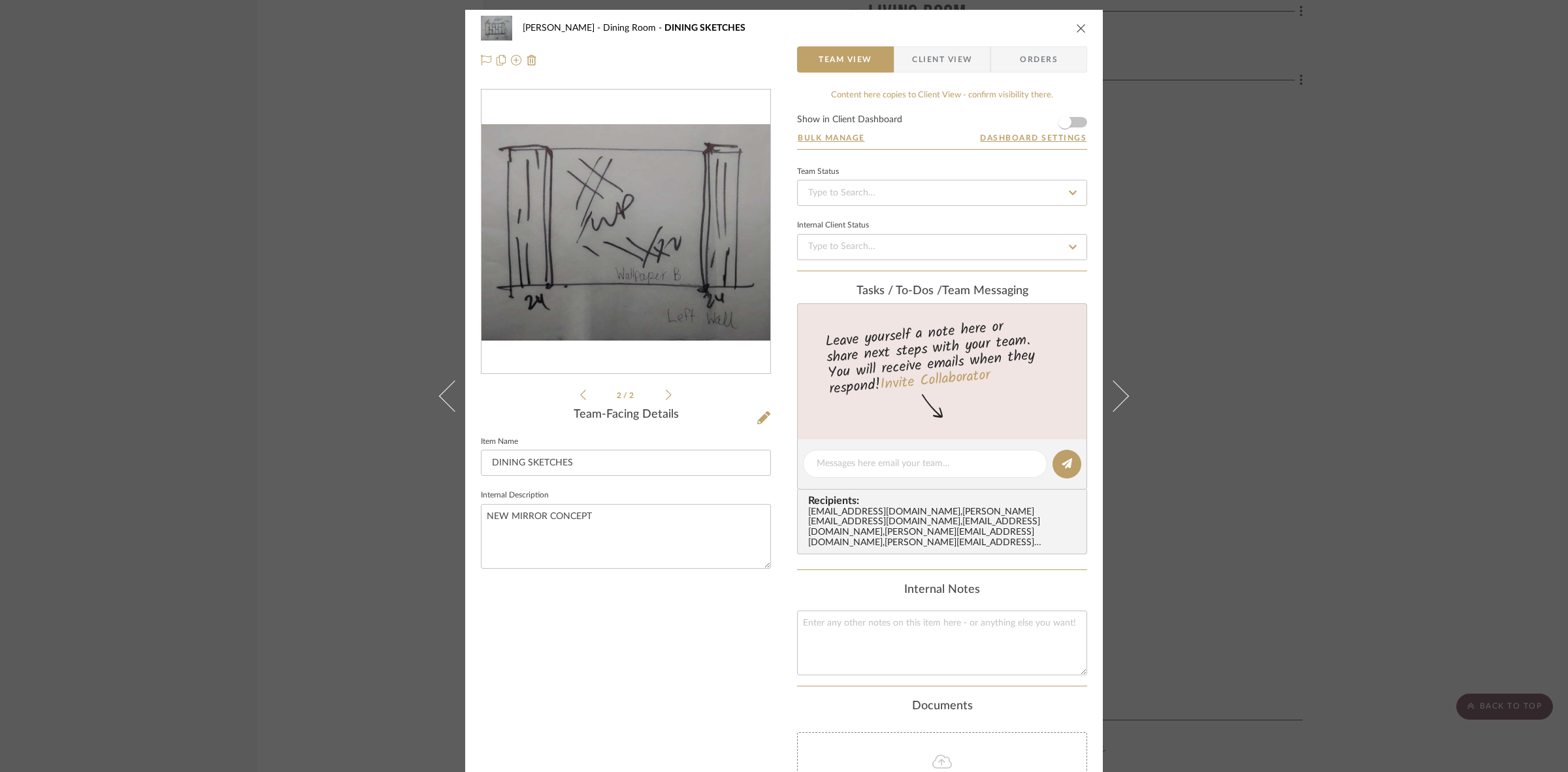
click at [628, 237] on img "1" at bounding box center [626, 233] width 289 height 217
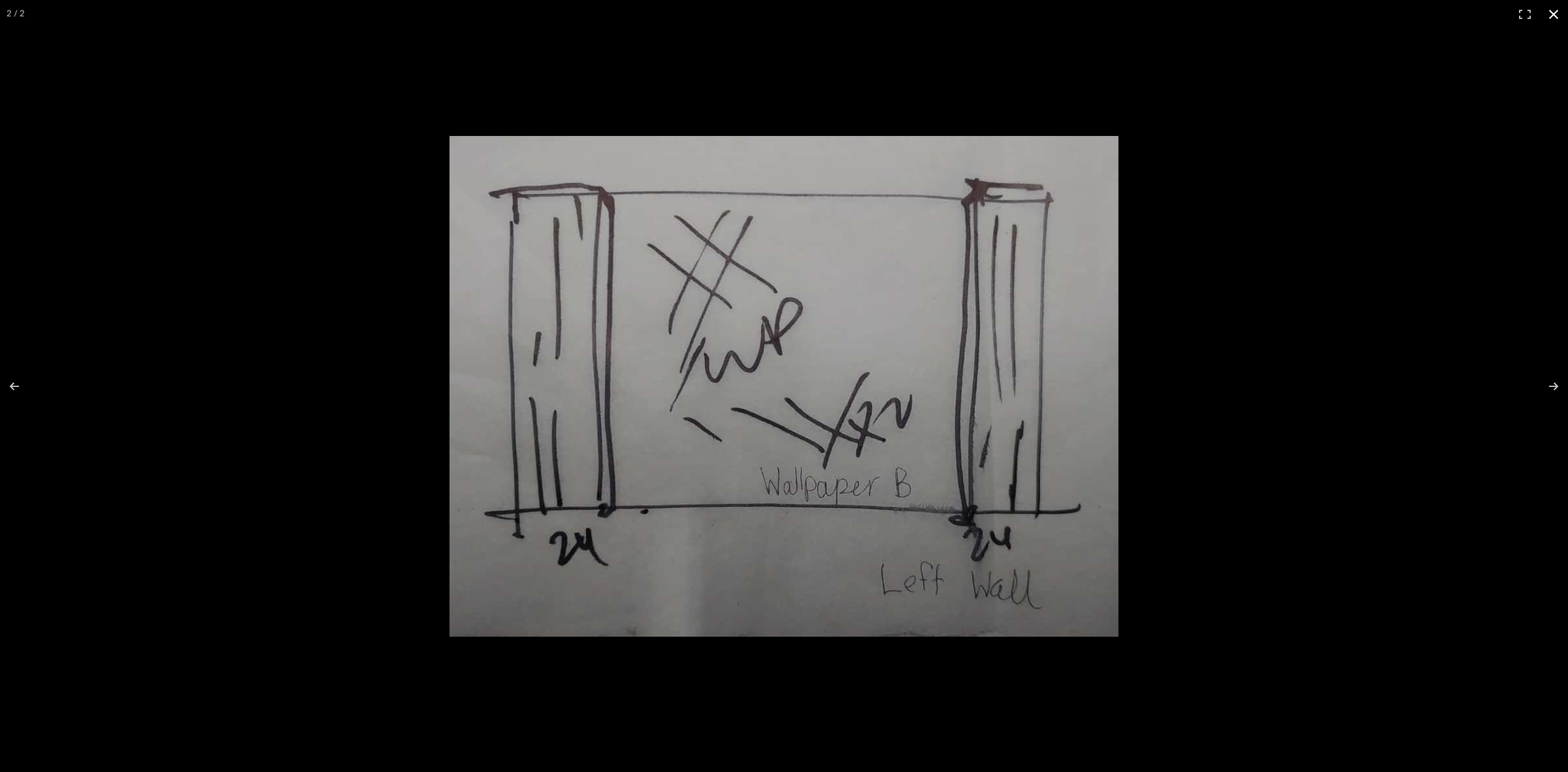
click at [321, 354] on div at bounding box center [784, 386] width 1568 height 772
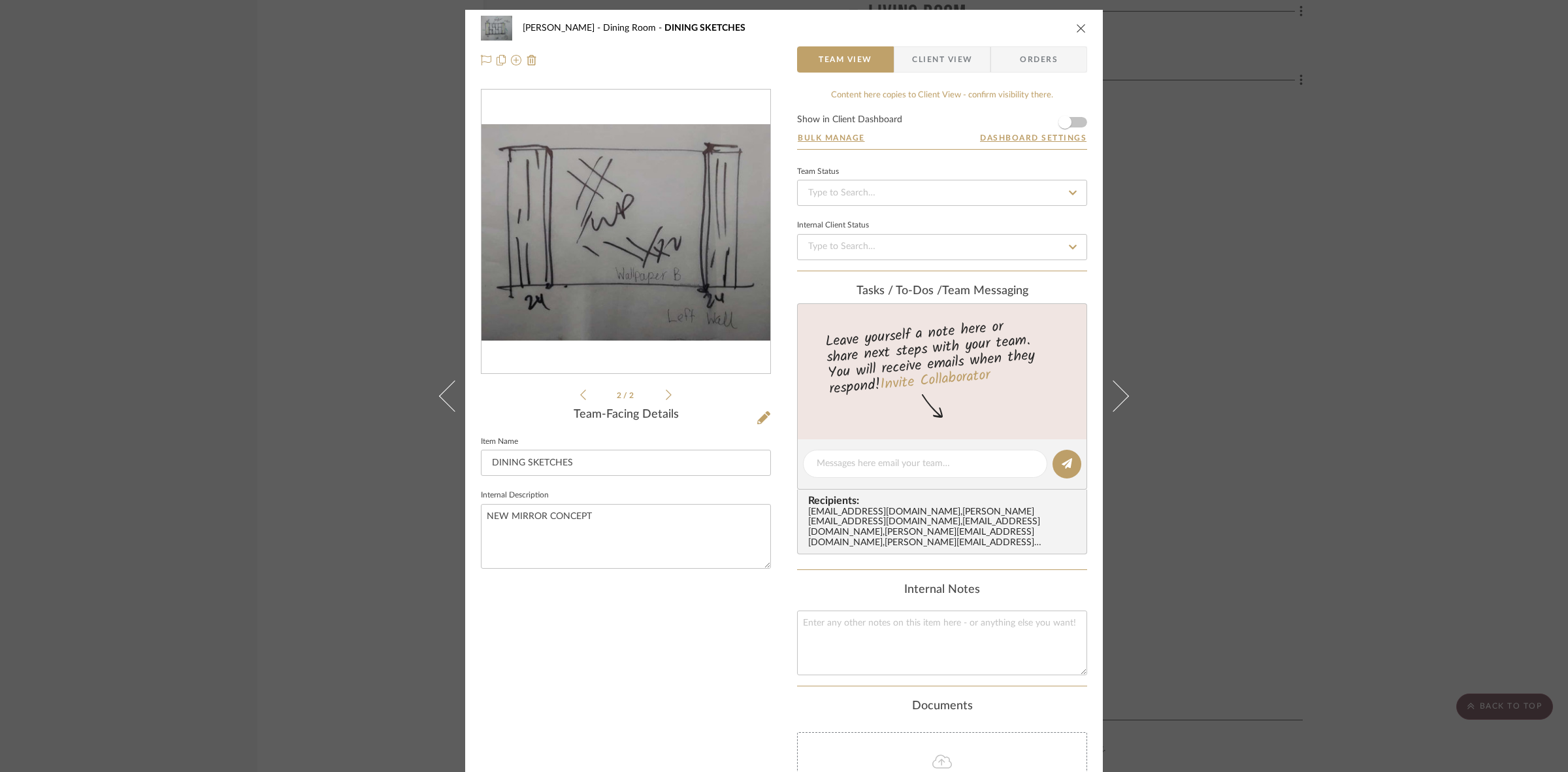
click at [666, 396] on icon at bounding box center [668, 394] width 6 height 10
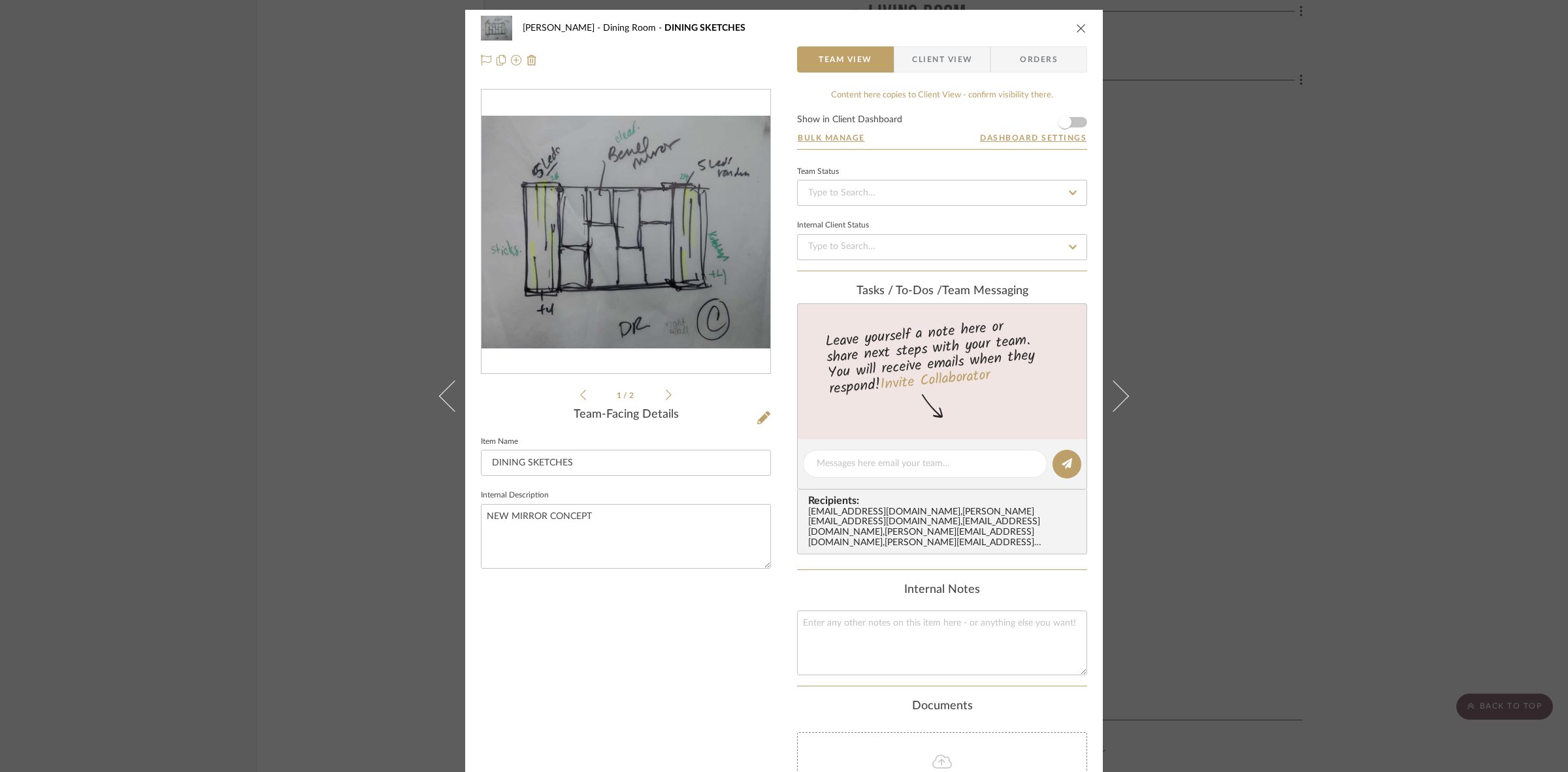
click at [1301, 309] on div "SARI COHEN Dining Room DINING SKETCHES Team View Client View Orders 1 / 2 Team-…" at bounding box center [784, 386] width 1568 height 772
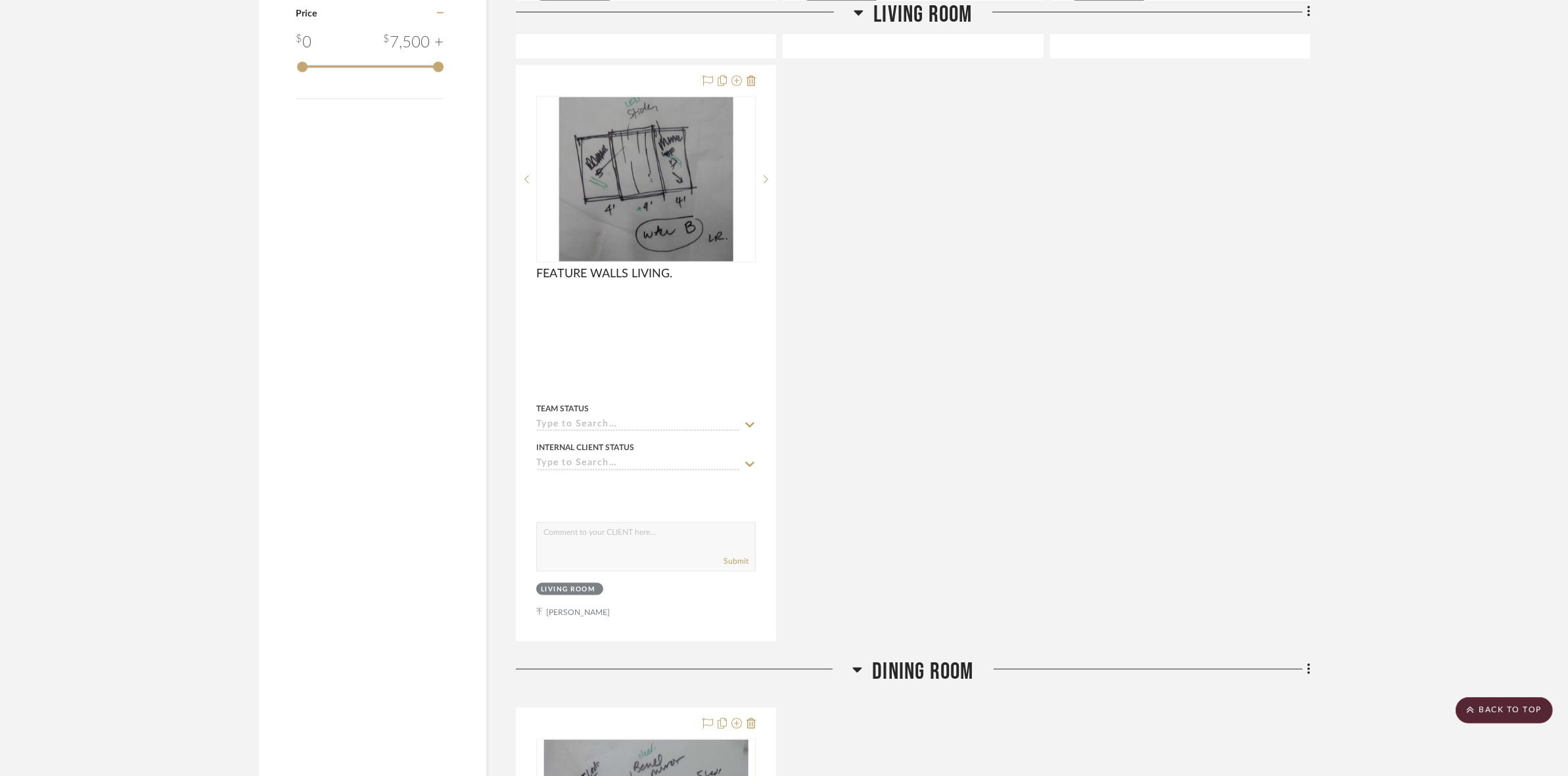
scroll to position [1450, 0]
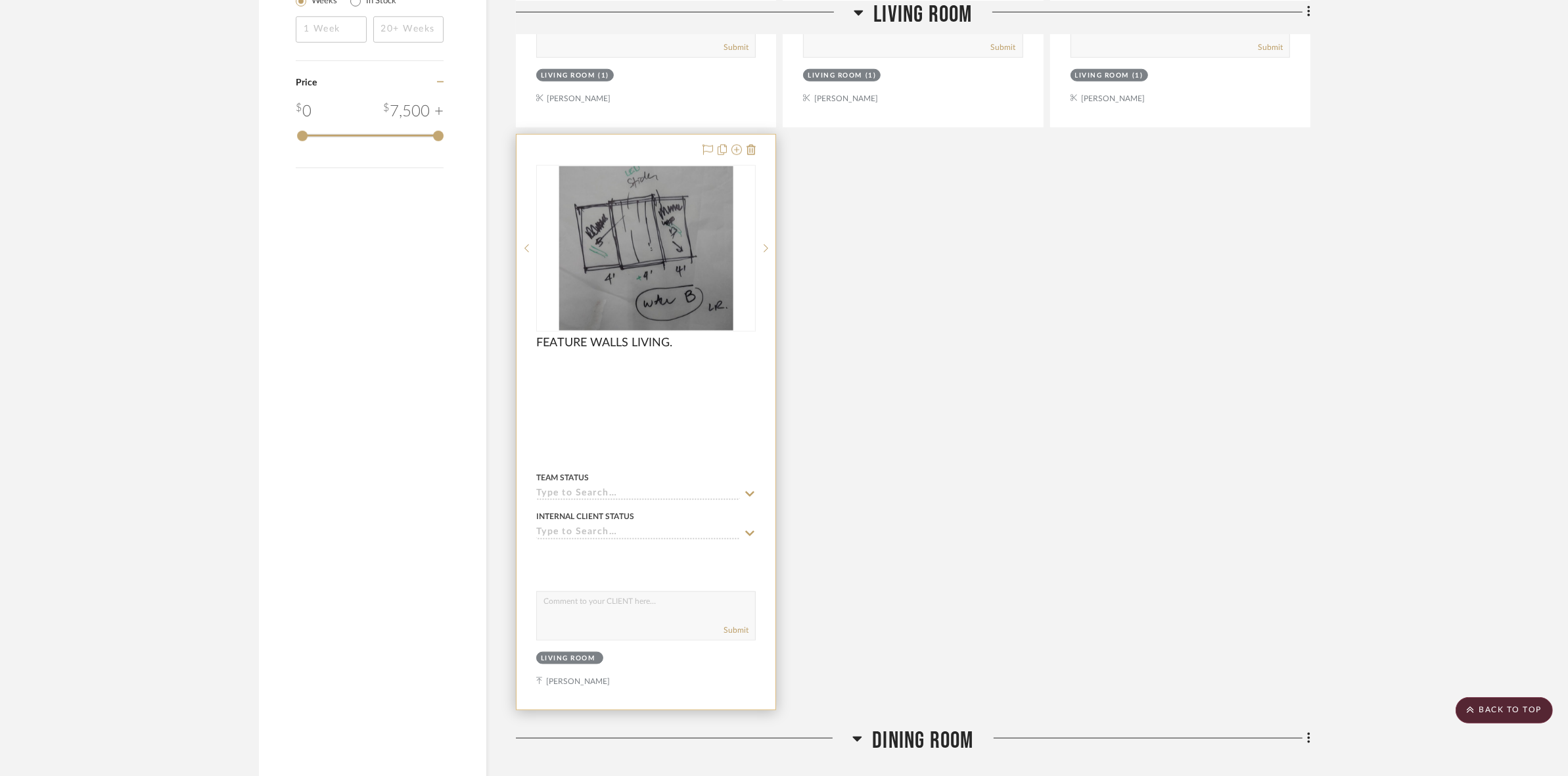
click at [636, 290] on img "0" at bounding box center [646, 248] width 175 height 164
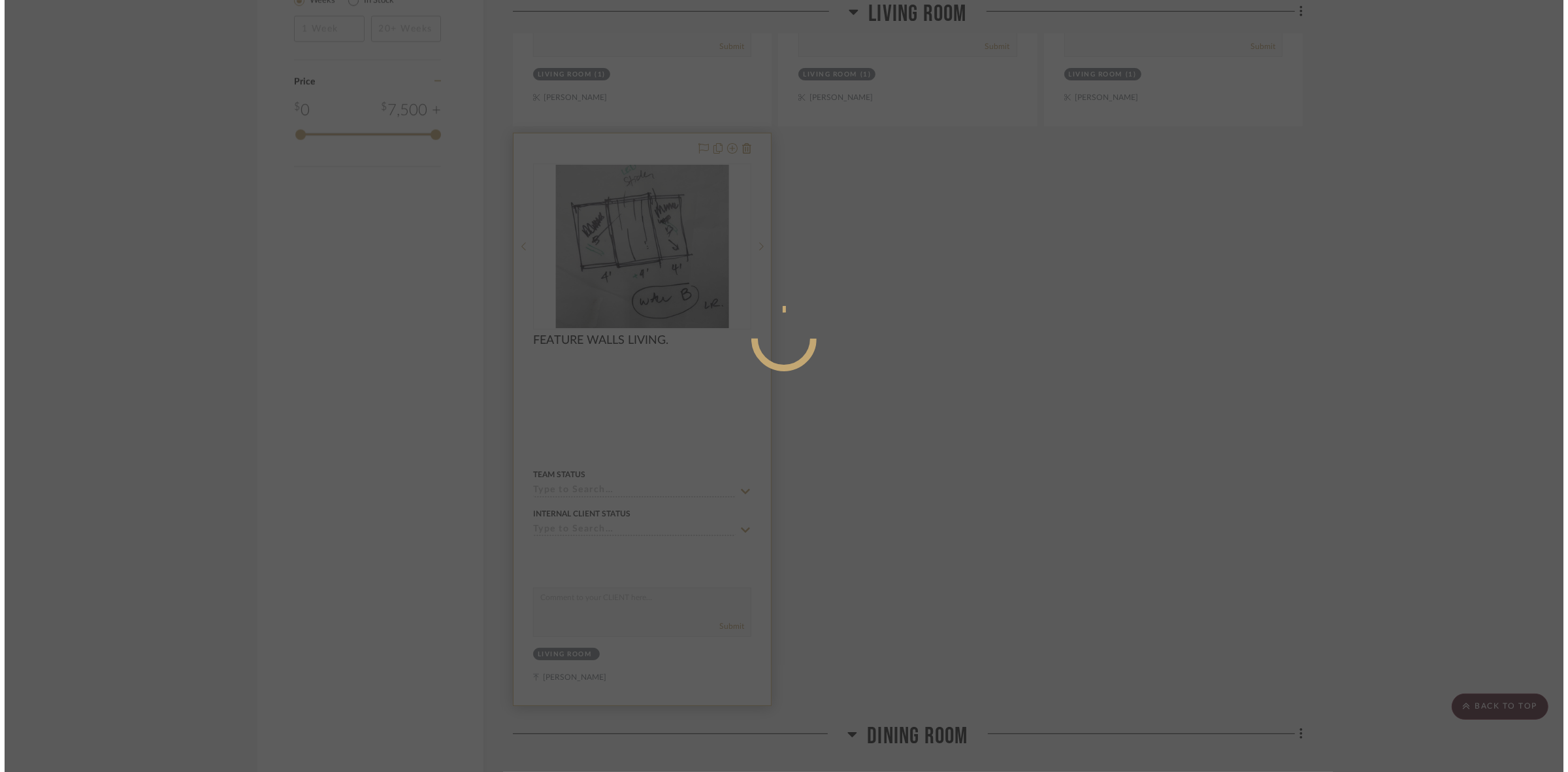
scroll to position [0, 0]
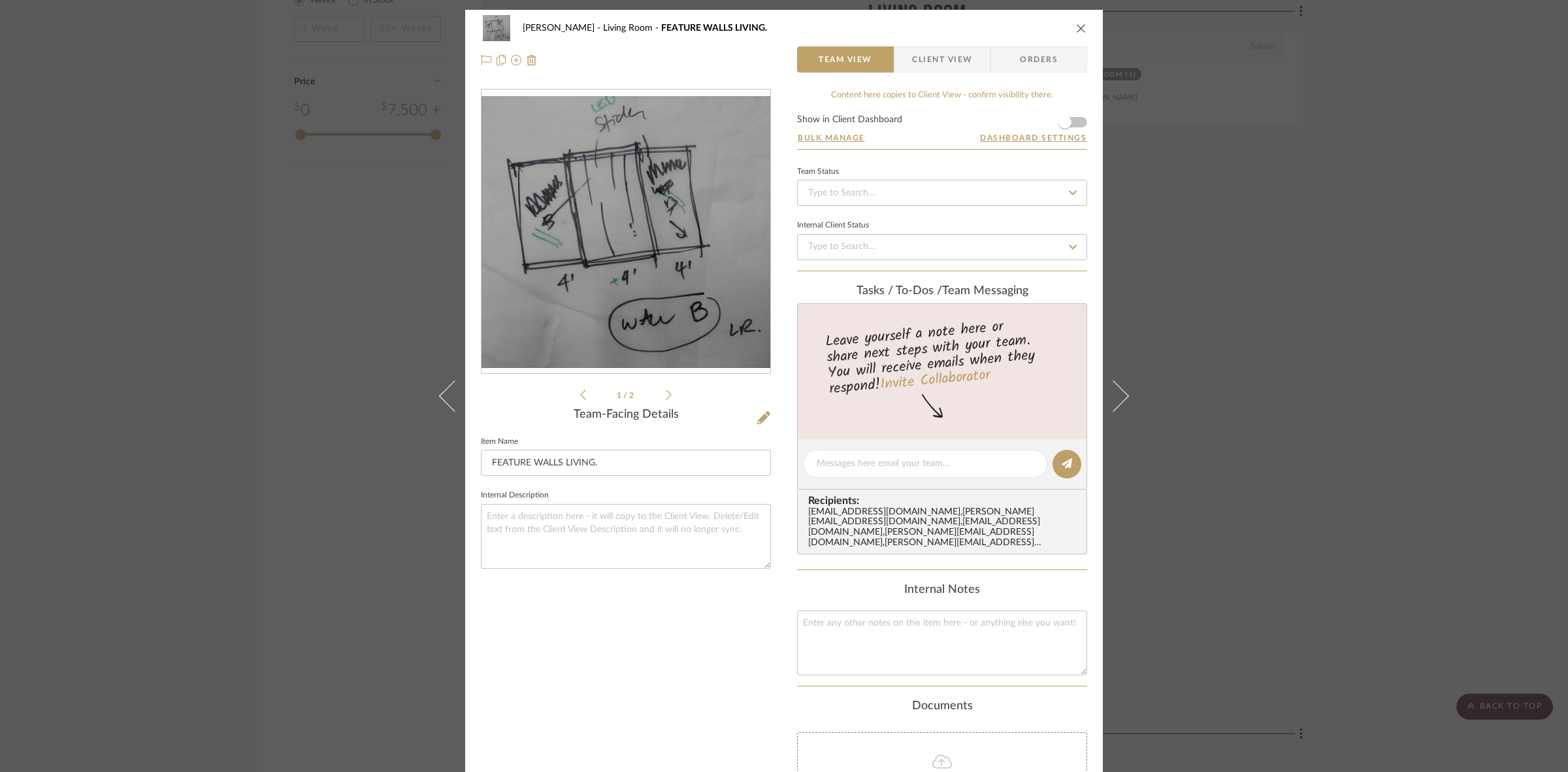
click at [666, 397] on icon at bounding box center [668, 394] width 6 height 12
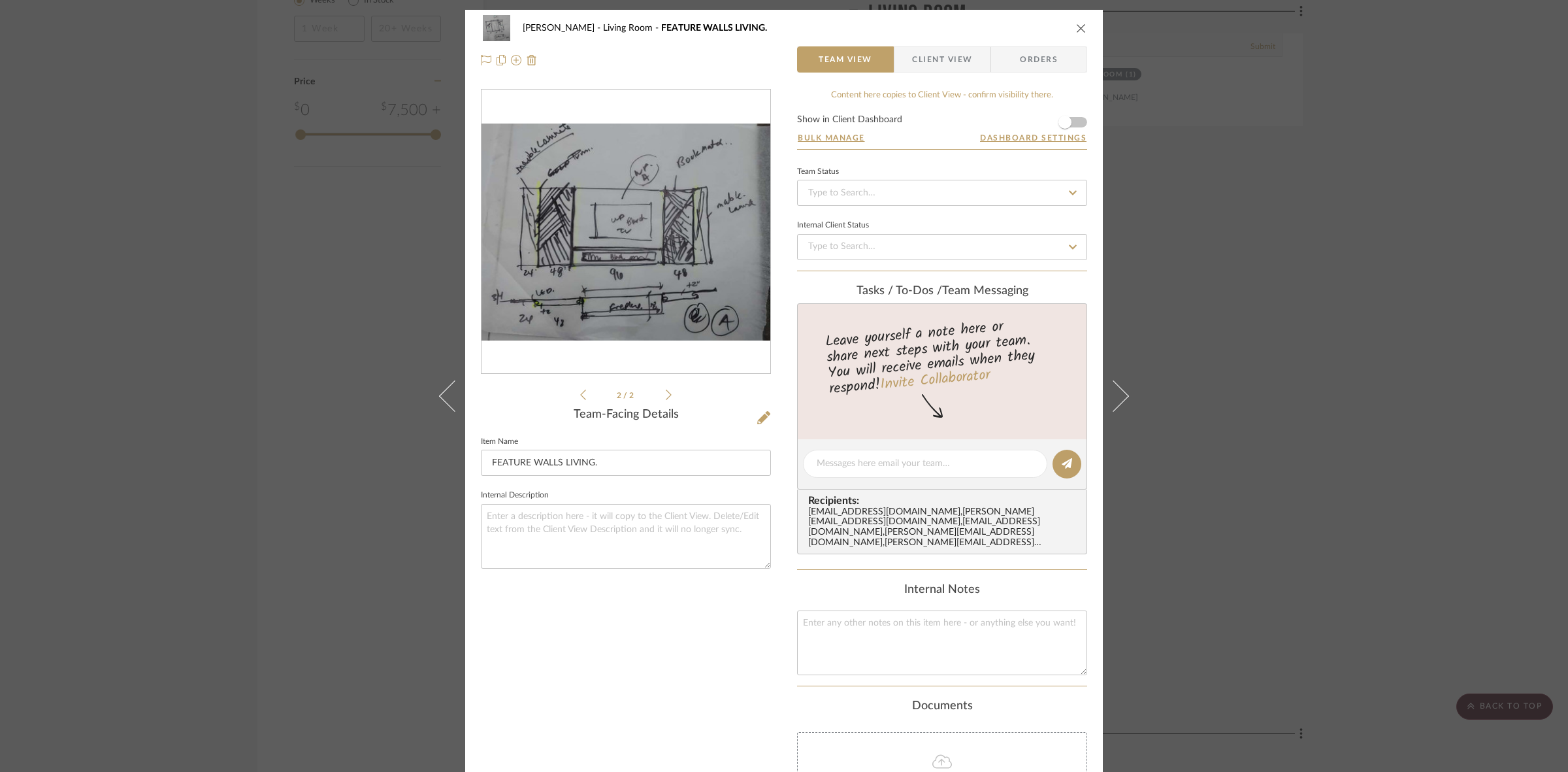
click at [631, 270] on img "1" at bounding box center [626, 232] width 289 height 217
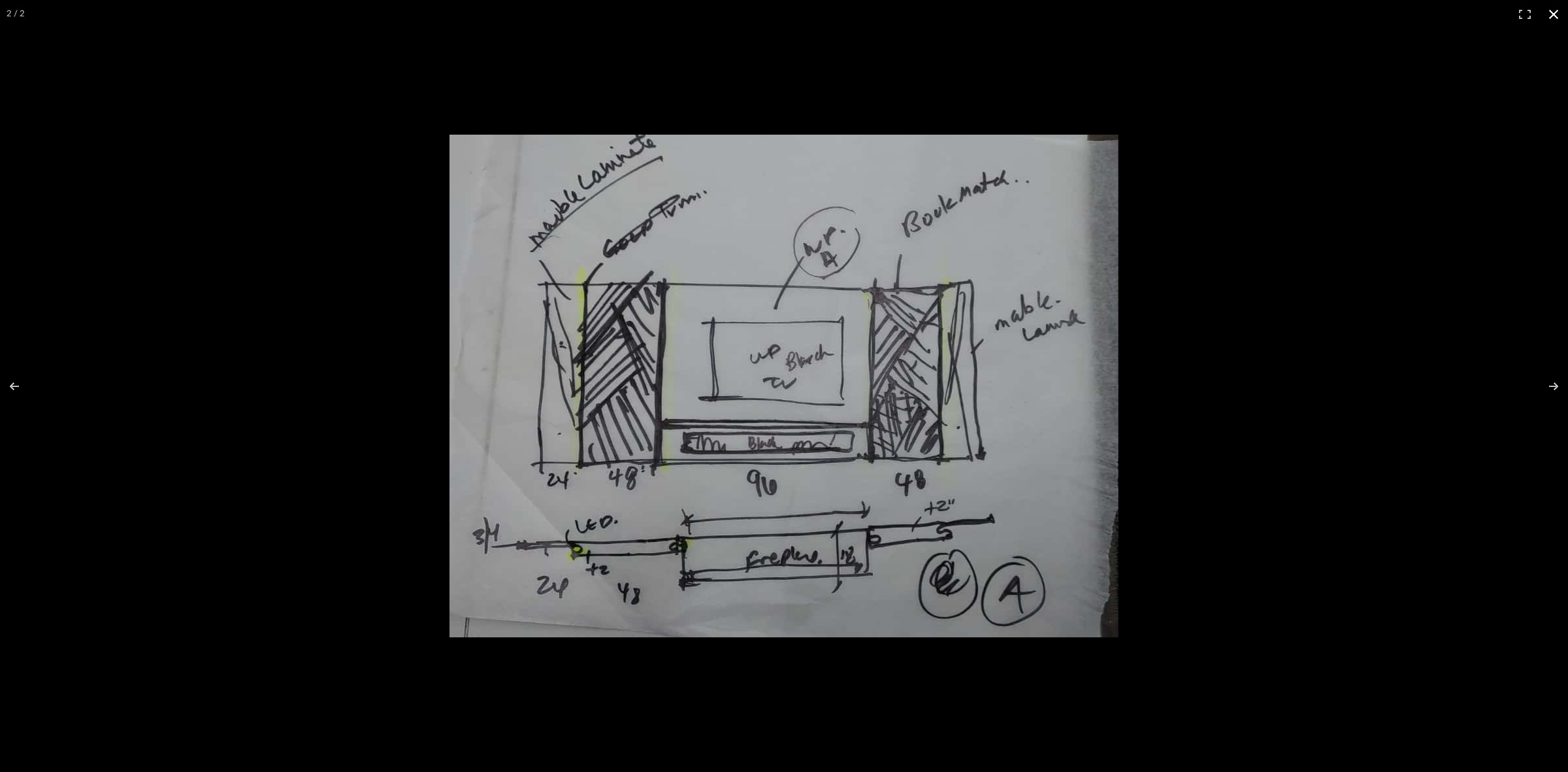
click at [244, 142] on div at bounding box center [784, 386] width 1568 height 772
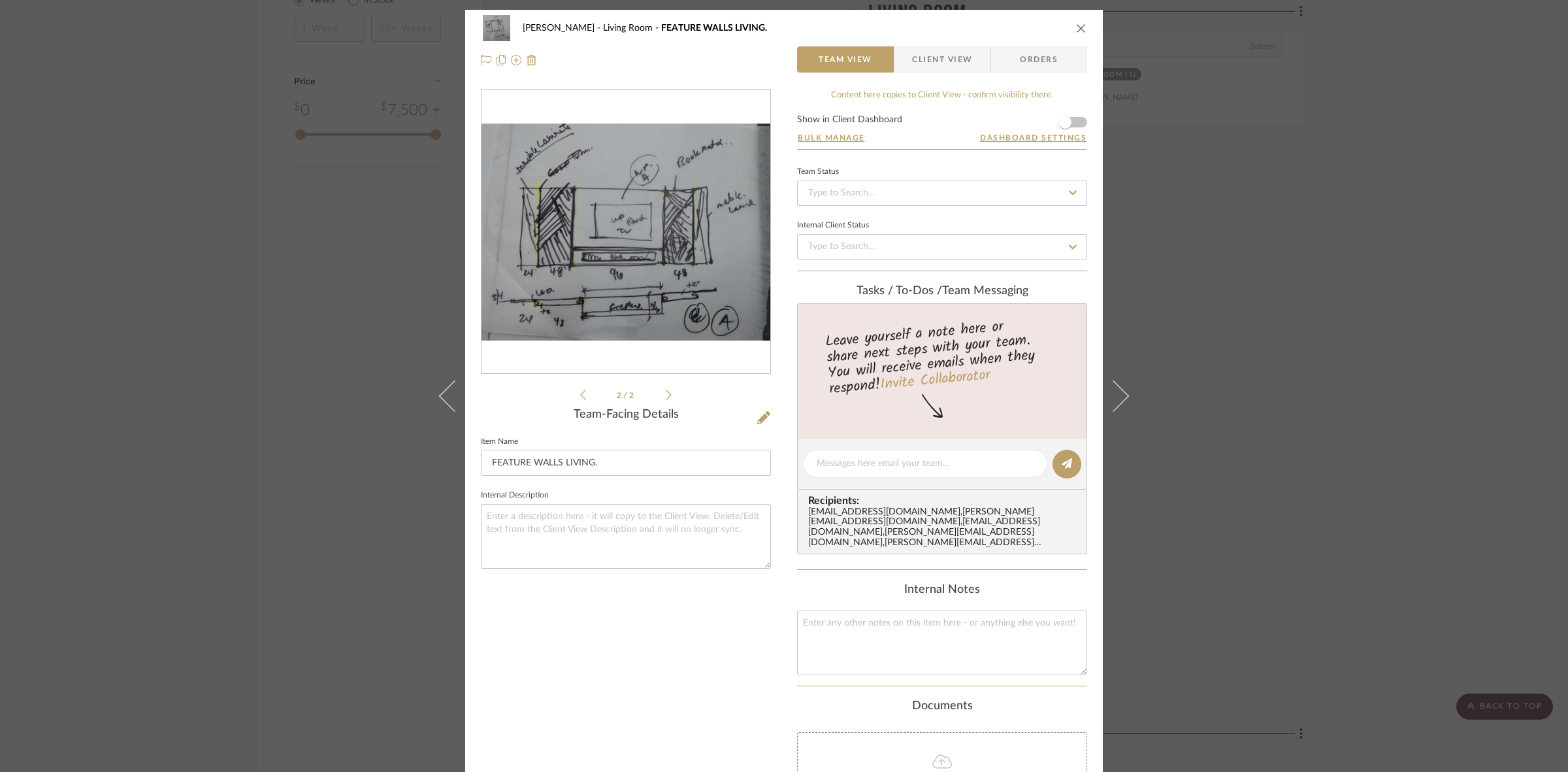
click at [1271, 386] on div "SARI COHEN Living Room FEATURE WALLS LIVING. Team View Client View Orders 2 / 2…" at bounding box center [784, 386] width 1568 height 772
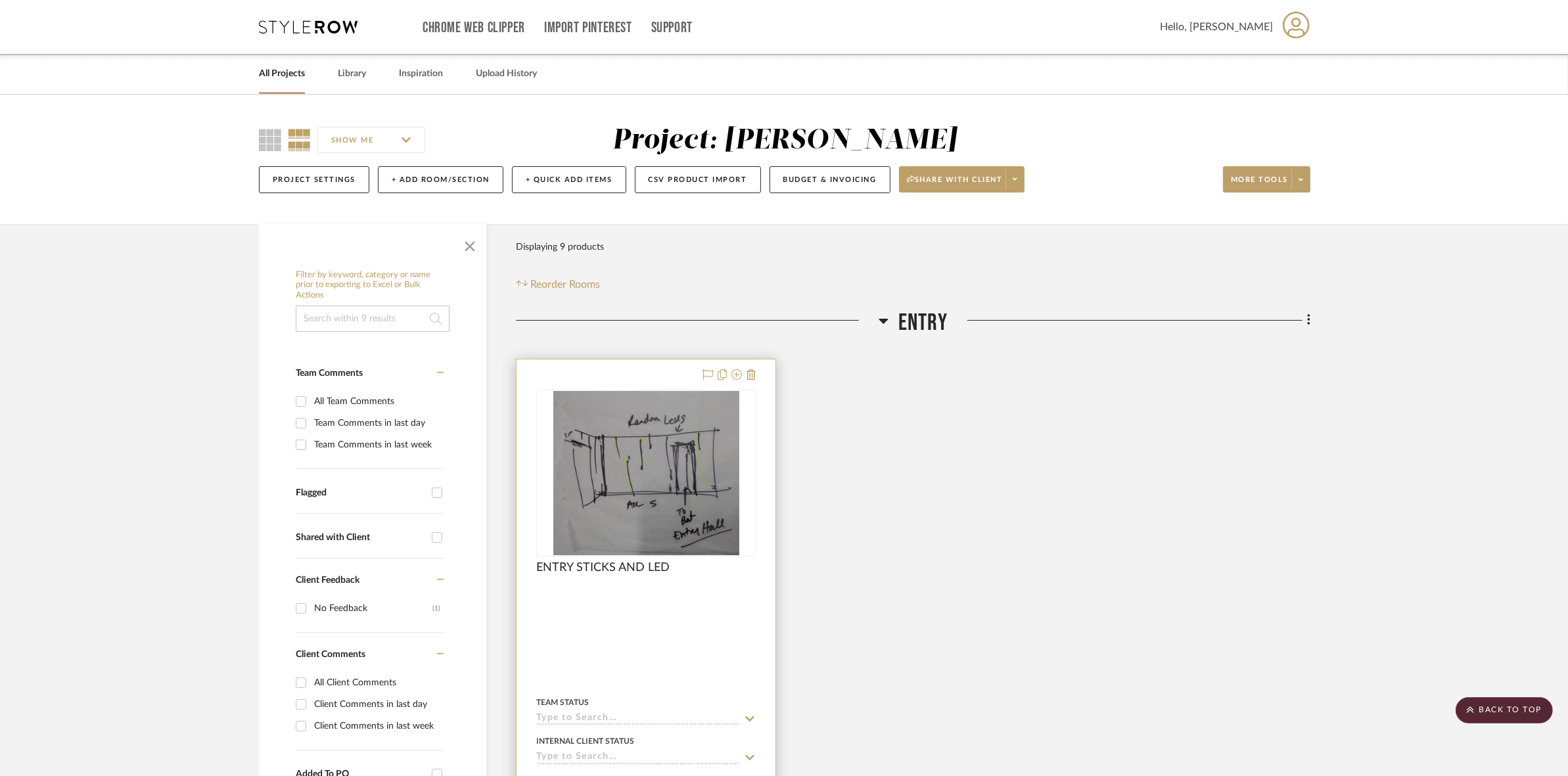
click at [647, 478] on img "0" at bounding box center [646, 473] width 186 height 164
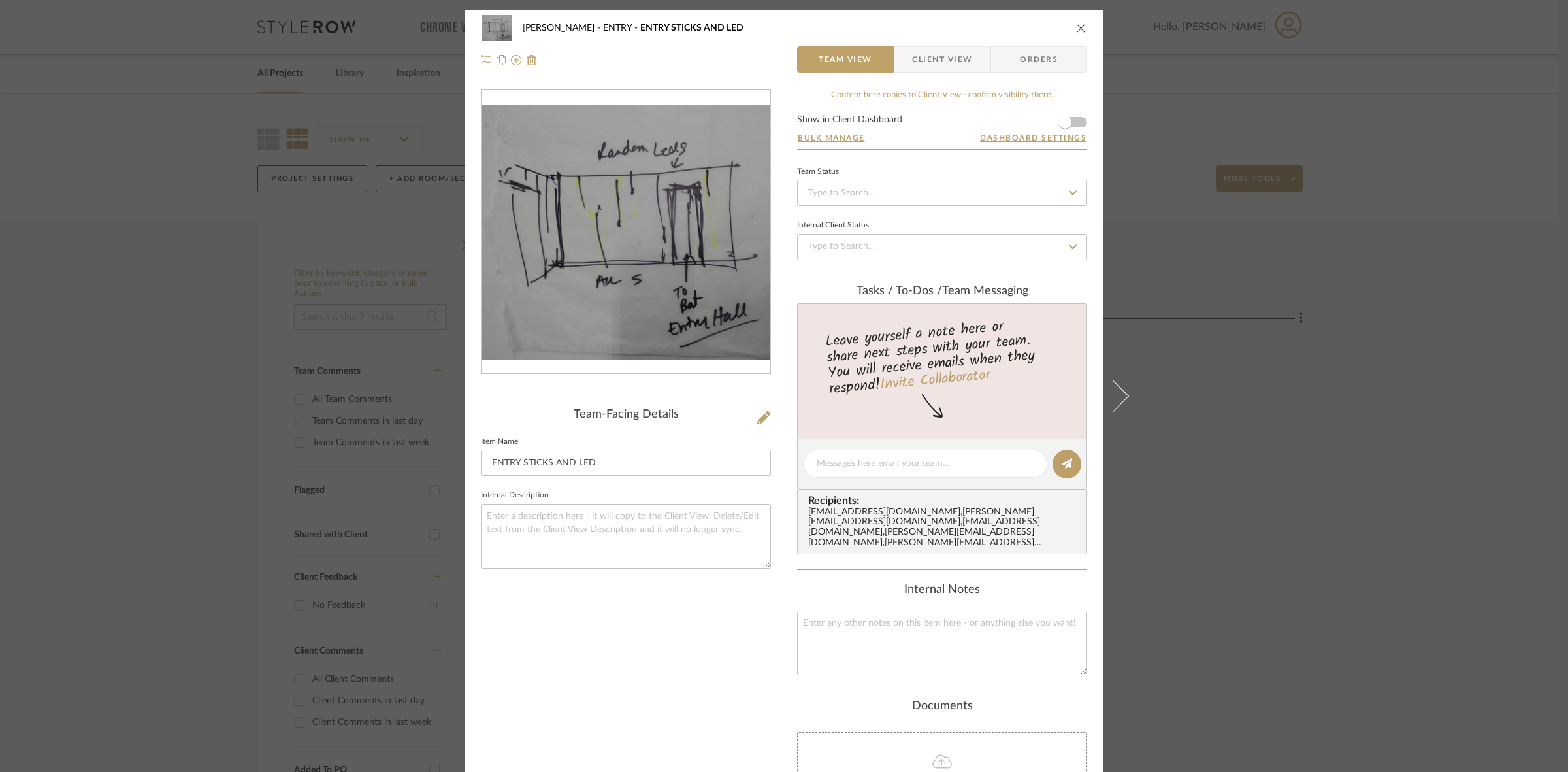
click at [1255, 390] on div "SARI COHEN ENTRY ENTRY STICKS AND LED Team View Client View Orders Team-Facing …" at bounding box center [784, 386] width 1568 height 772
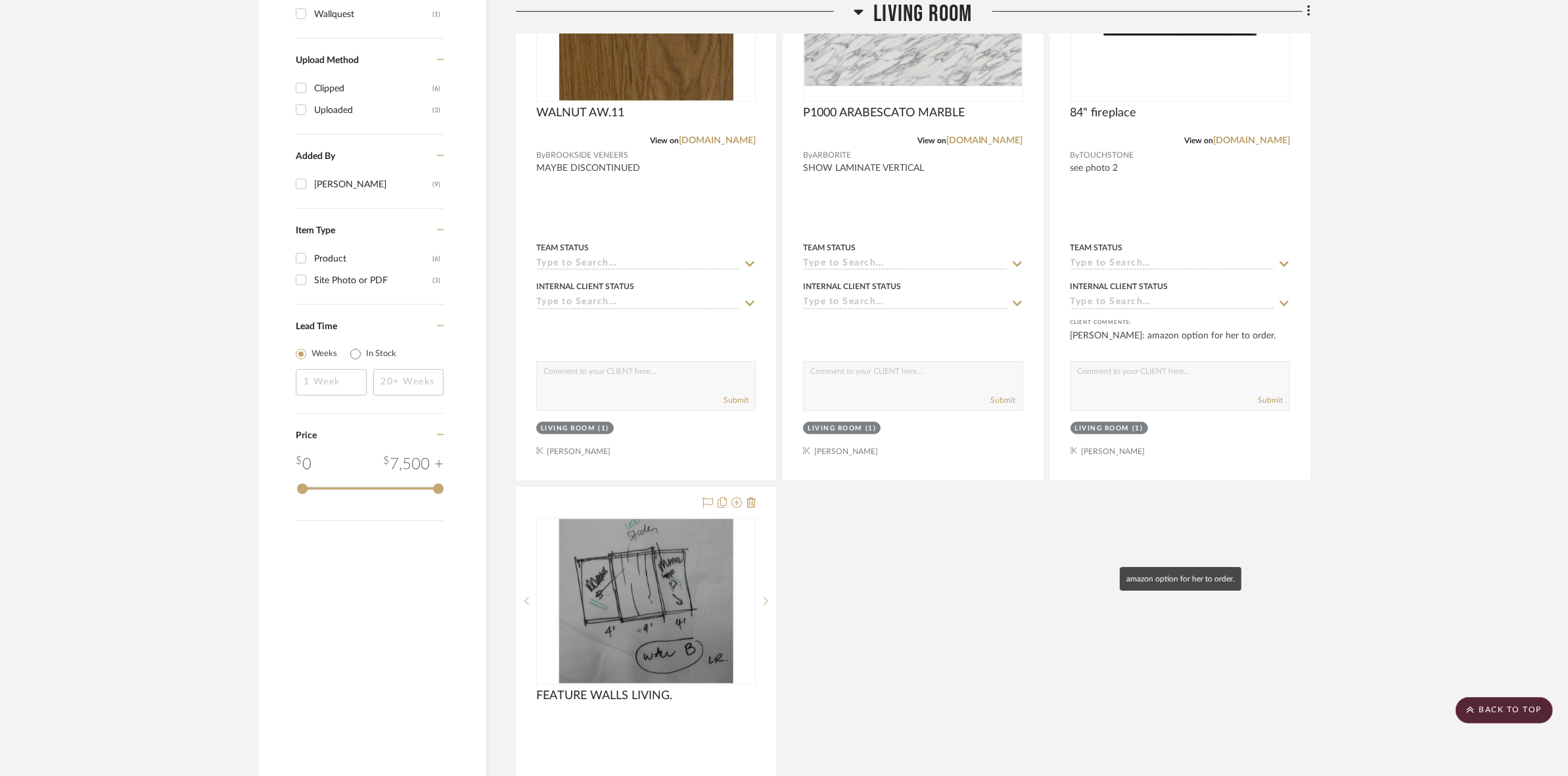
scroll to position [875, 0]
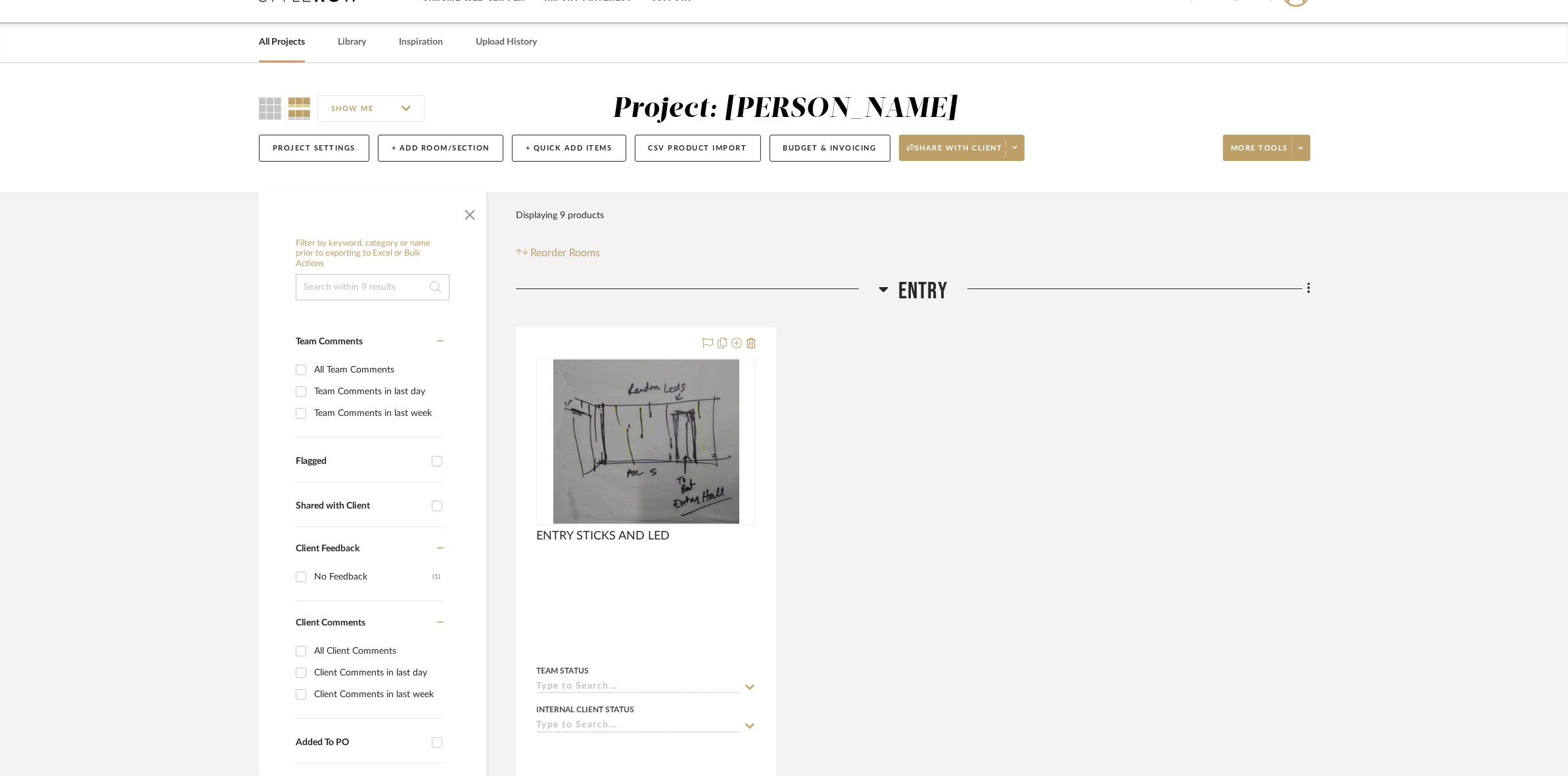
scroll to position [0, 0]
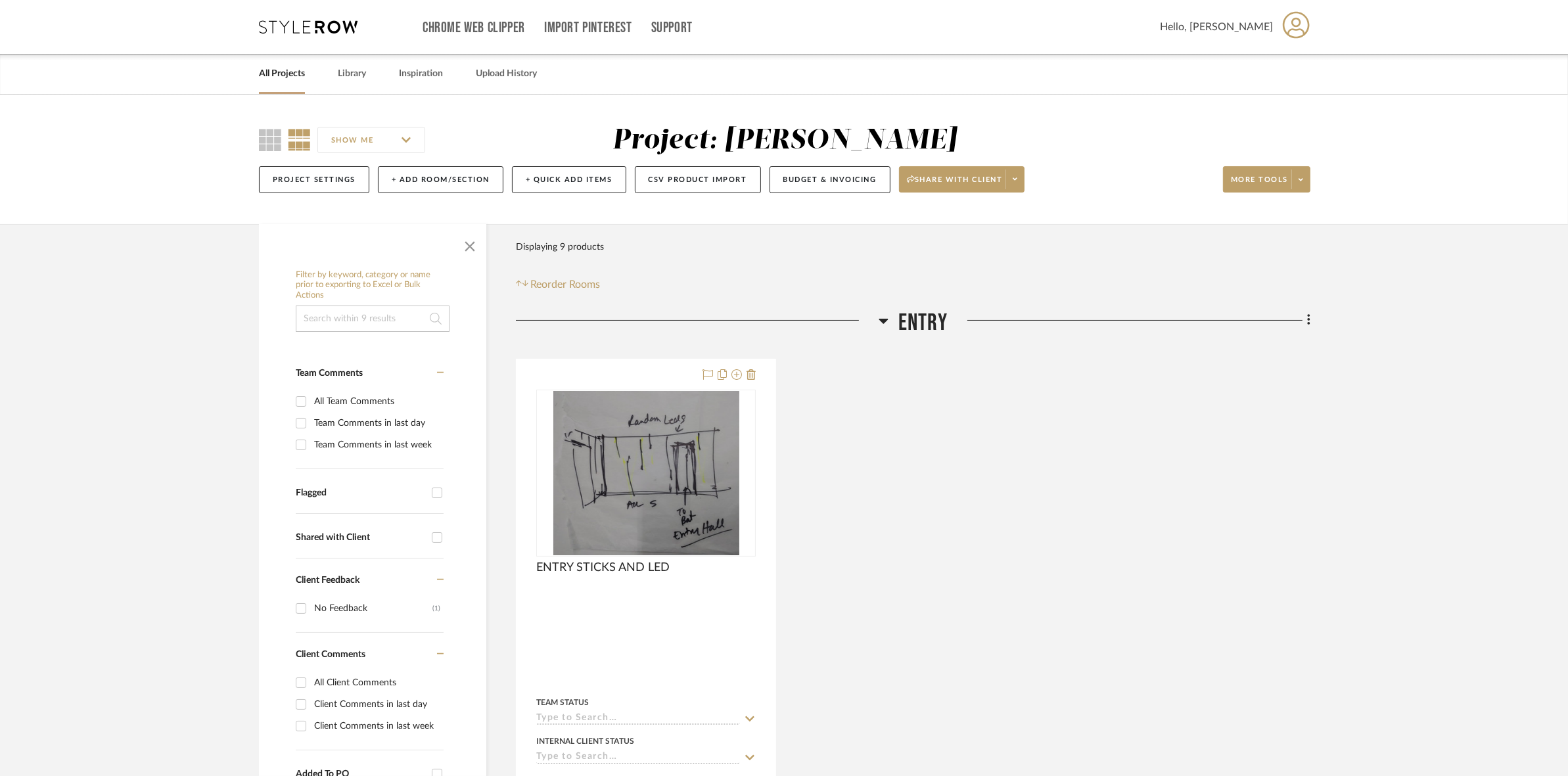
click at [1298, 458] on div "ENTRY STICKS AND LED By Unknown Team Status Internal Client Status client Comme…" at bounding box center [913, 646] width 795 height 576
